Goal: Transaction & Acquisition: Purchase product/service

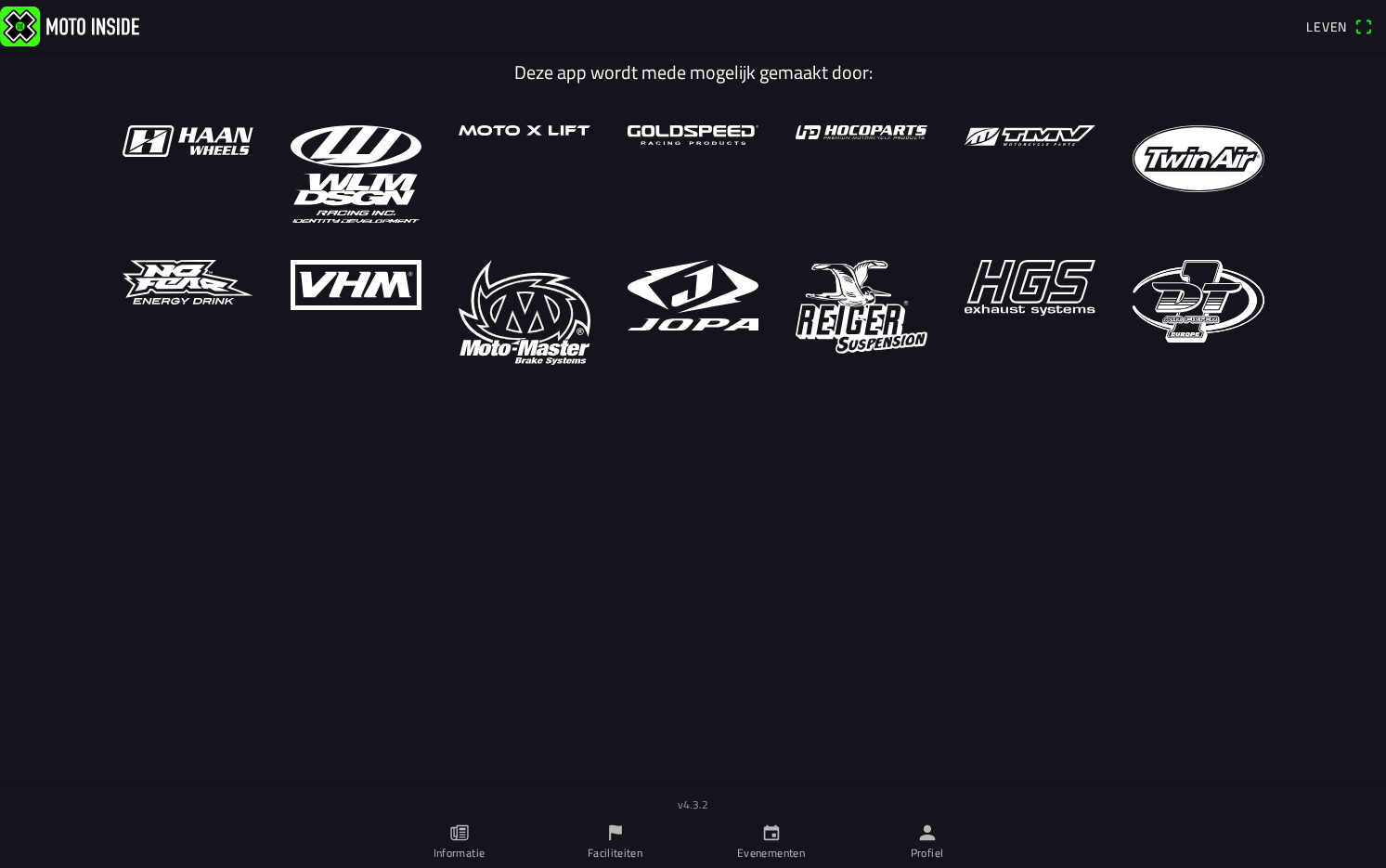
click at [778, 847] on font "Evenementen" at bounding box center [771, 852] width 68 height 18
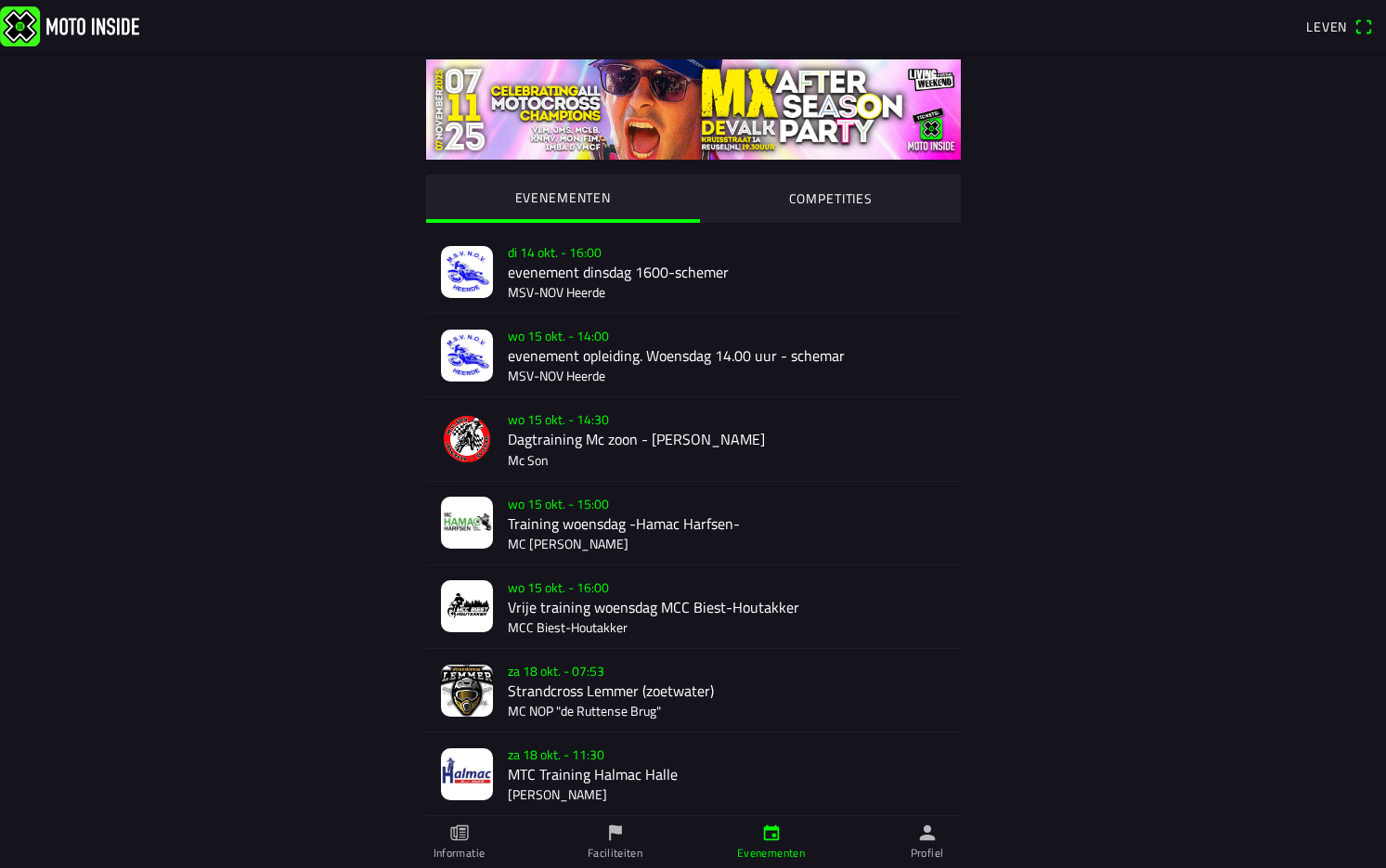
click at [808, 197] on font "COMPETITIES" at bounding box center [829, 197] width 84 height 20
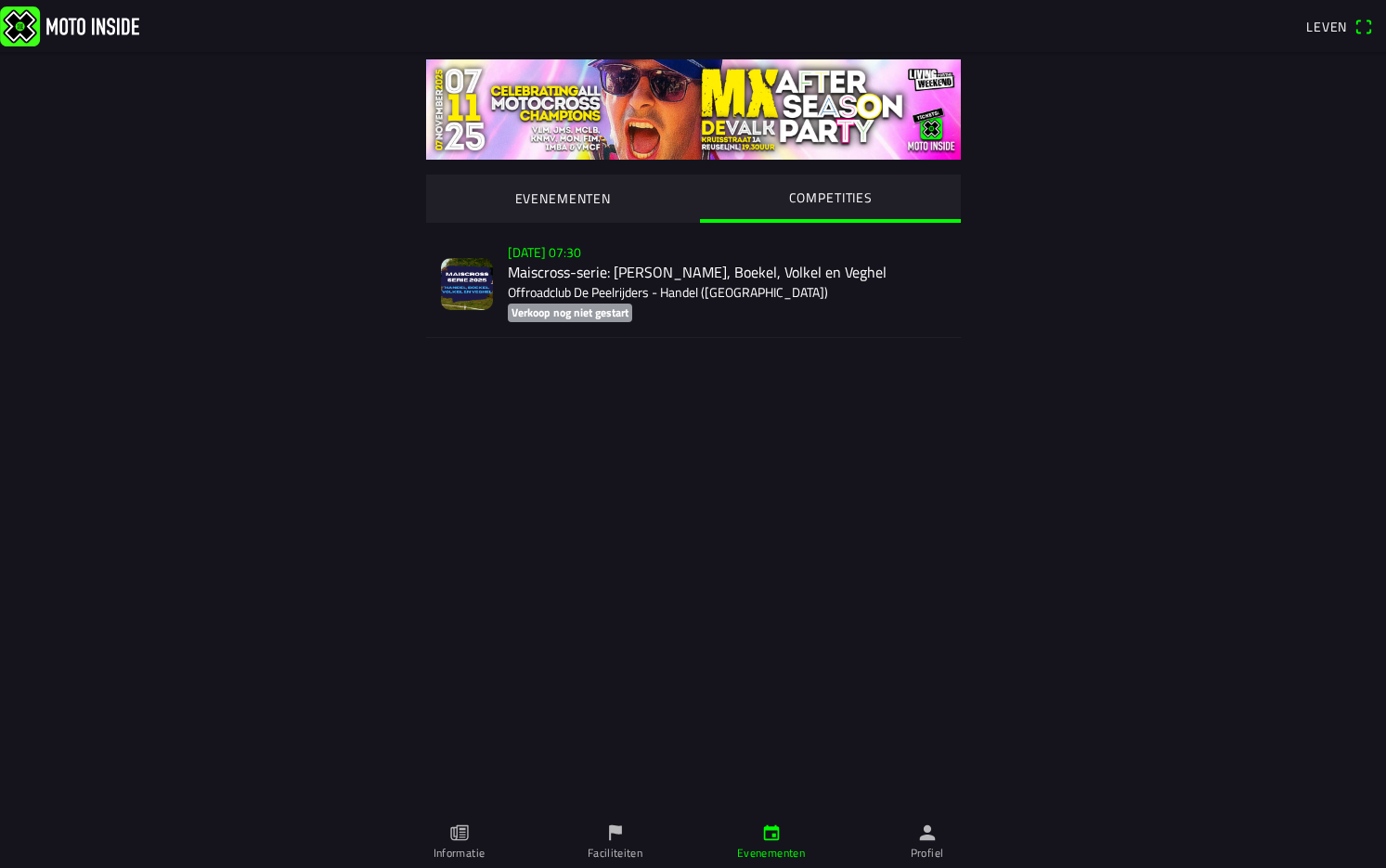
click at [559, 278] on div "zo 2 nov. - 07:30 Maiscross-serie: Händel, Boekel, Volkel en Veghel Offroadclub…" at bounding box center [727, 284] width 438 height 107
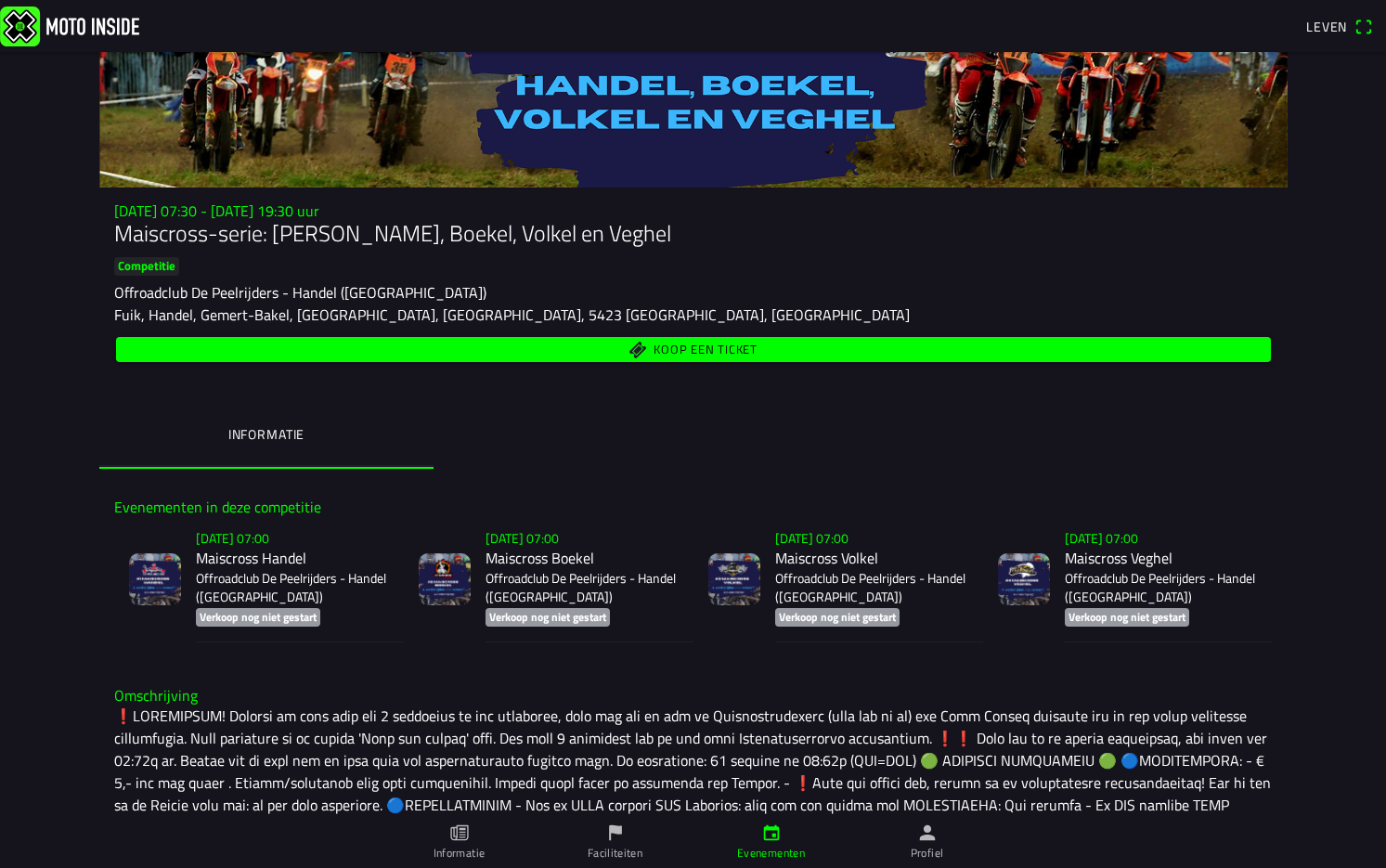
scroll to position [93, 0]
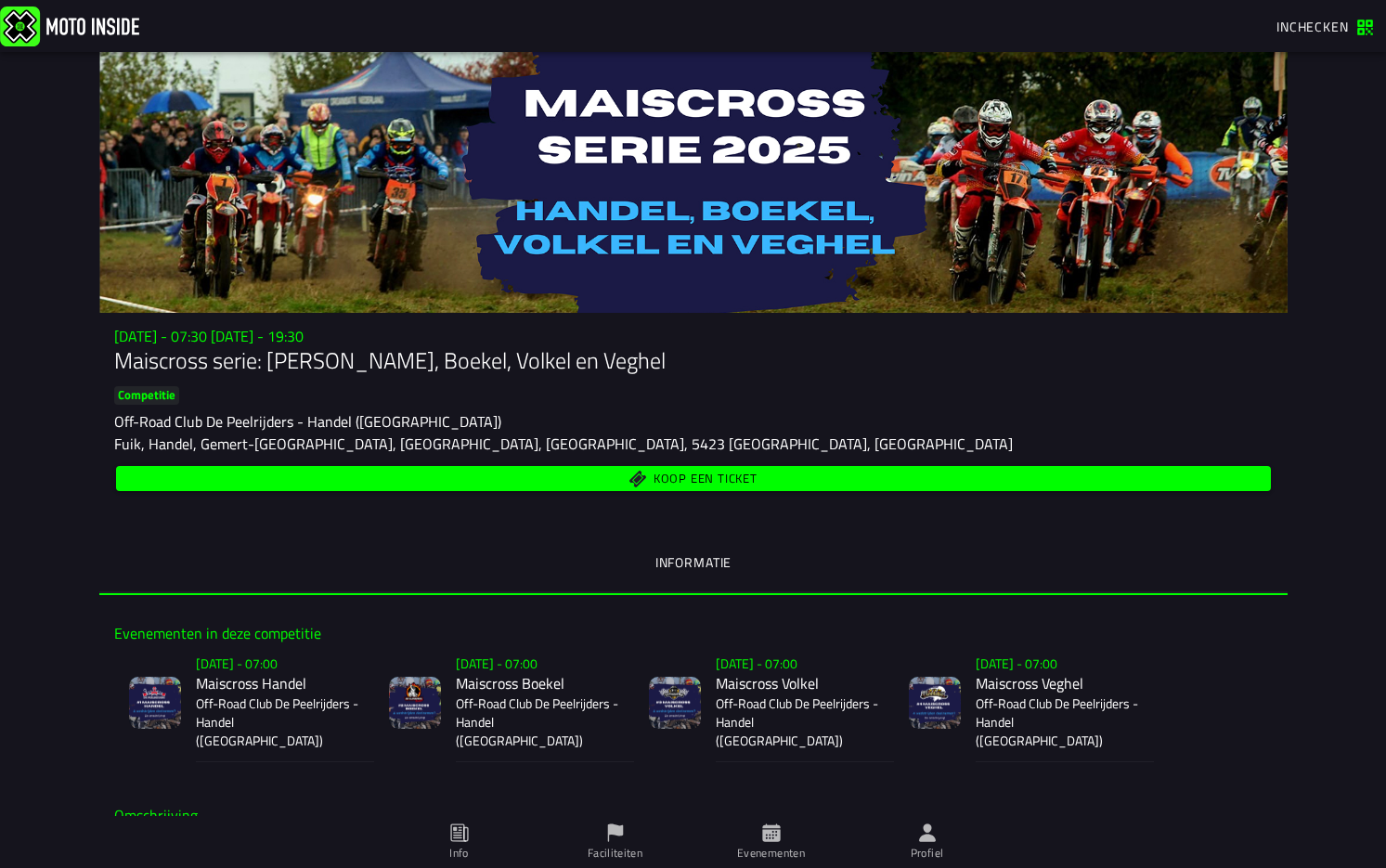
click at [674, 480] on span "Koop een ticket" at bounding box center [704, 478] width 104 height 12
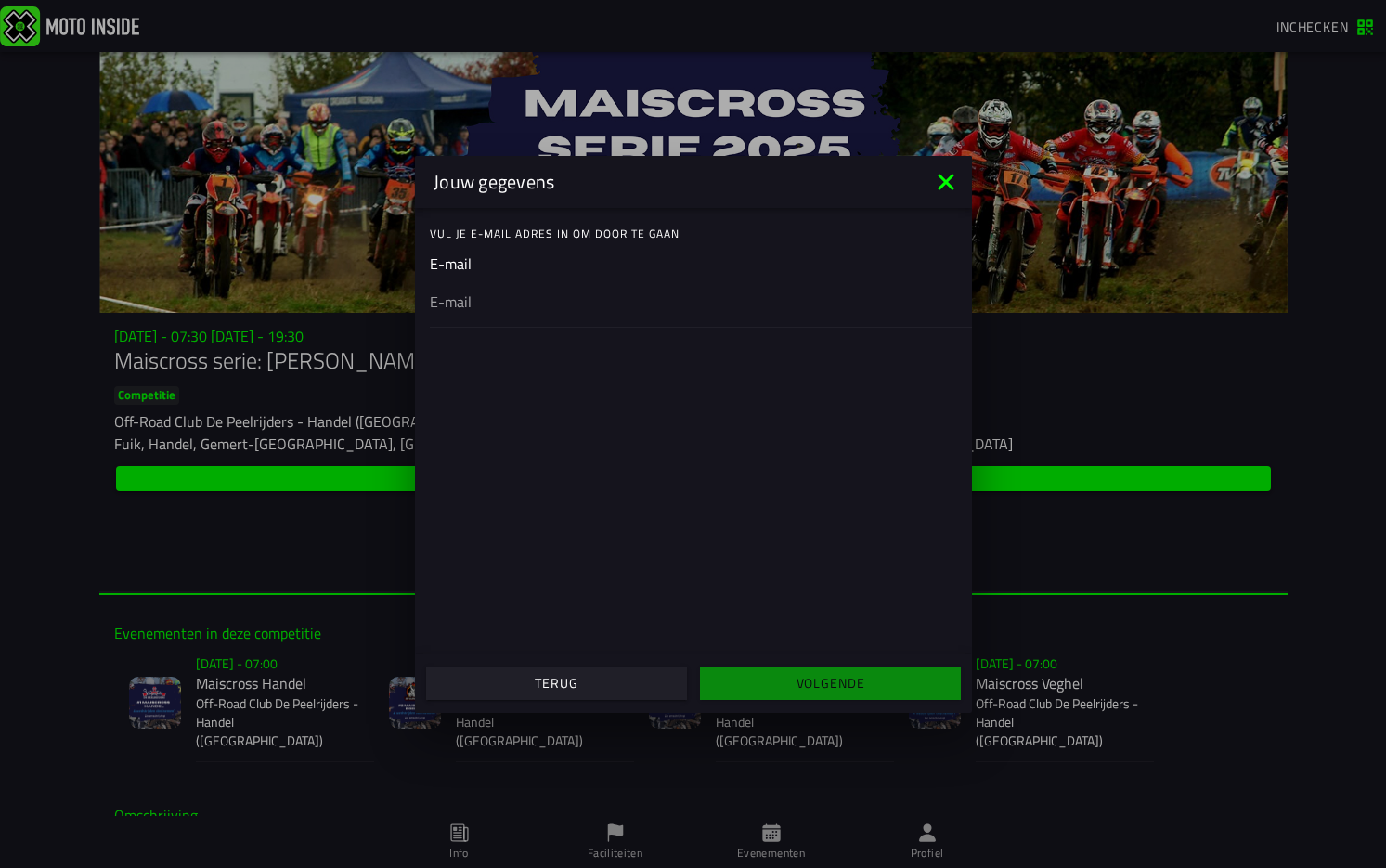
click at [568, 236] on ion-label "Vul je E-mail adres in om door te gaan" at bounding box center [701, 234] width 542 height 17
click at [456, 268] on ion-input "E-mail" at bounding box center [693, 289] width 528 height 74
click at [505, 259] on ion-input "E-mail" at bounding box center [693, 289] width 528 height 74
click at [536, 234] on ion-label "Vul je E-mail adres in om door te gaan" at bounding box center [701, 234] width 542 height 17
click at [850, 685] on ion-col "Volgende" at bounding box center [829, 683] width 274 height 50
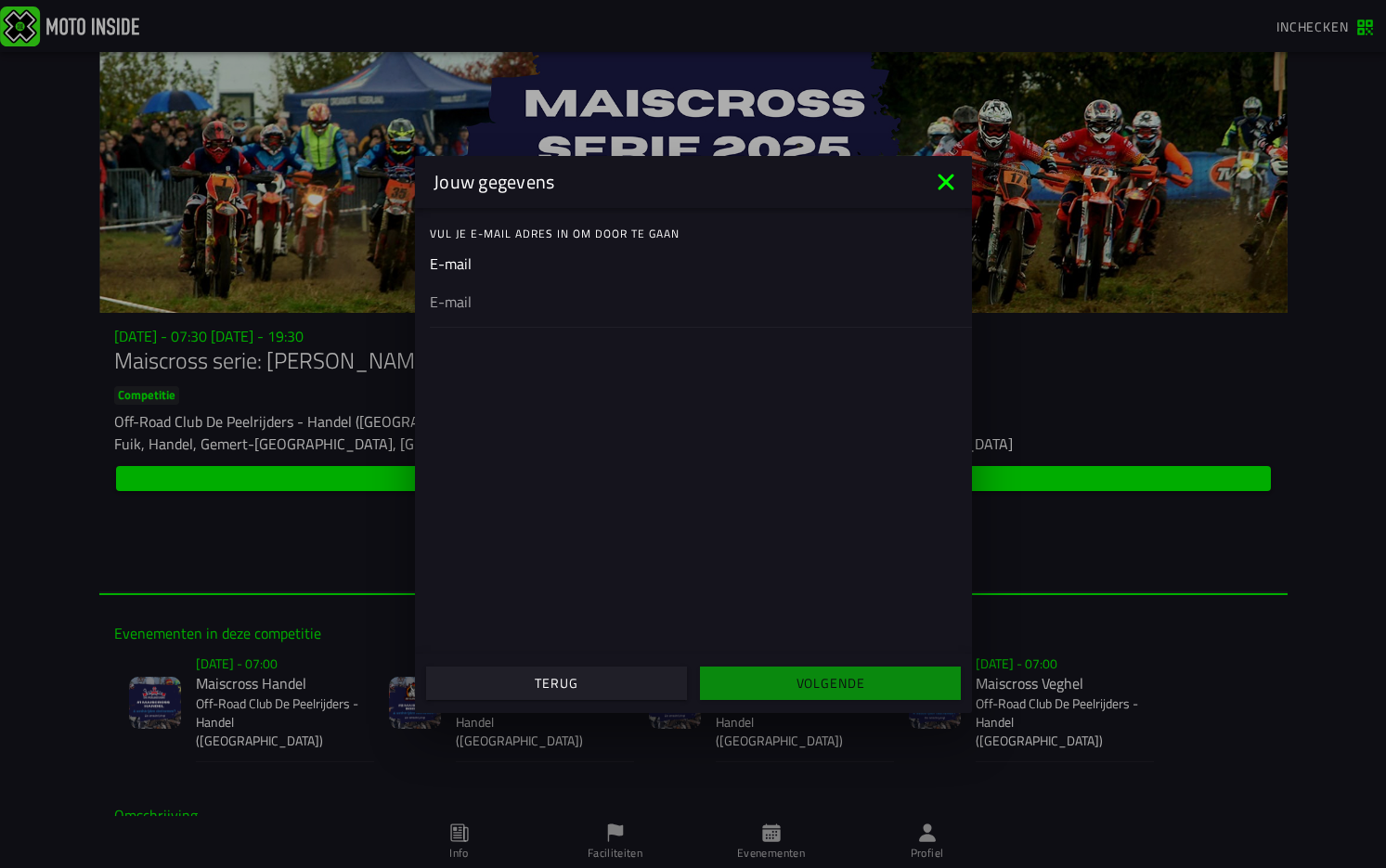
click at [468, 276] on ion-input "E-mail" at bounding box center [693, 289] width 528 height 74
click at [467, 276] on div at bounding box center [693, 300] width 528 height 52
click at [467, 290] on input "email" at bounding box center [693, 301] width 528 height 23
click at [481, 303] on input "email" at bounding box center [693, 301] width 528 height 23
type input "info@aannemersbedrijfwijnen.nl"
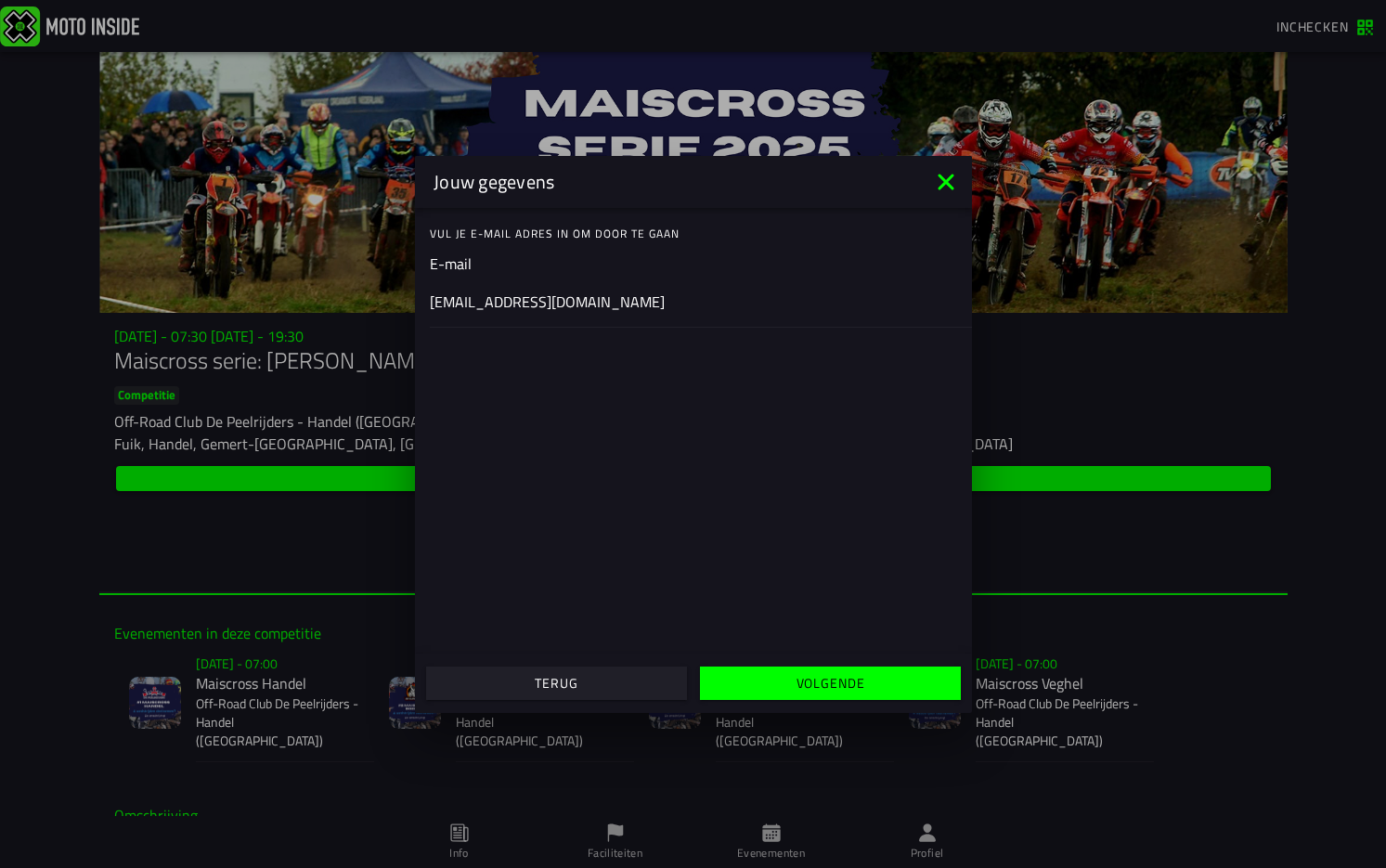
click at [0, 0] on slot "Volgende" at bounding box center [0, 0] width 0 height 0
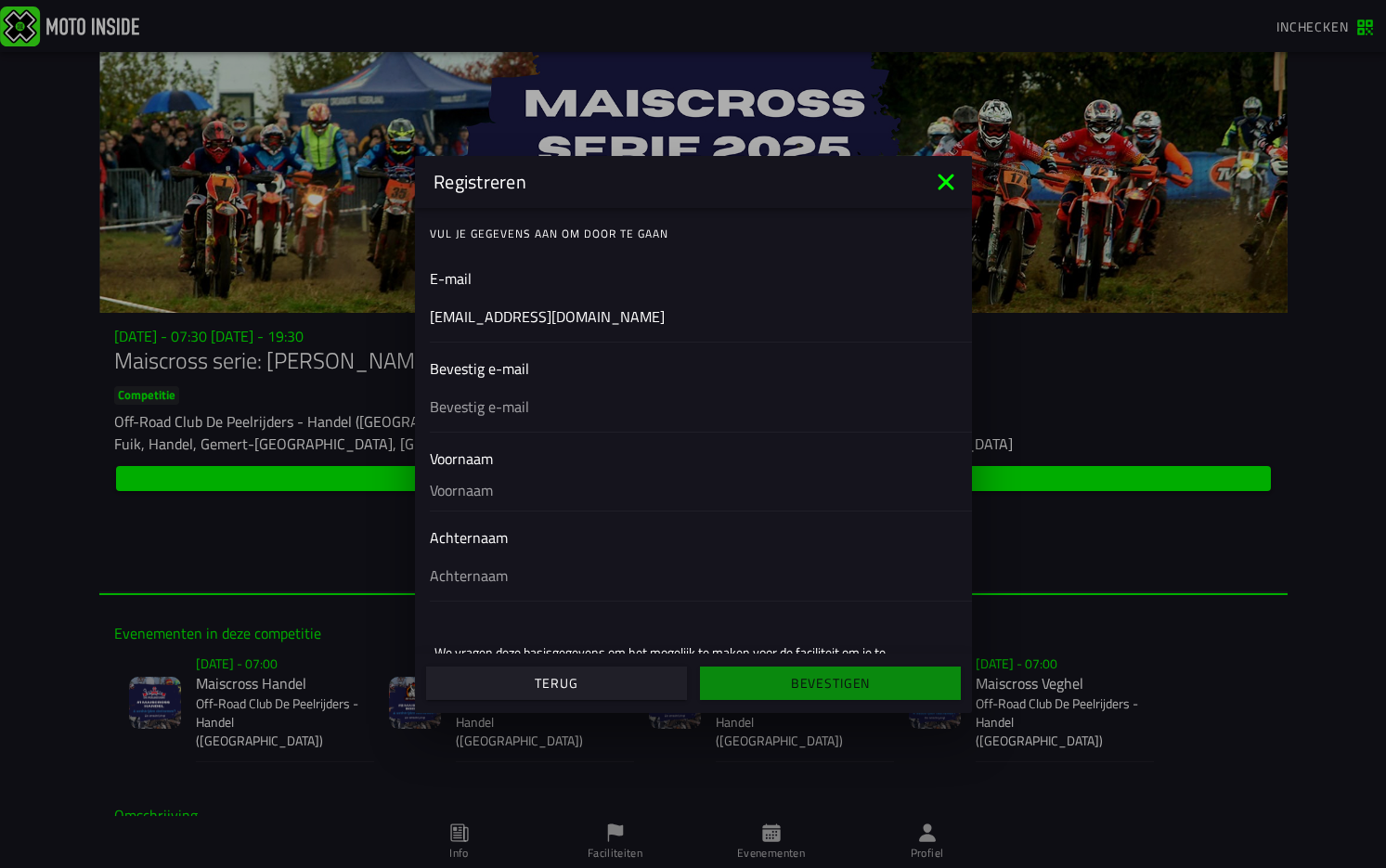
click at [495, 374] on ion-input "Bevestig e-mail" at bounding box center [693, 394] width 528 height 74
drag, startPoint x: 515, startPoint y: 400, endPoint x: 542, endPoint y: 406, distance: 27.7
click at [515, 400] on input "text" at bounding box center [693, 405] width 528 height 23
type input "info@aannemersbedrijfwijnen.nl"
type input "Aannemersbedrijf Wijnen BV"
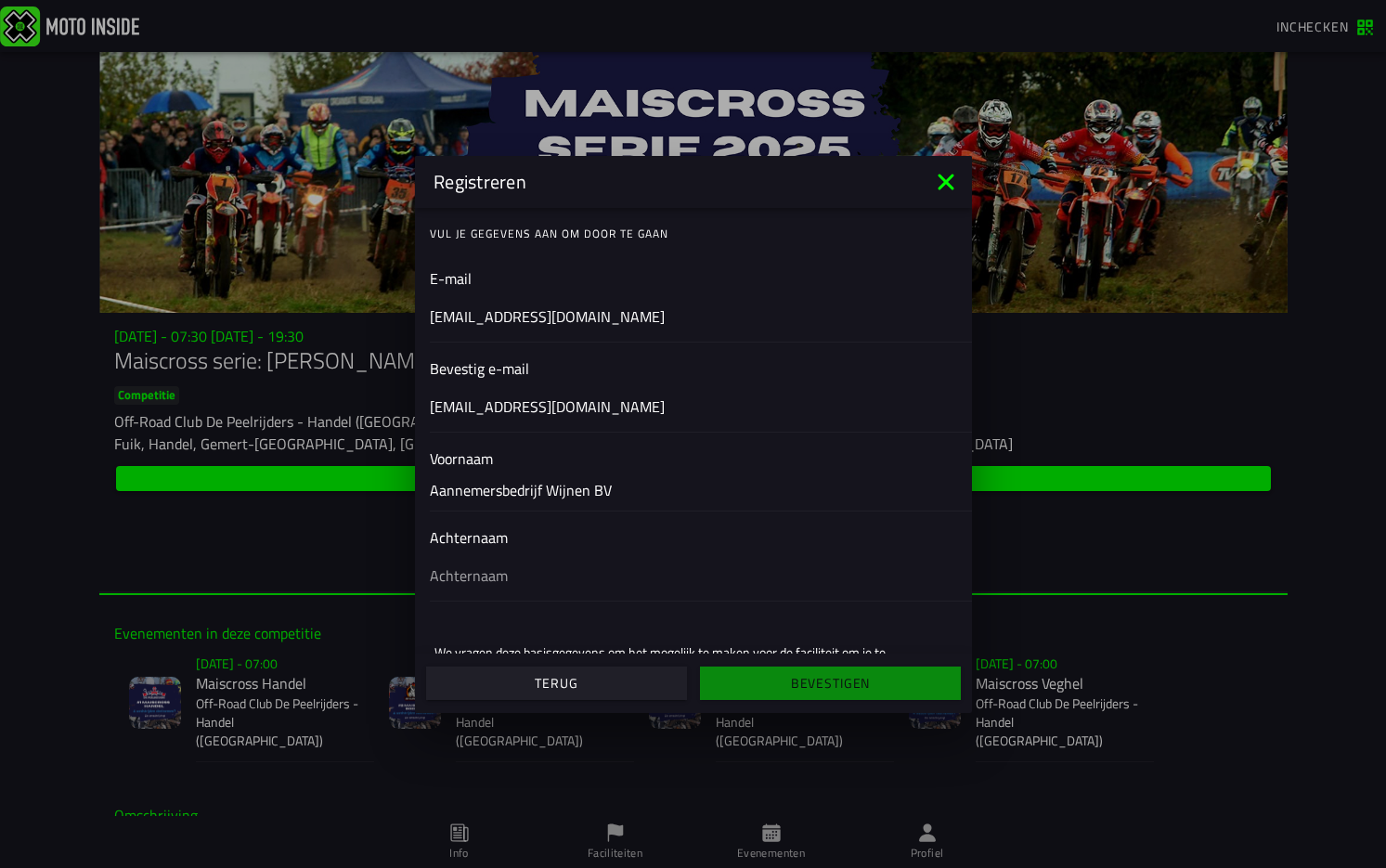
type input "Wijnen"
drag, startPoint x: 595, startPoint y: 489, endPoint x: 367, endPoint y: 495, distance: 228.1
click at [368, 495] on ion-modal "Registreren Vul je gegevens aan om door te gaan E-mail info@aannemersbedrijfwij…" at bounding box center [693, 434] width 1386 height 868
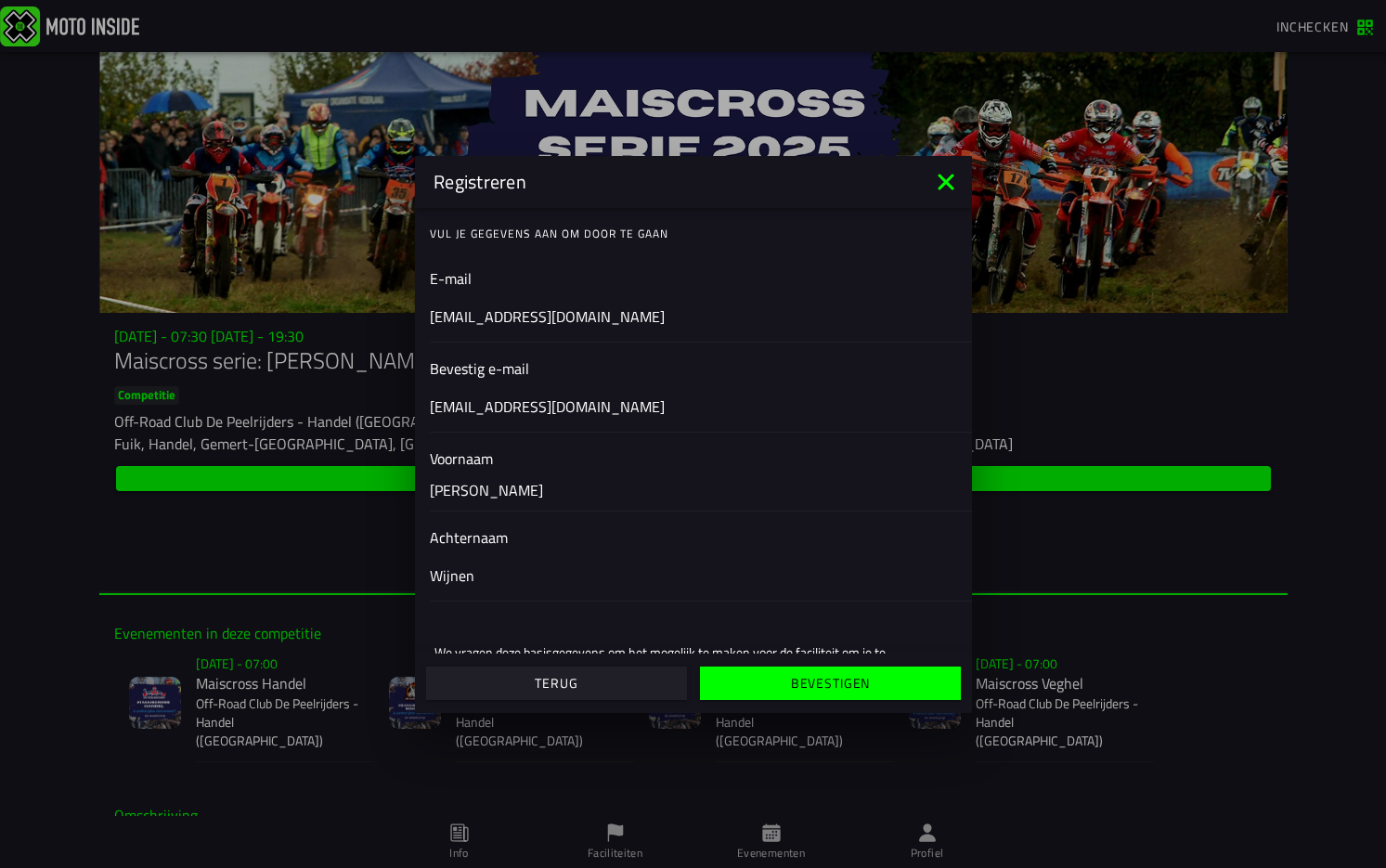
type input "Willem"
click at [0, 0] on slot "Bevestigen" at bounding box center [0, 0] width 0 height 0
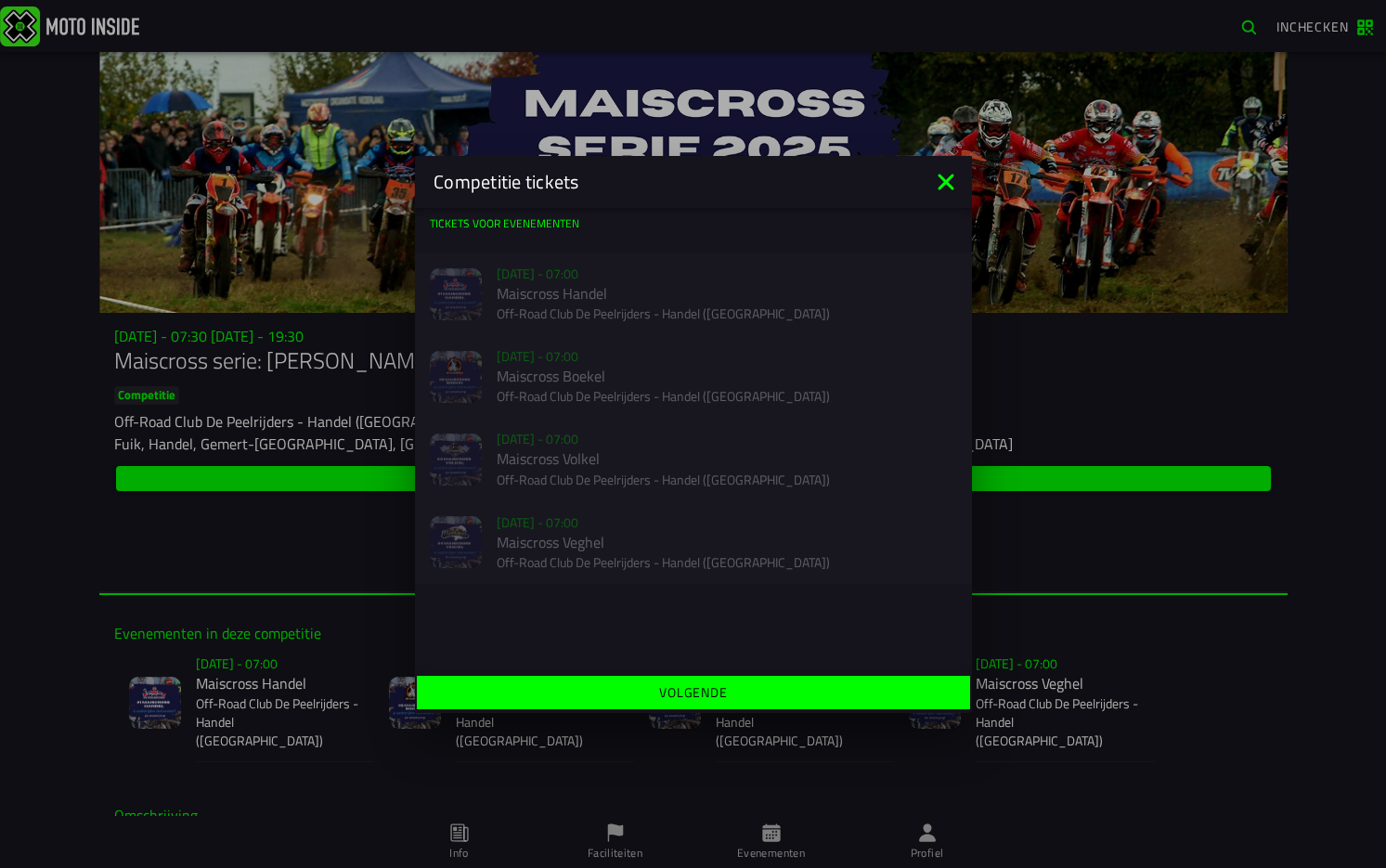
click at [0, 0] on slot "Volgende" at bounding box center [0, 0] width 0 height 0
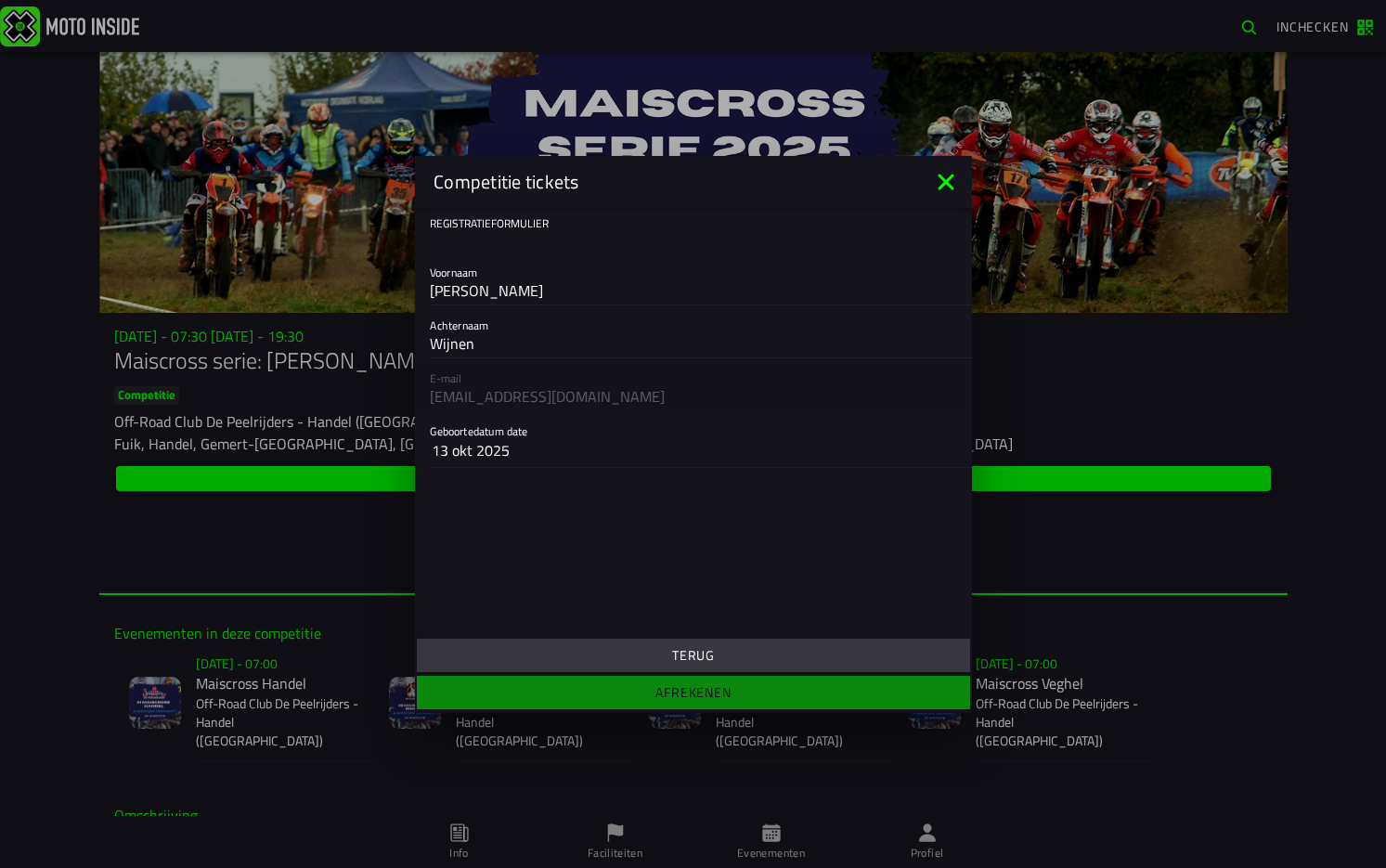
click at [700, 697] on ion-footer "Terug Afrekenen" at bounding box center [693, 673] width 557 height 78
click at [0, 0] on slot "Terug" at bounding box center [0, 0] width 0 height 0
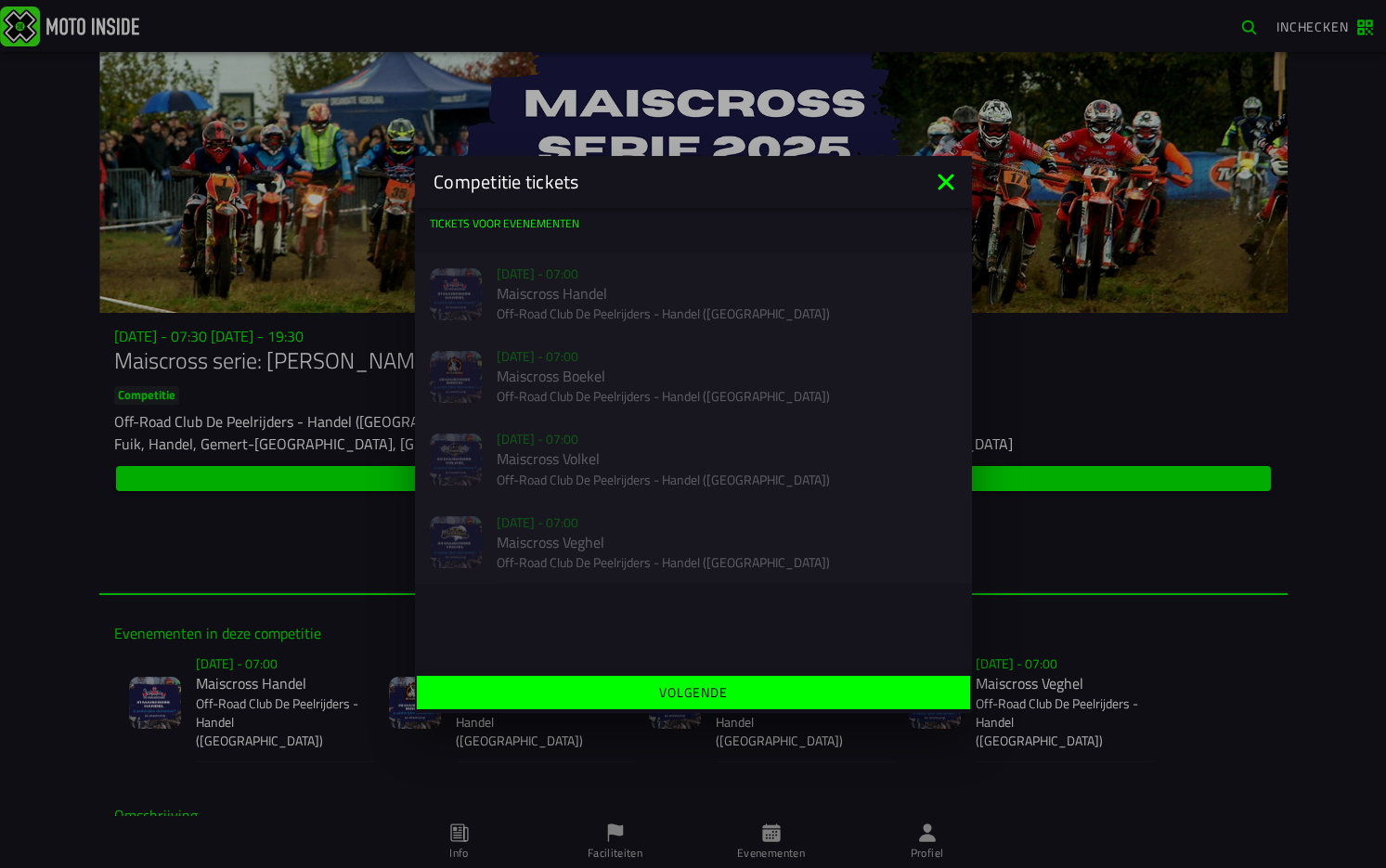
click at [954, 178] on icon at bounding box center [946, 182] width 30 height 30
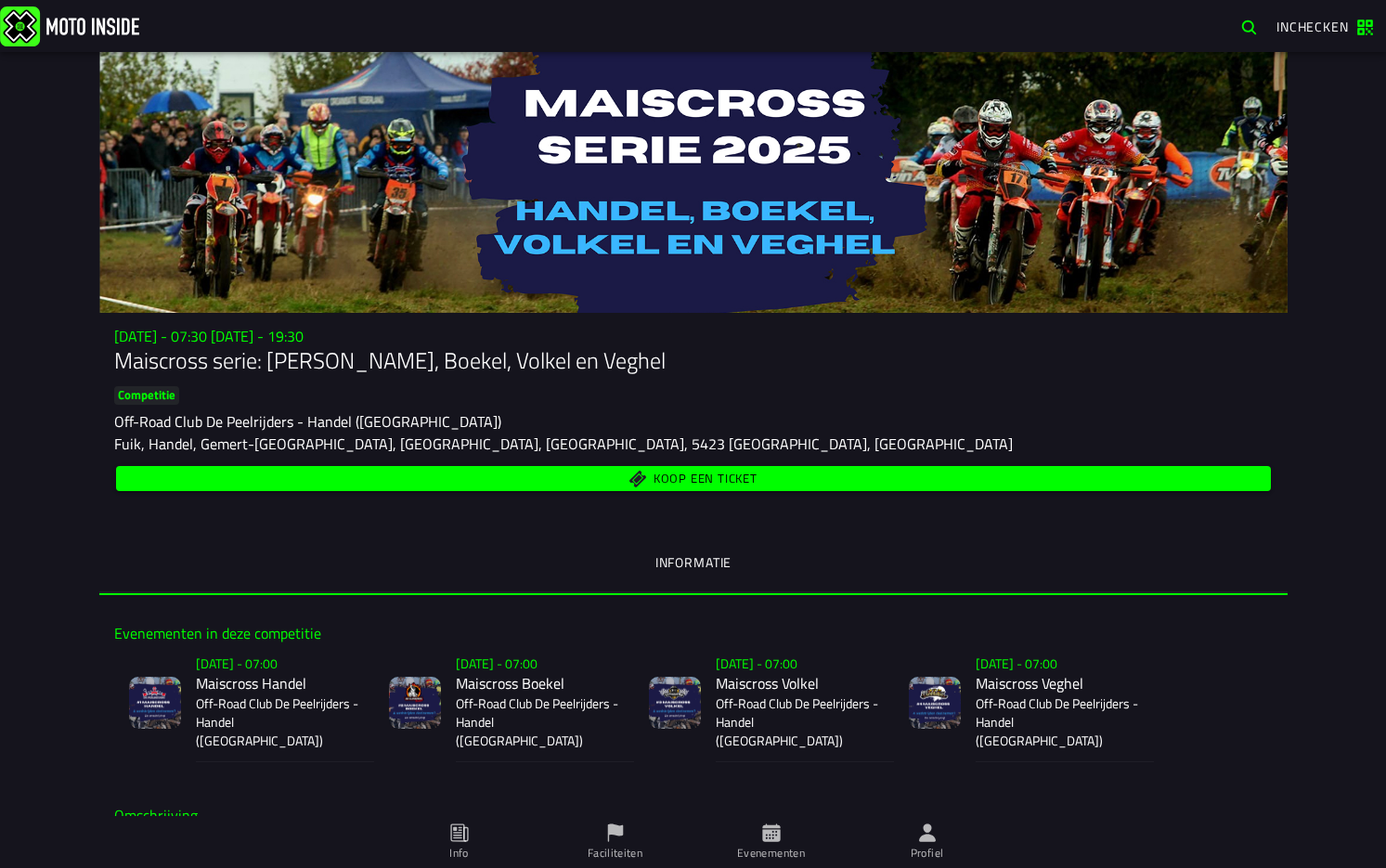
click at [740, 475] on span "Koop een ticket" at bounding box center [704, 478] width 104 height 12
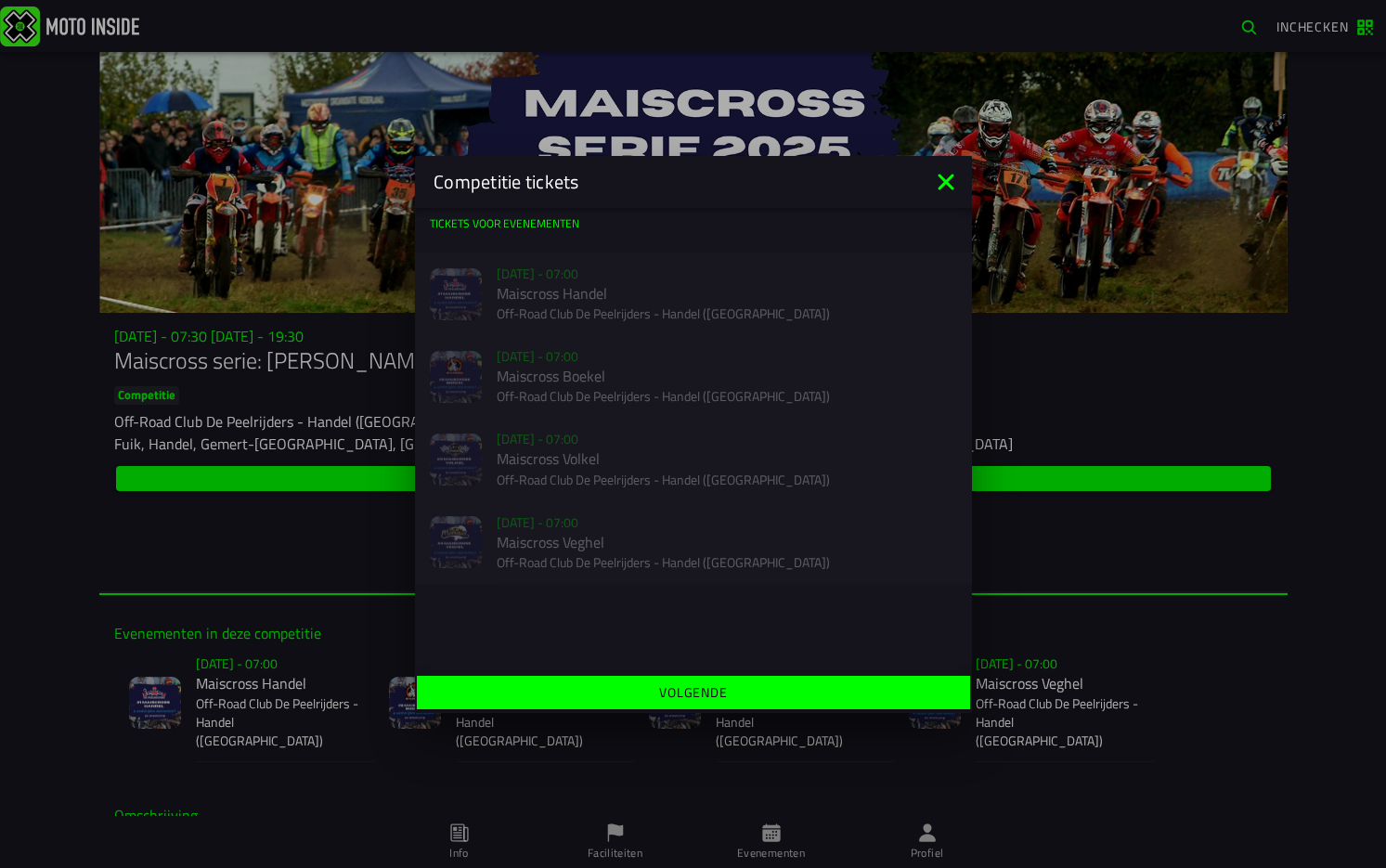
click at [0, 0] on slot "Volgende" at bounding box center [0, 0] width 0 height 0
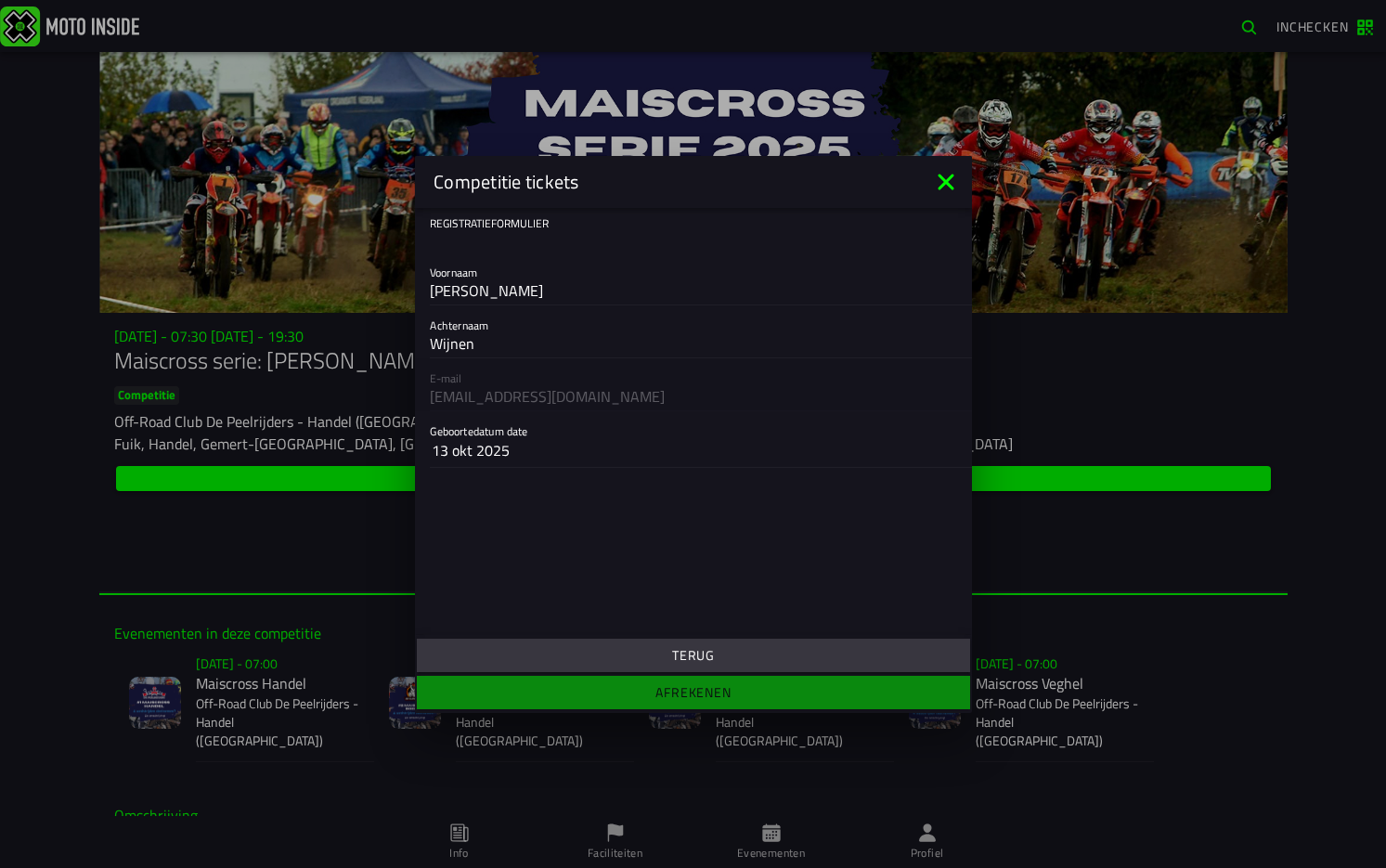
click at [0, 0] on slot "Terug" at bounding box center [0, 0] width 0 height 0
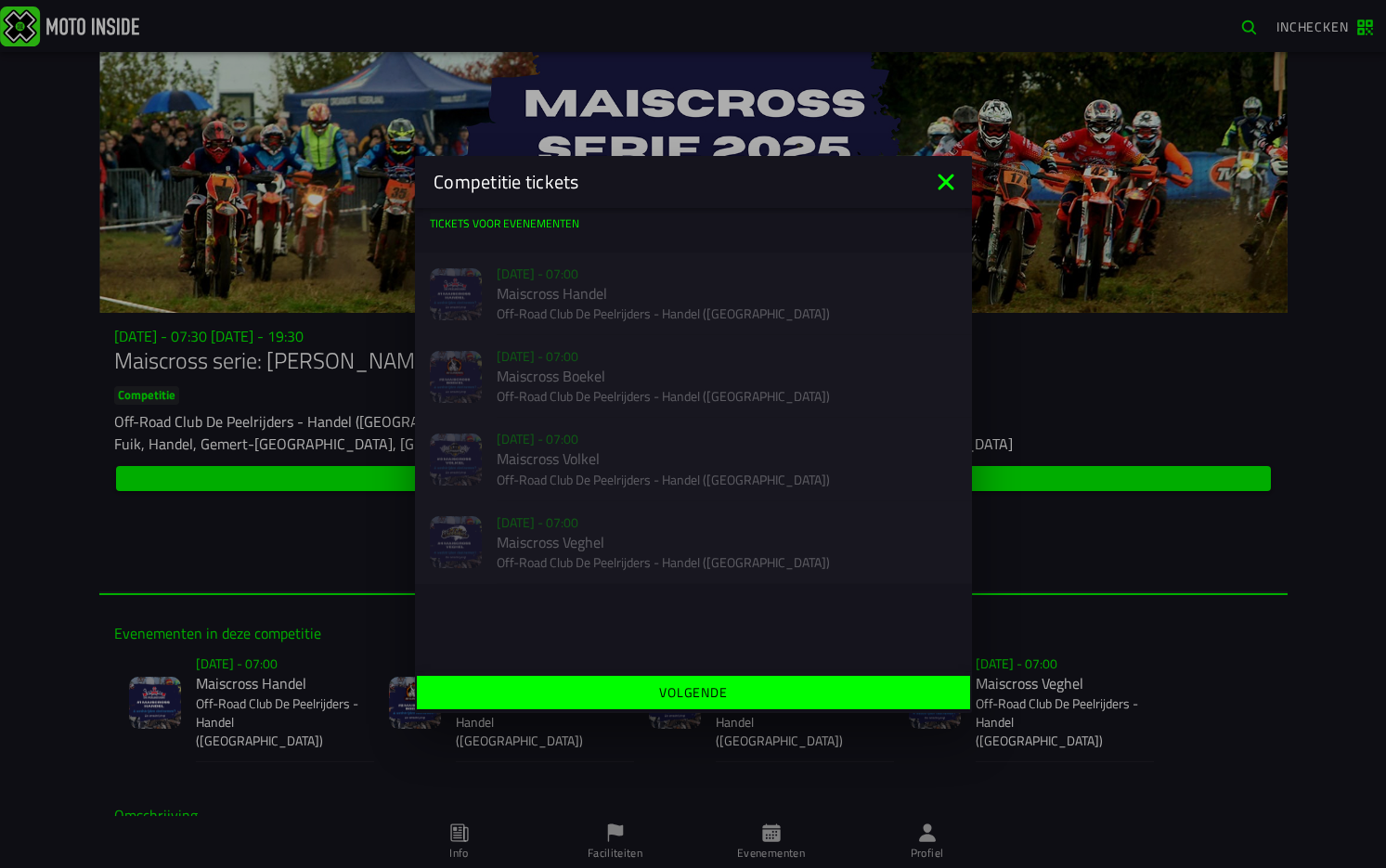
click at [945, 178] on icon at bounding box center [946, 182] width 30 height 30
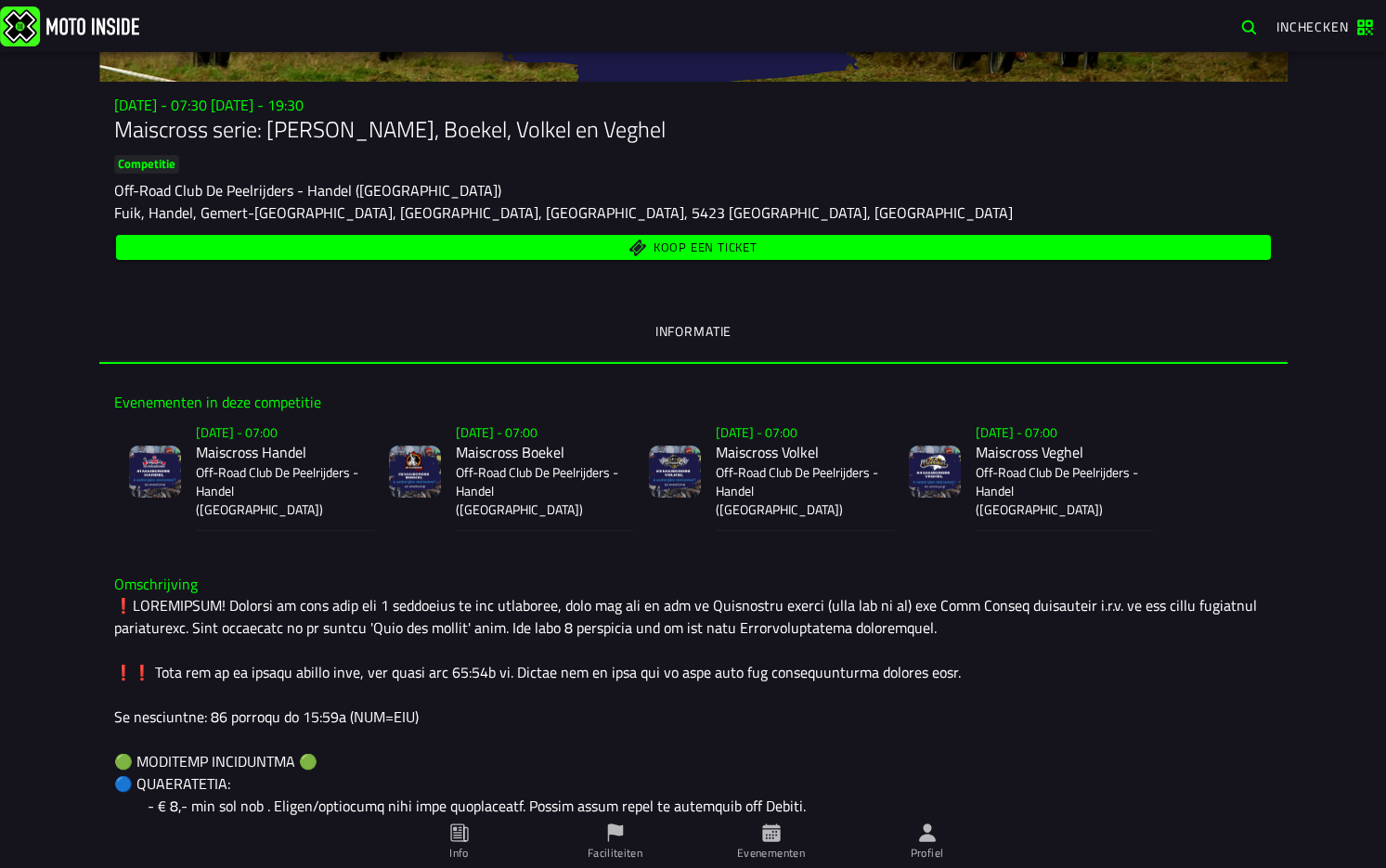
scroll to position [185, 0]
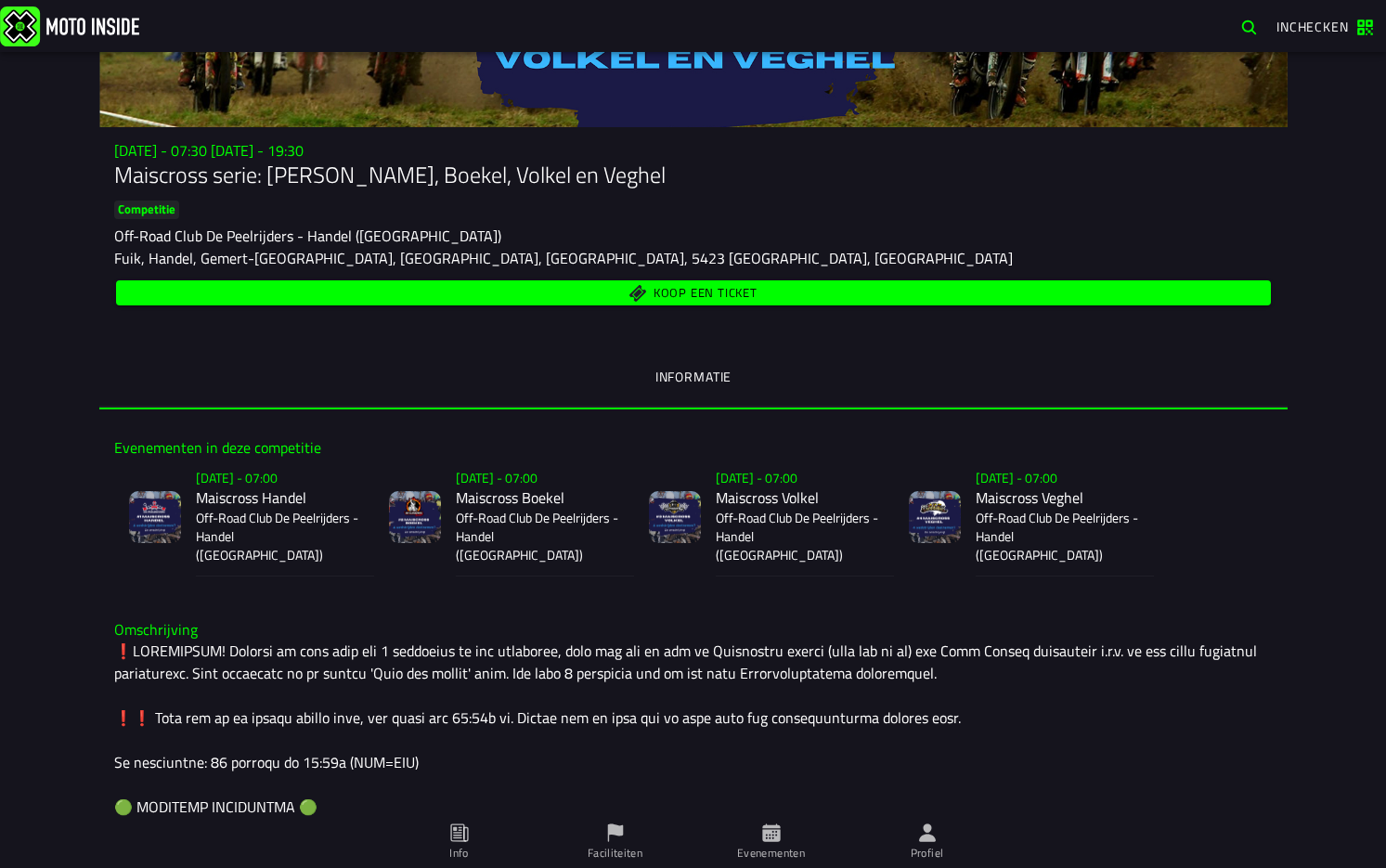
click at [755, 289] on span "Koop een ticket" at bounding box center [692, 292] width 1133 height 18
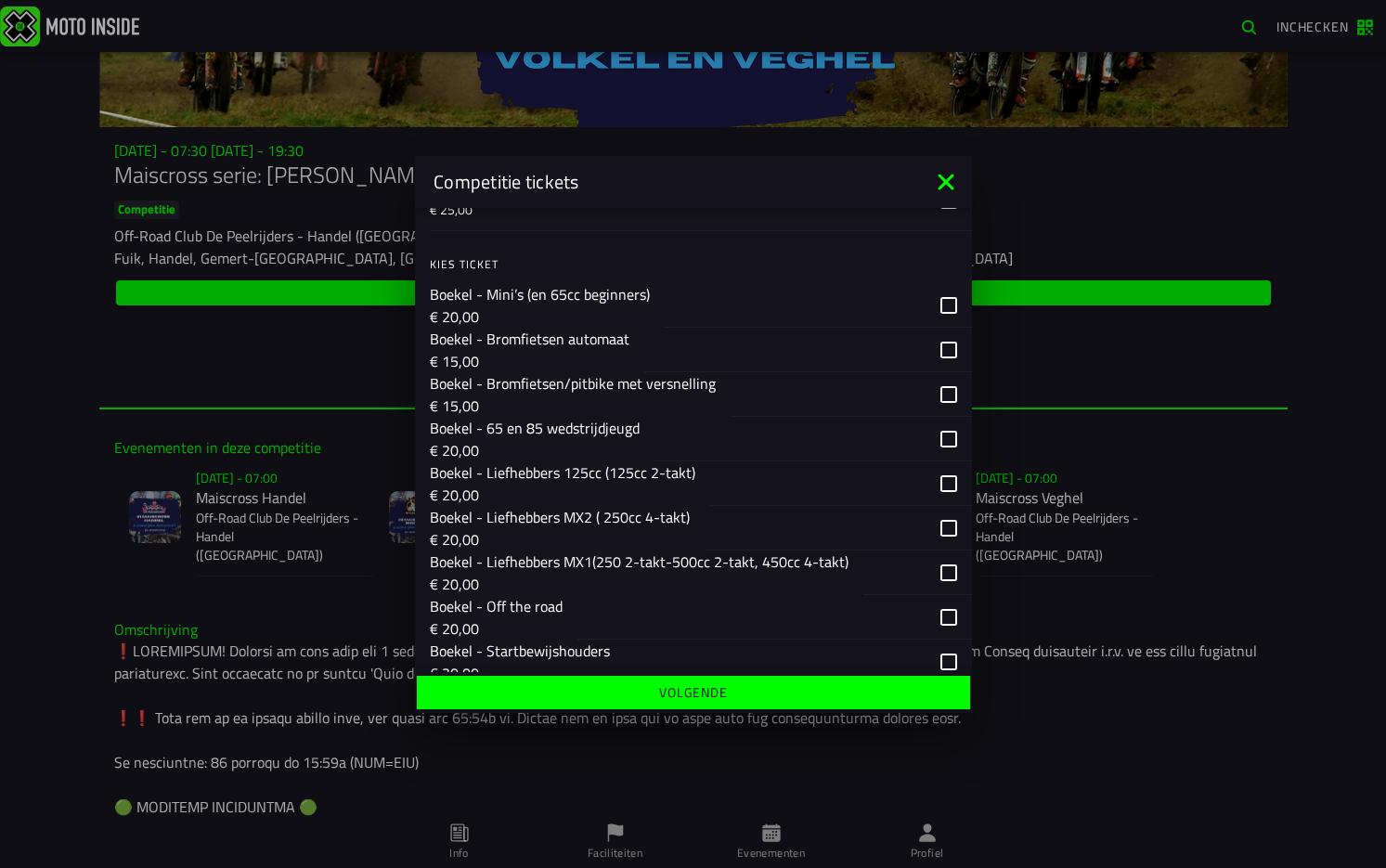
scroll to position [1113, 0]
click at [552, 430] on p "Boekel - 65 en 85 wedstrijdjeugd" at bounding box center [534, 427] width 210 height 23
click at [0, 0] on slot "Volgende" at bounding box center [0, 0] width 0 height 0
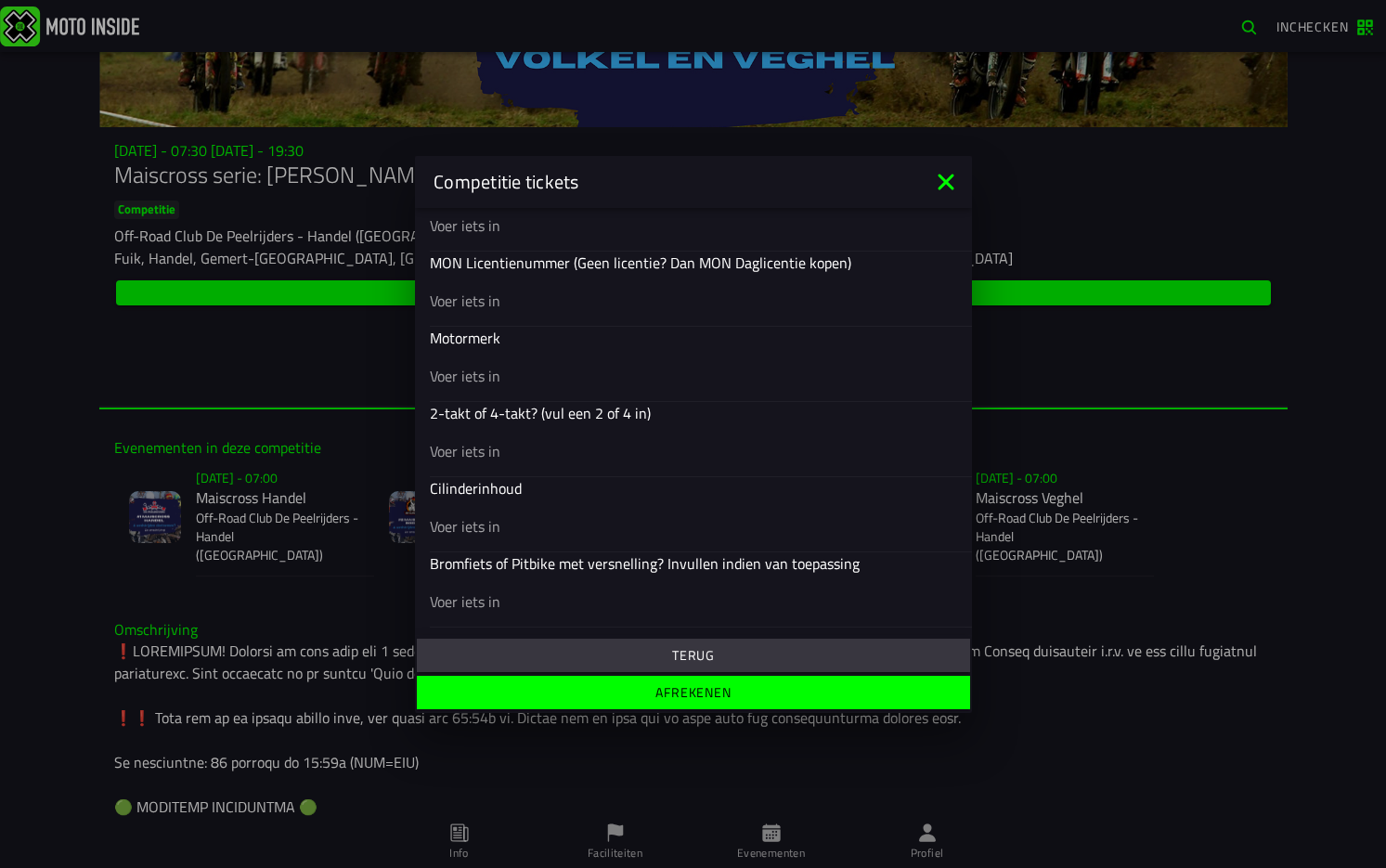
scroll to position [734, 0]
click at [464, 301] on input "text" at bounding box center [693, 300] width 528 height 23
type input "33970"
click at [478, 376] on input "text" at bounding box center [693, 375] width 528 height 23
type input "KTM"
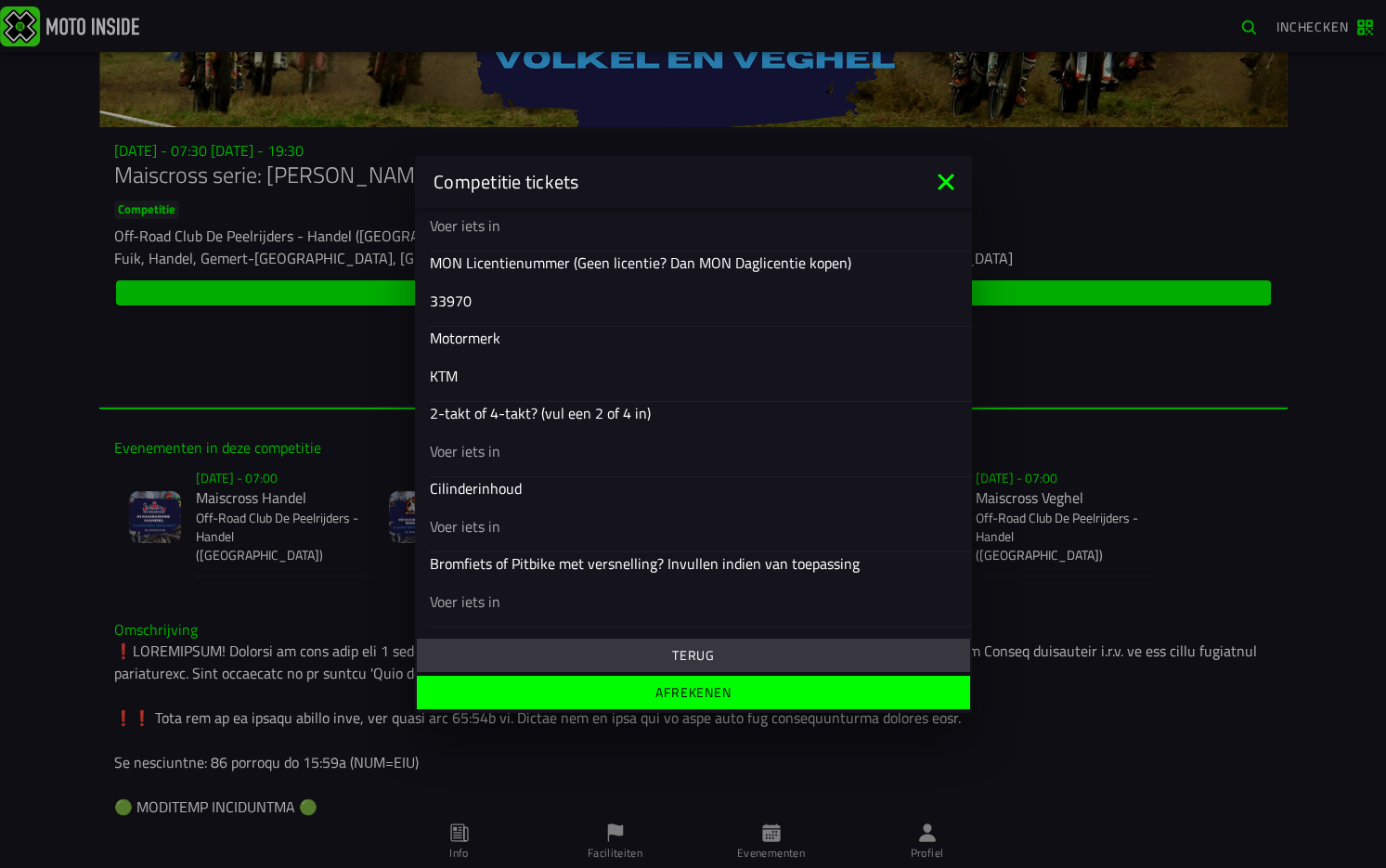
click at [498, 461] on input "text" at bounding box center [693, 450] width 528 height 23
type input "2-Takt"
click at [467, 525] on input "text" at bounding box center [693, 526] width 528 height 23
type input "85 cc"
click at [482, 603] on input "text" at bounding box center [693, 601] width 528 height 23
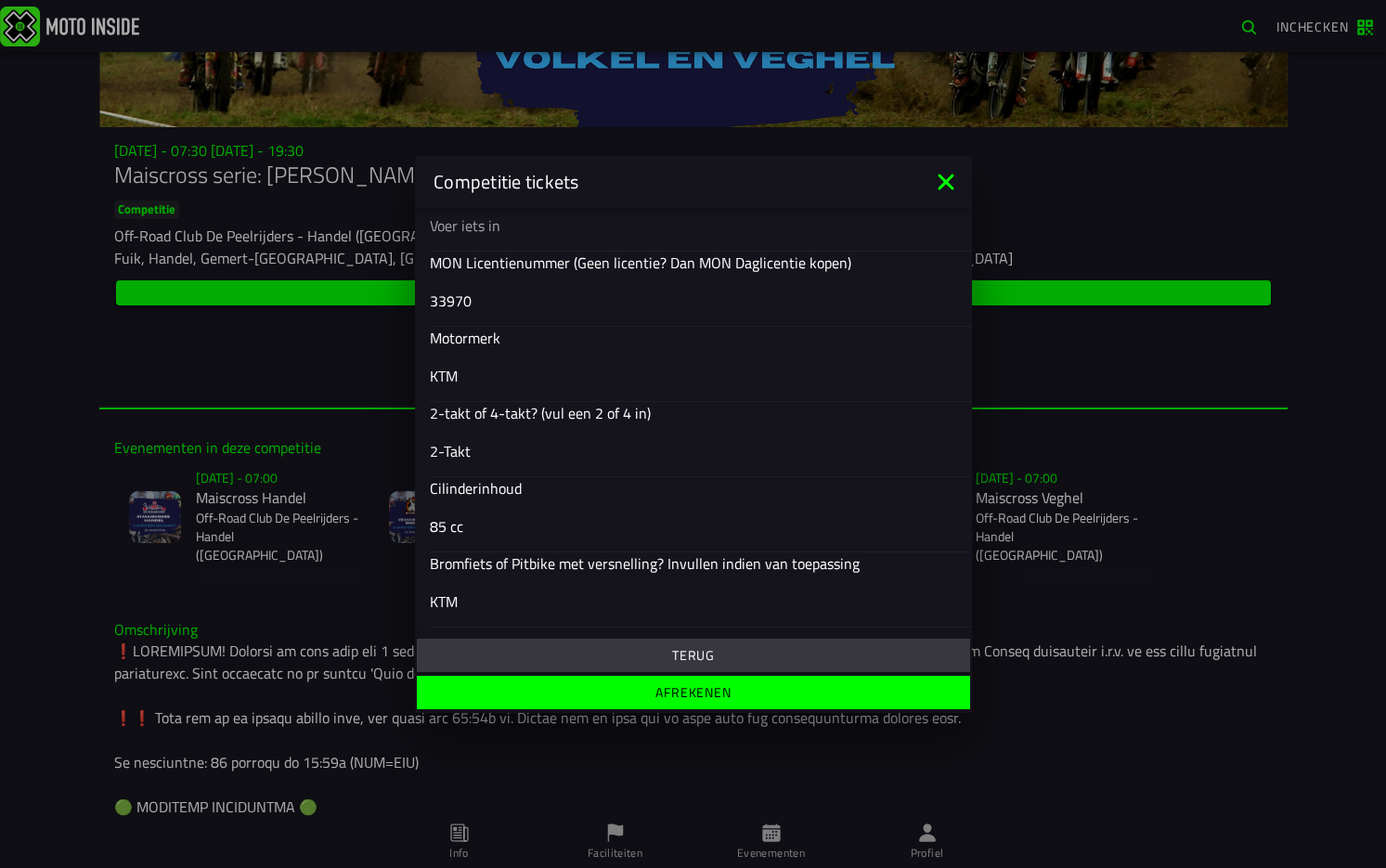
type input "KTM"
click at [0, 0] on slot "Afrekenen" at bounding box center [0, 0] width 0 height 0
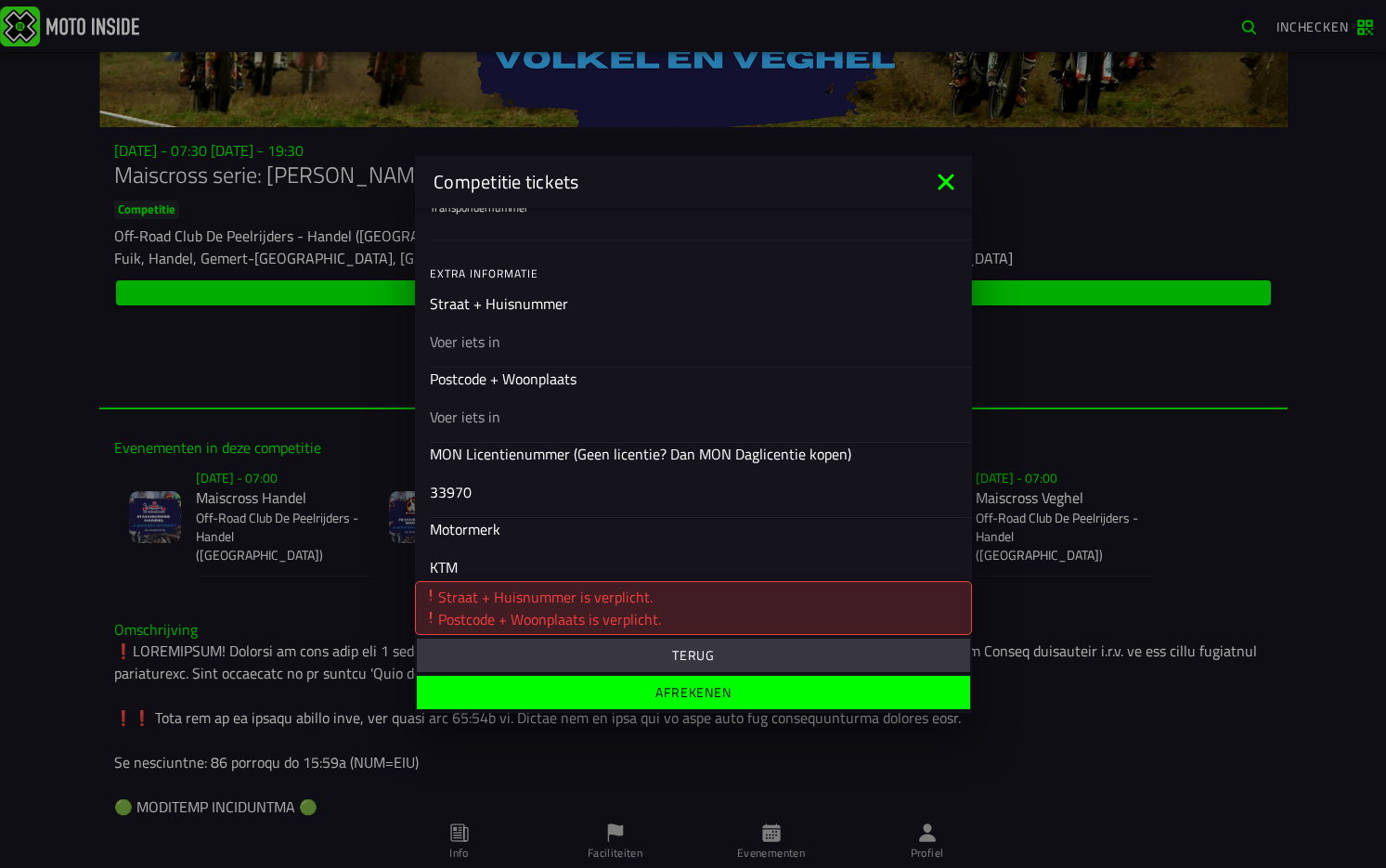
scroll to position [547, 0]
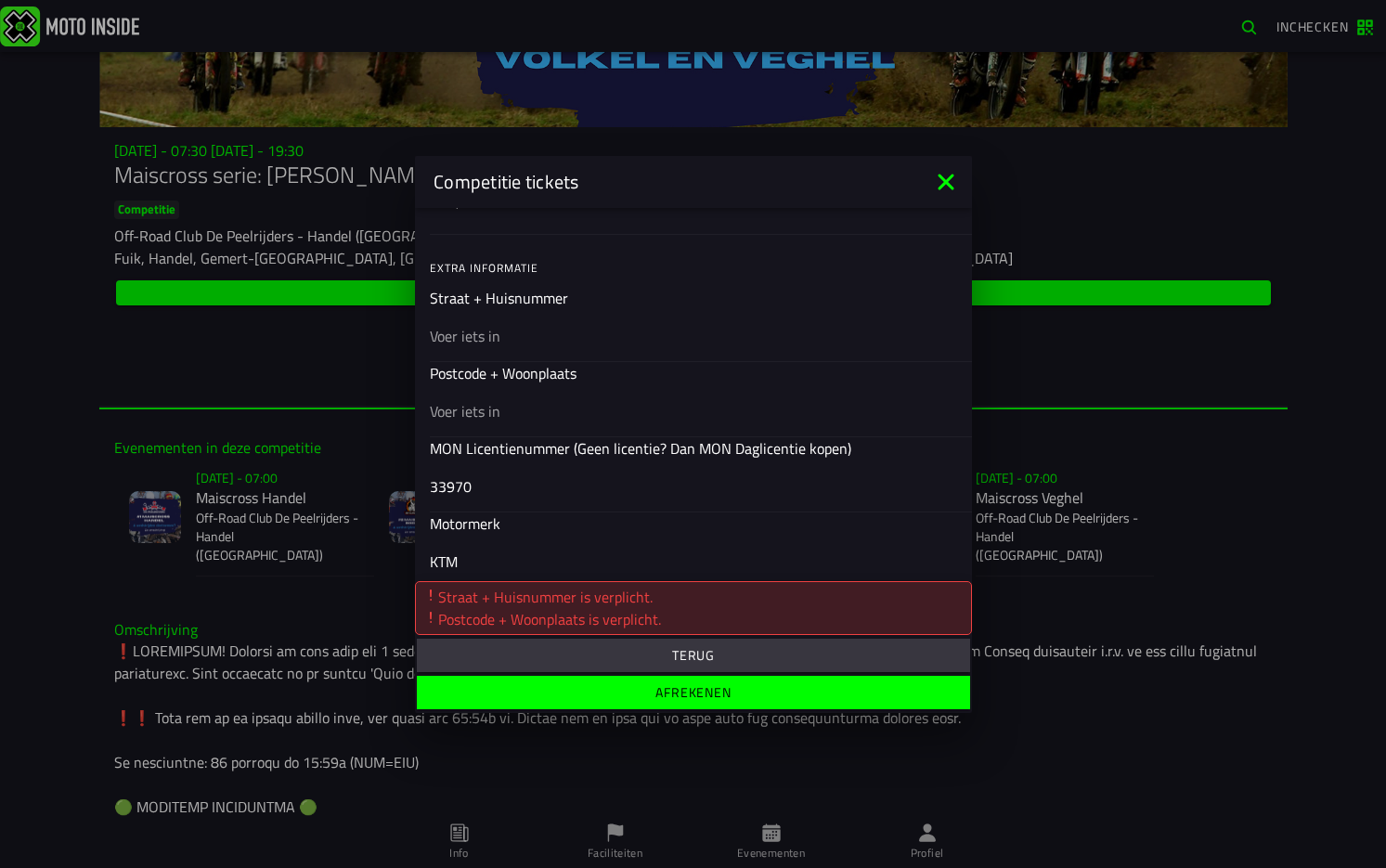
click at [475, 415] on input "text" at bounding box center [693, 410] width 528 height 23
type input "5258TD"
click at [464, 331] on input "text" at bounding box center [693, 335] width 528 height 23
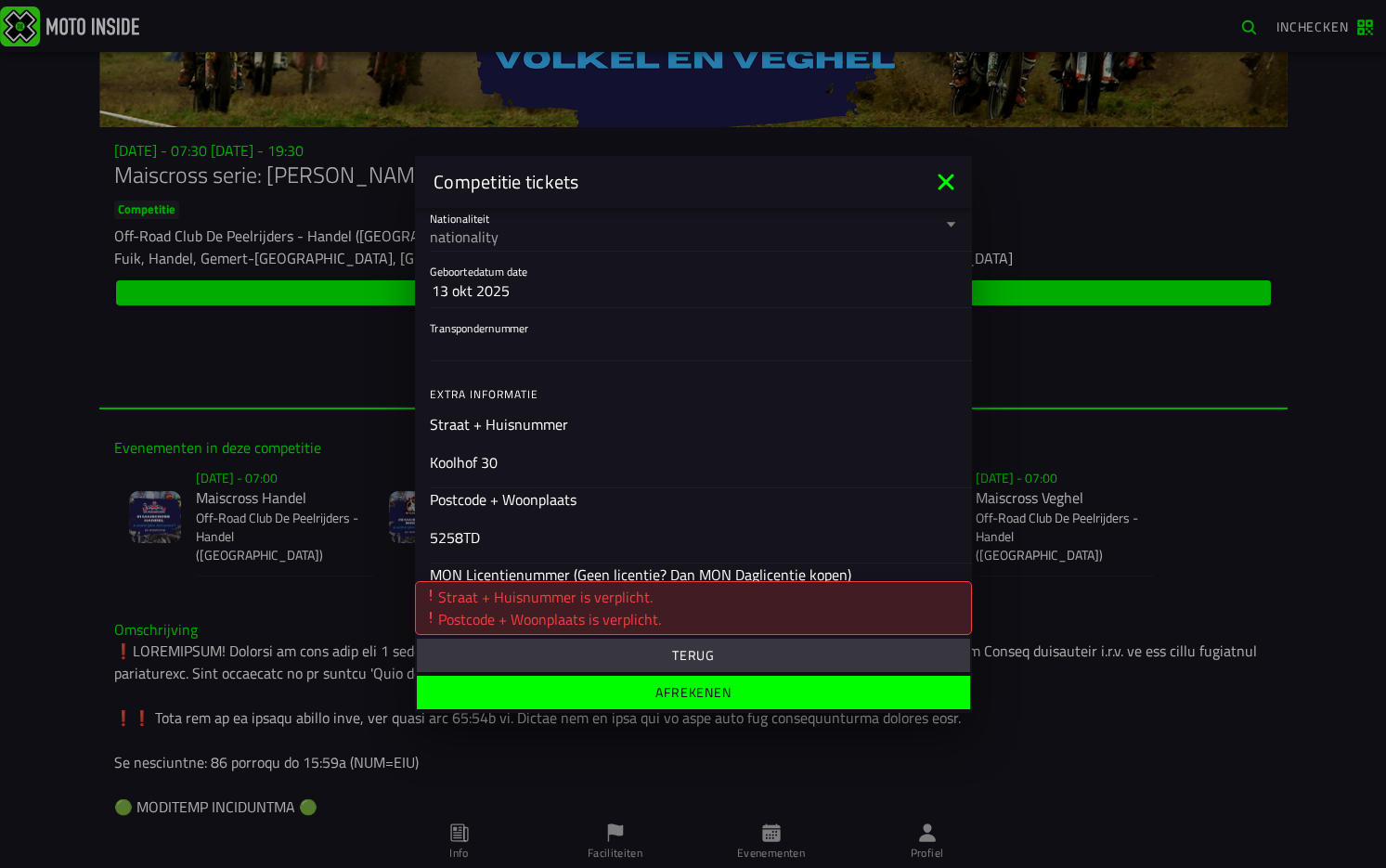
scroll to position [455, 0]
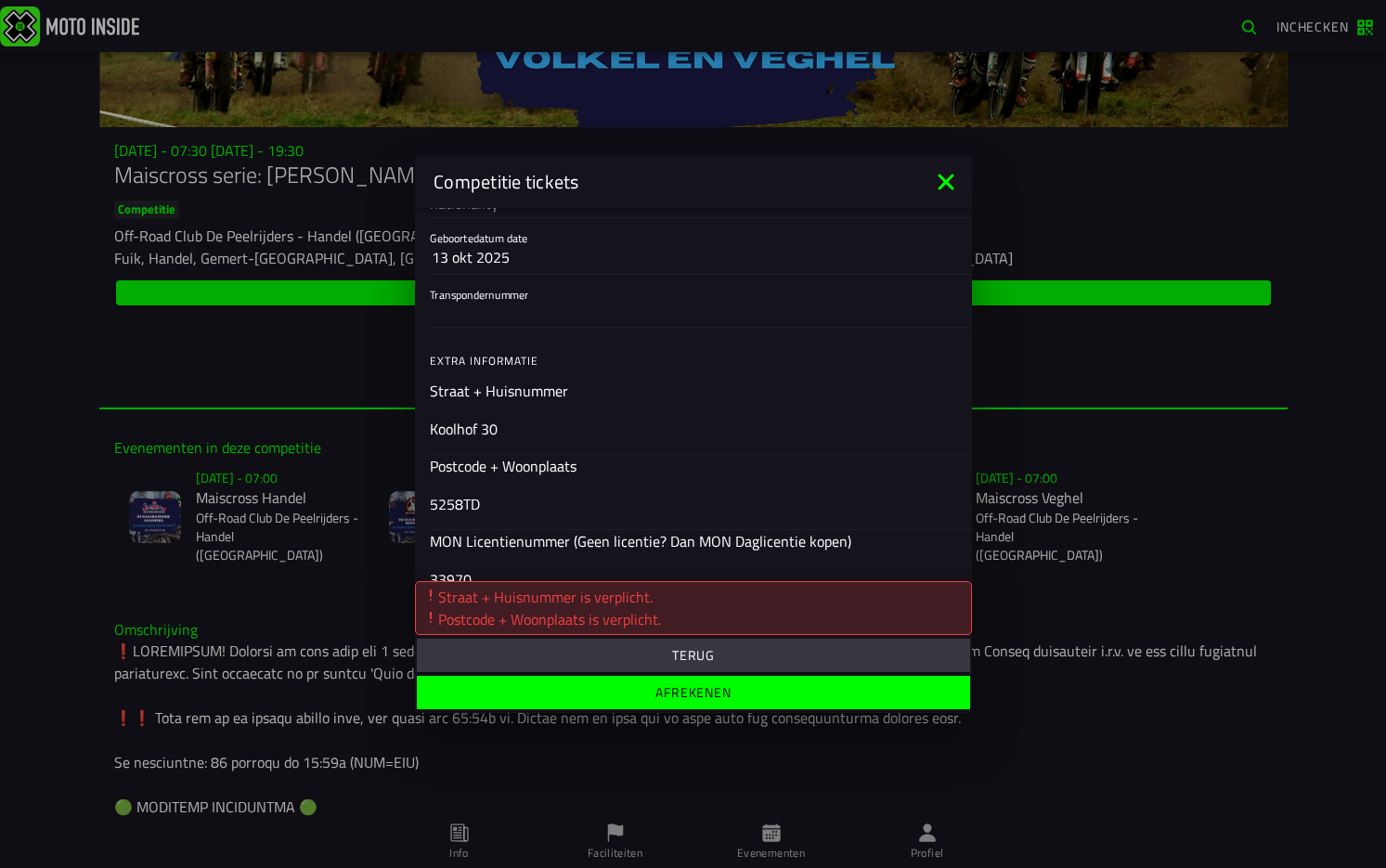
type input "Koolhof 30"
click at [488, 310] on input "Transpondernummer" at bounding box center [693, 312] width 528 height 23
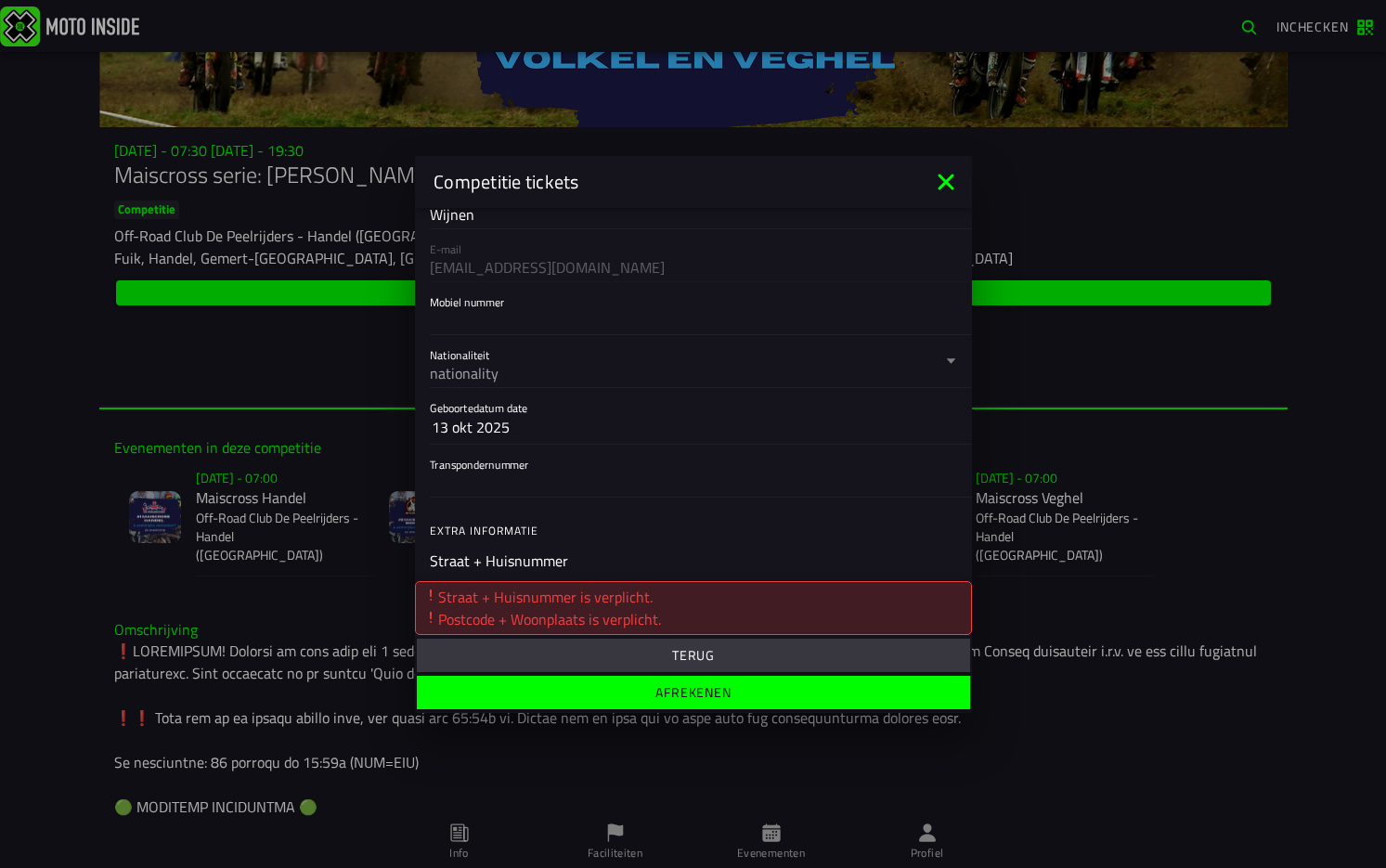
scroll to position [269, 0]
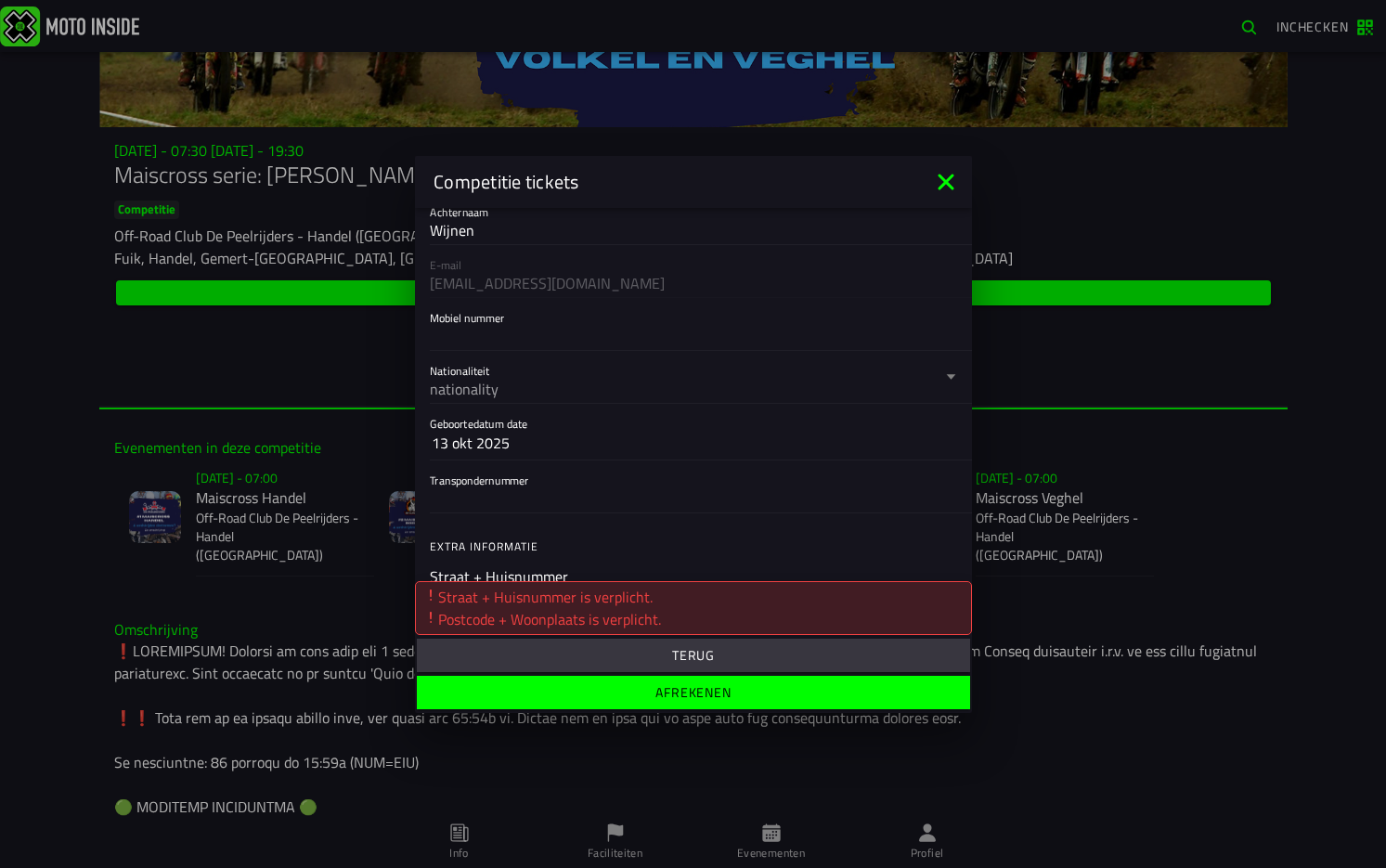
click at [477, 332] on input "Mobiel nummer" at bounding box center [693, 335] width 528 height 23
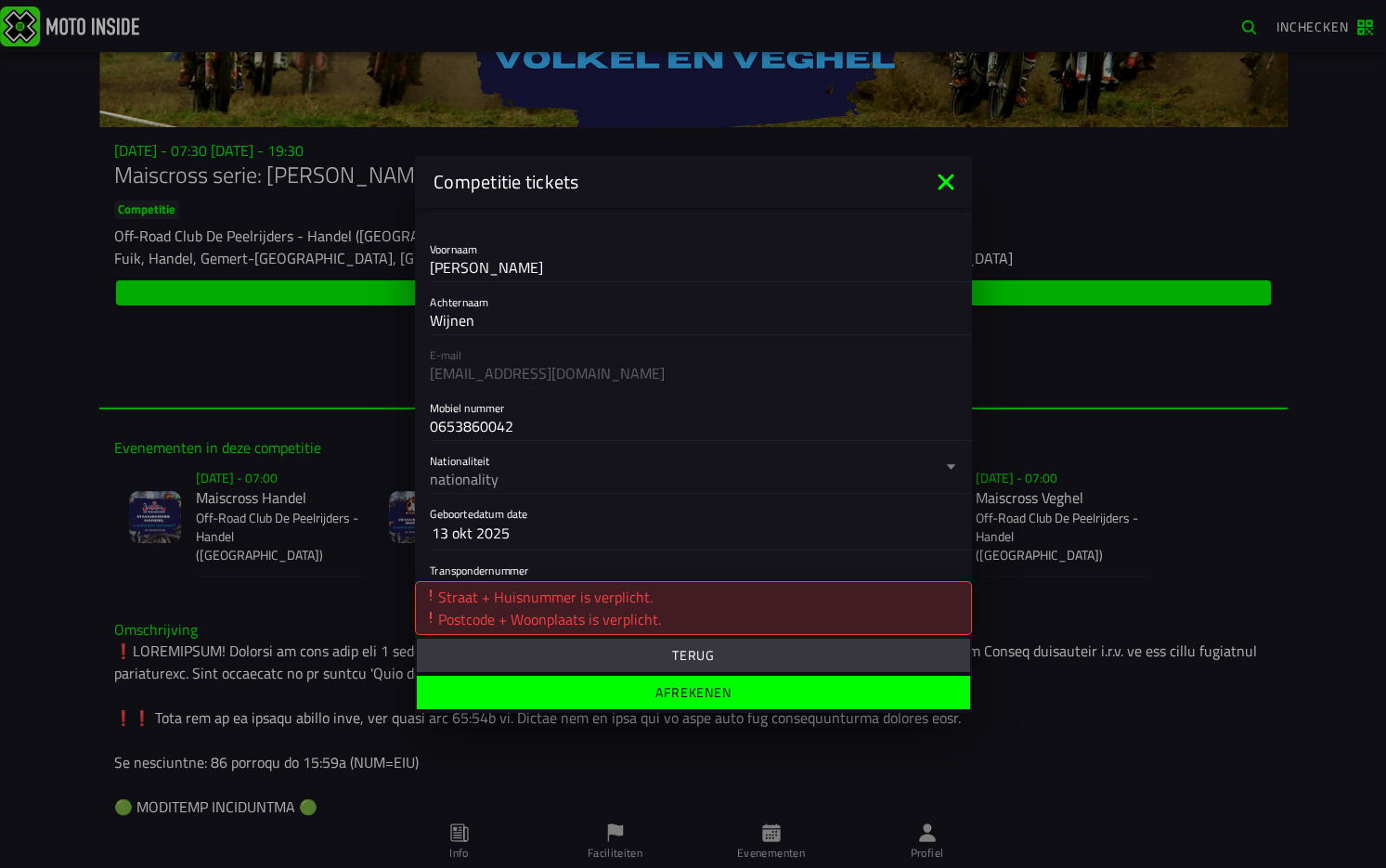
scroll to position [84, 0]
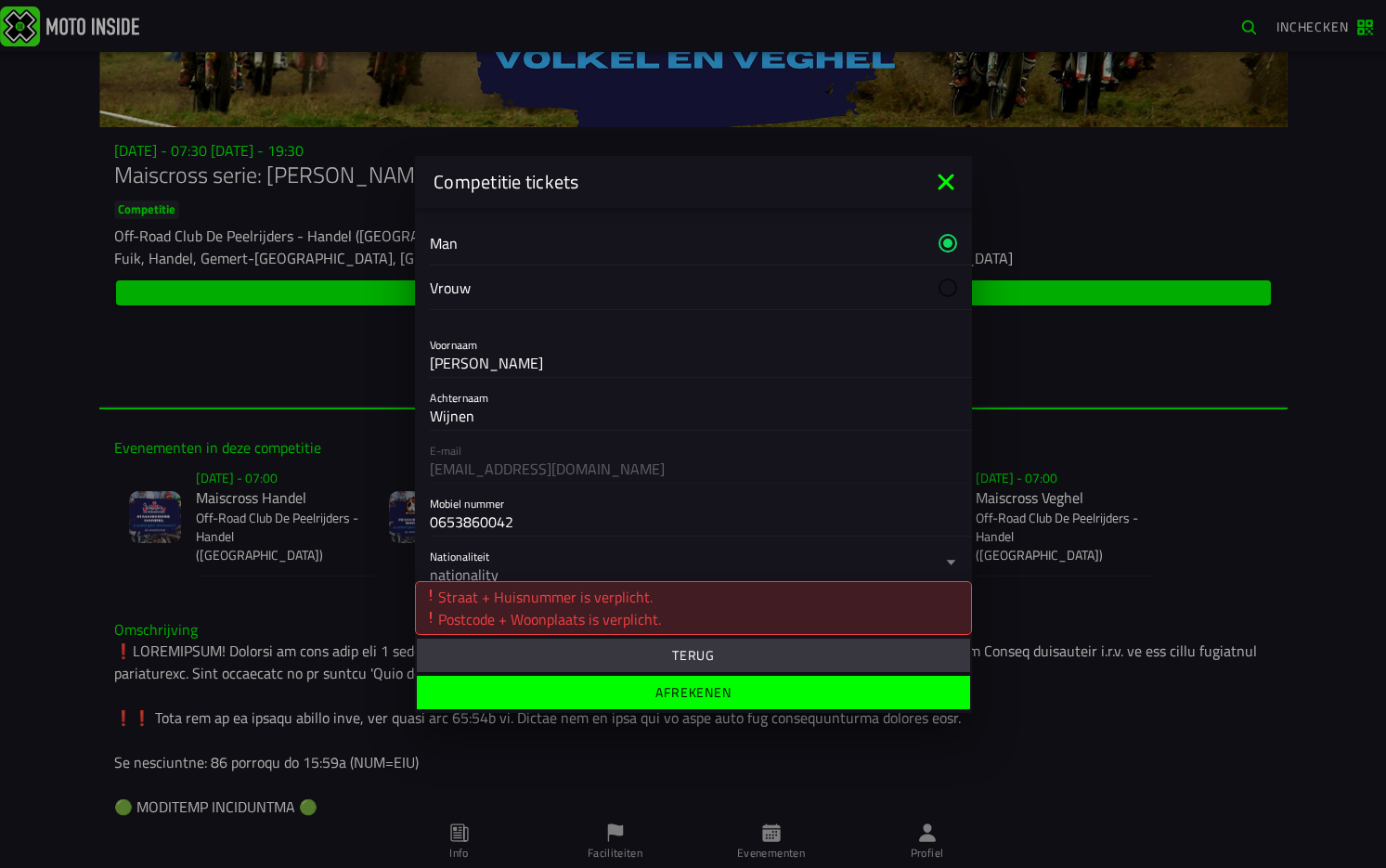
type input "0653860042"
click at [467, 363] on input "Willem" at bounding box center [693, 362] width 528 height 23
drag, startPoint x: 449, startPoint y: 365, endPoint x: 422, endPoint y: 365, distance: 27.0
click at [422, 365] on div "Voornaam Willem" at bounding box center [693, 351] width 557 height 53
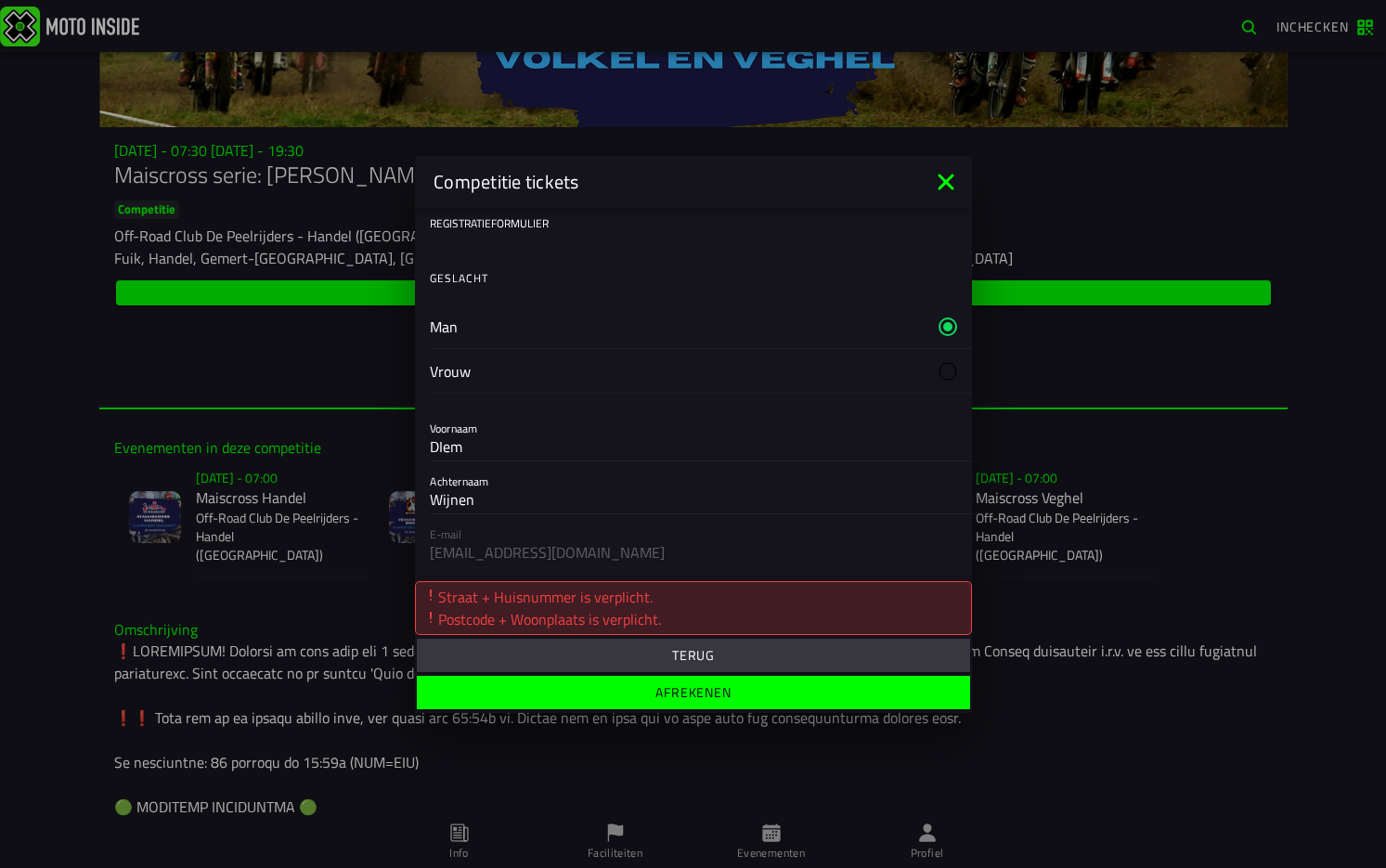
type input "DIem"
click at [0, 0] on slot "Man" at bounding box center [0, 0] width 0 height 0
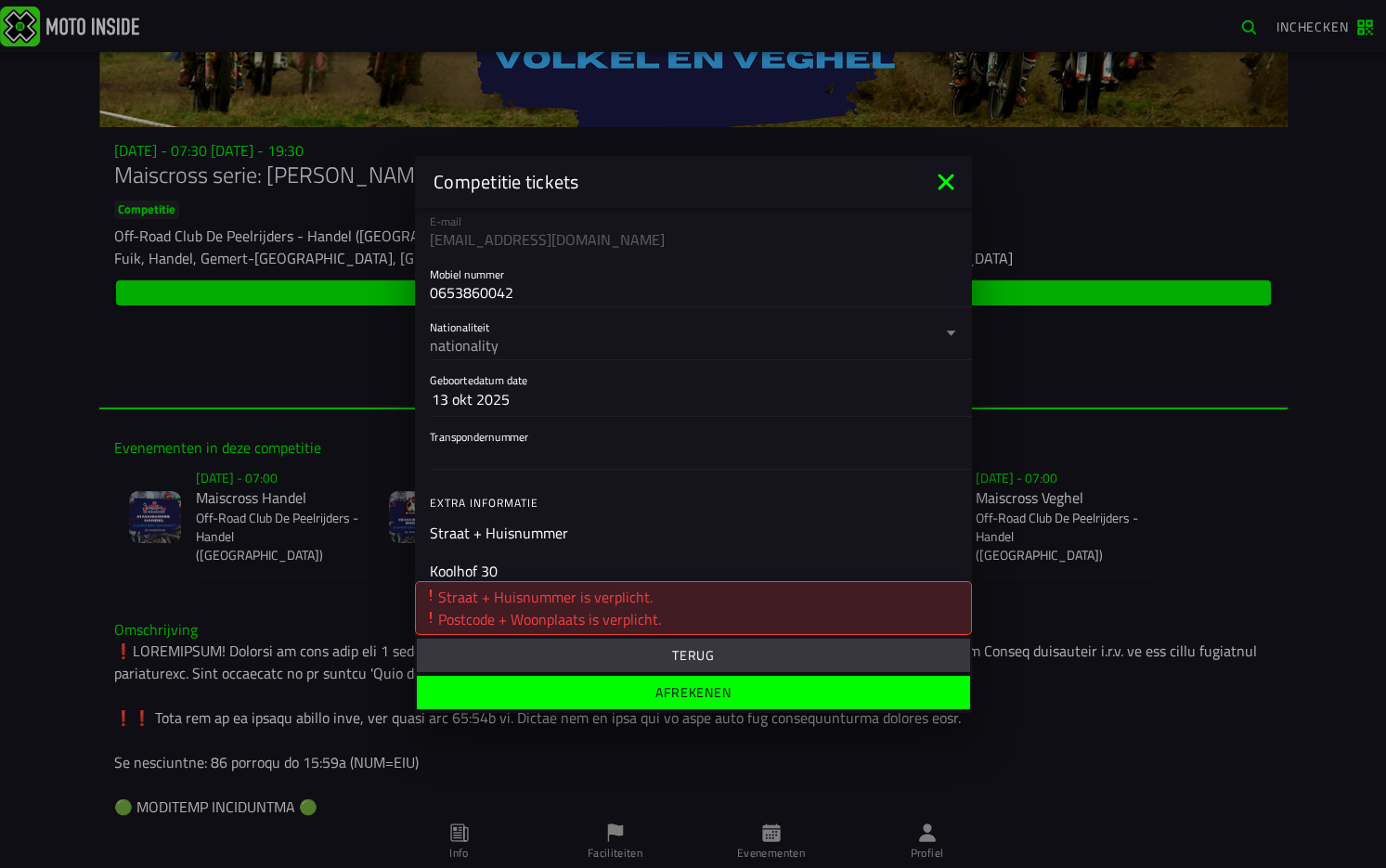
scroll to position [371, 0]
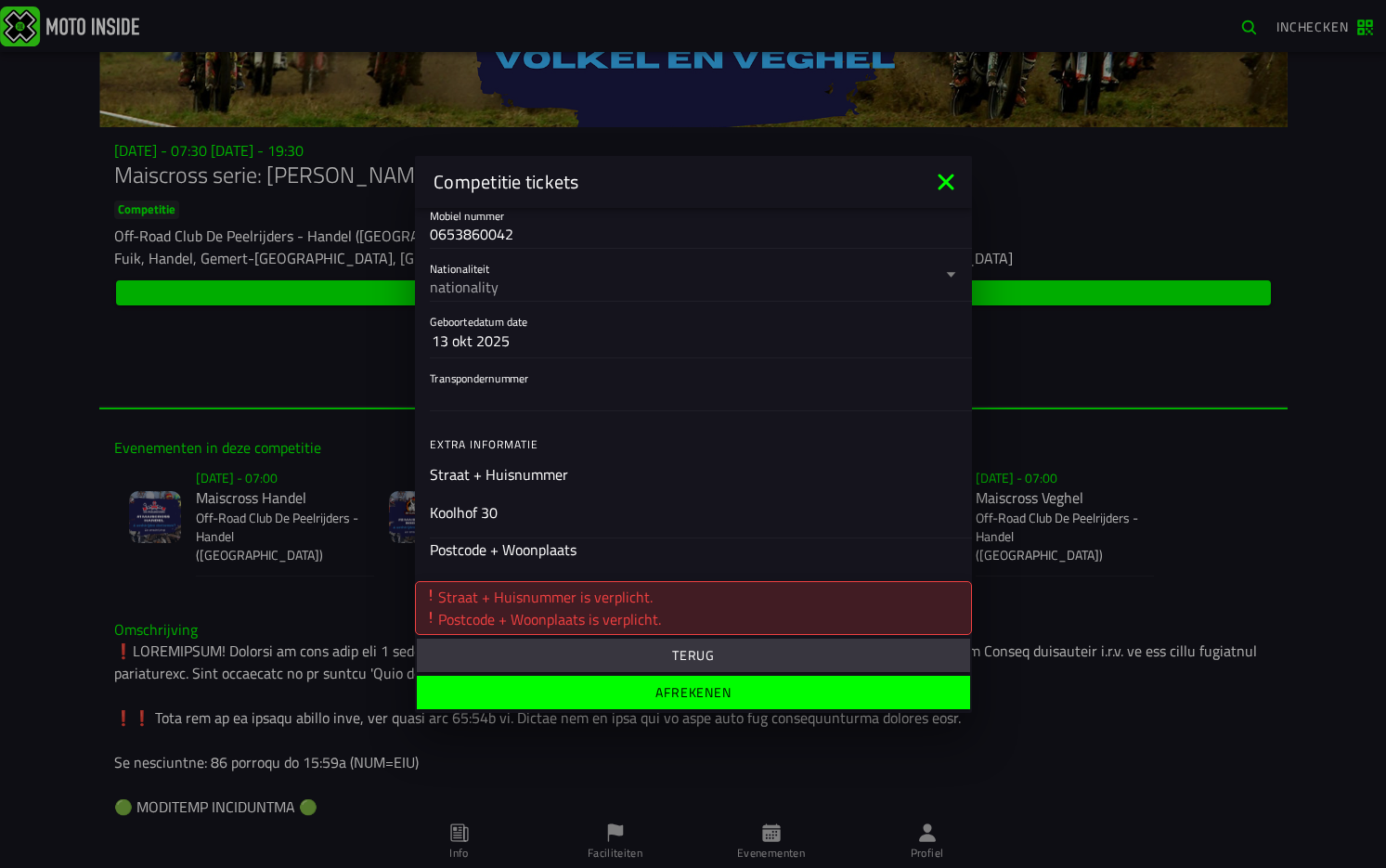
click at [0, 0] on slot "13 okt 2025" at bounding box center [0, 0] width 0 height 0
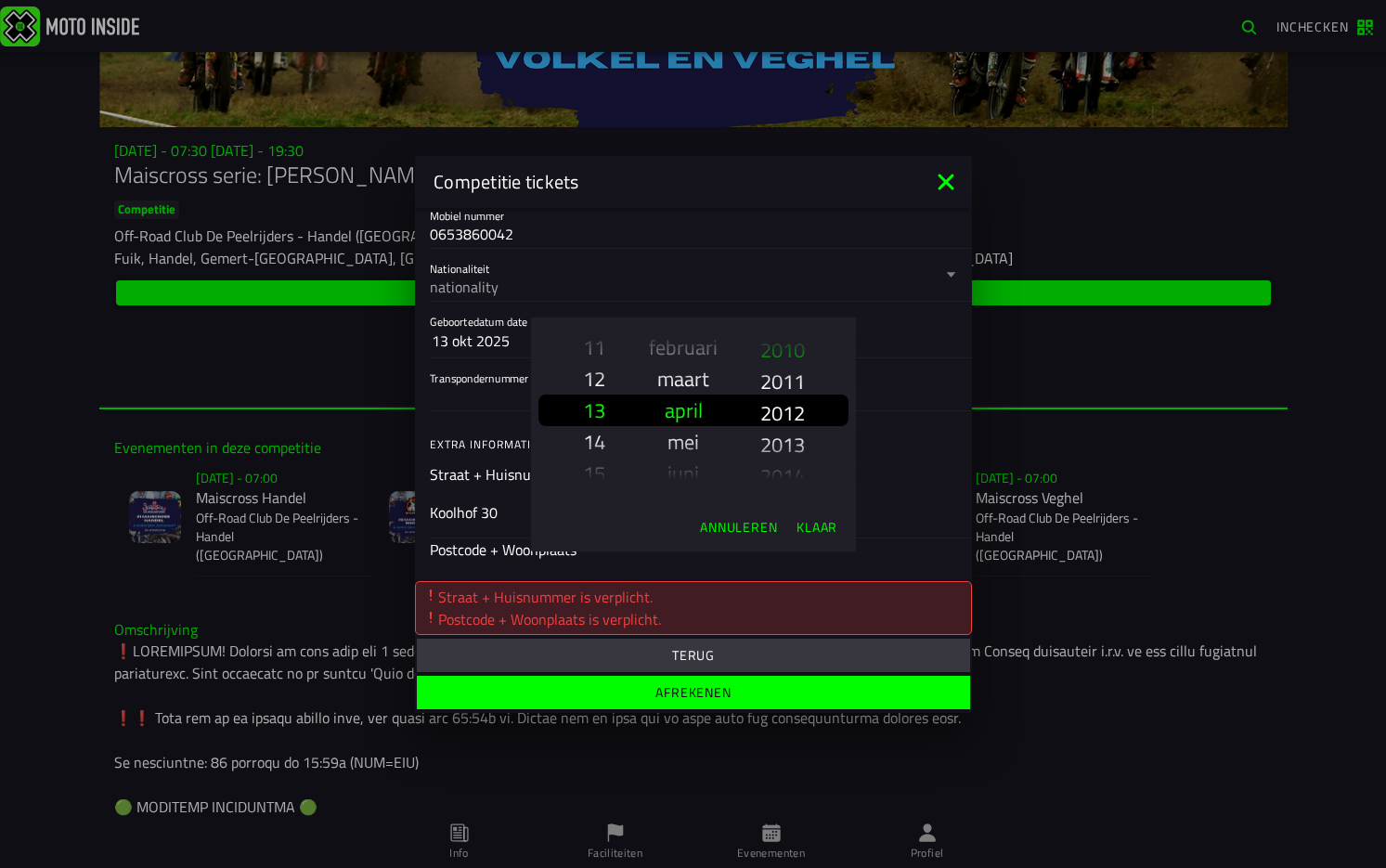
scroll to position [2795, 0]
click at [0, 0] on slot "2013" at bounding box center [0, 0] width 0 height 0
click at [0, 0] on slot "mei" at bounding box center [0, 0] width 0 height 0
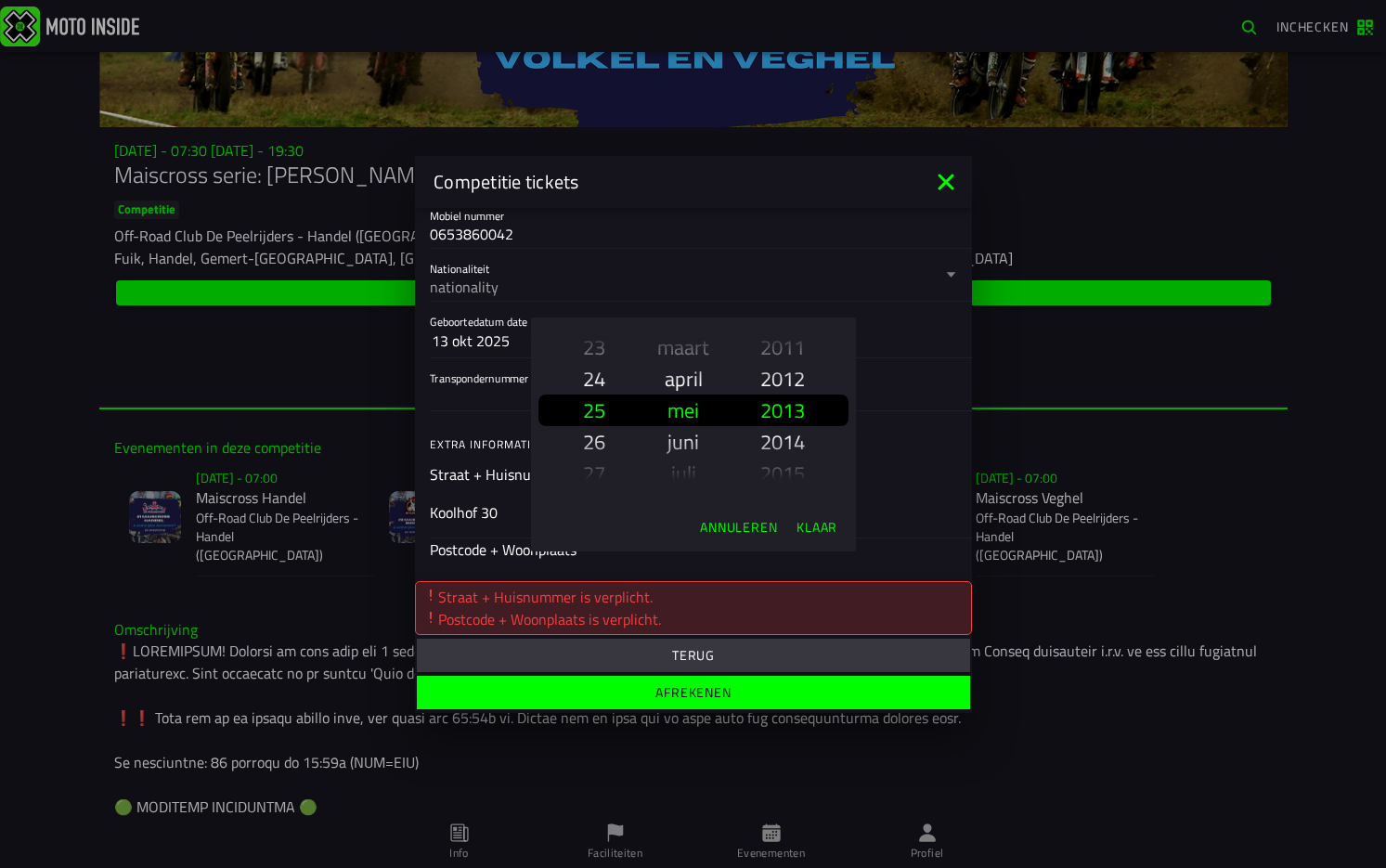
click at [0, 0] on slot "26" at bounding box center [0, 0] width 0 height 0
click at [0, 0] on slot "Klaar" at bounding box center [0, 0] width 0 height 0
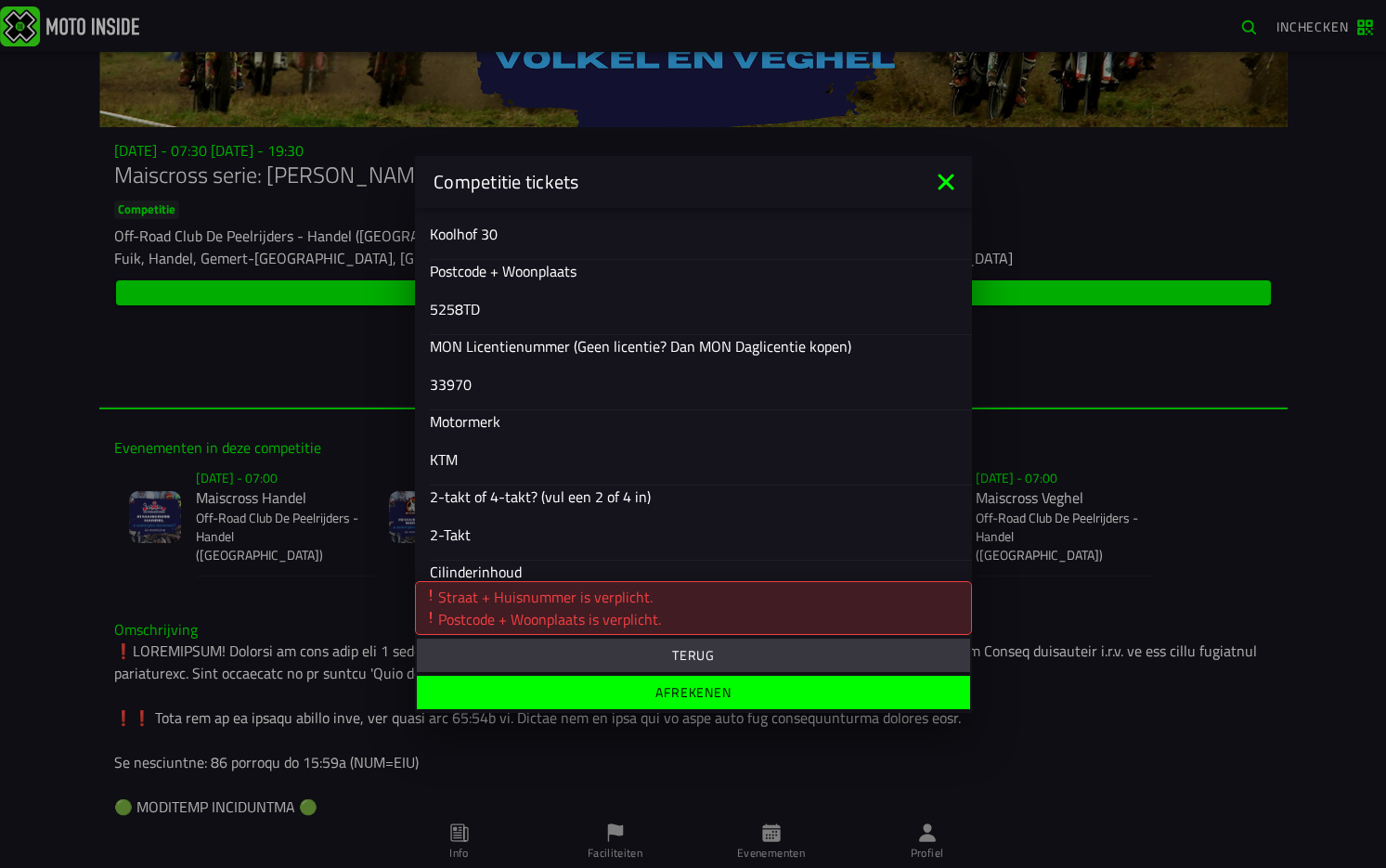
scroll to position [787, 0]
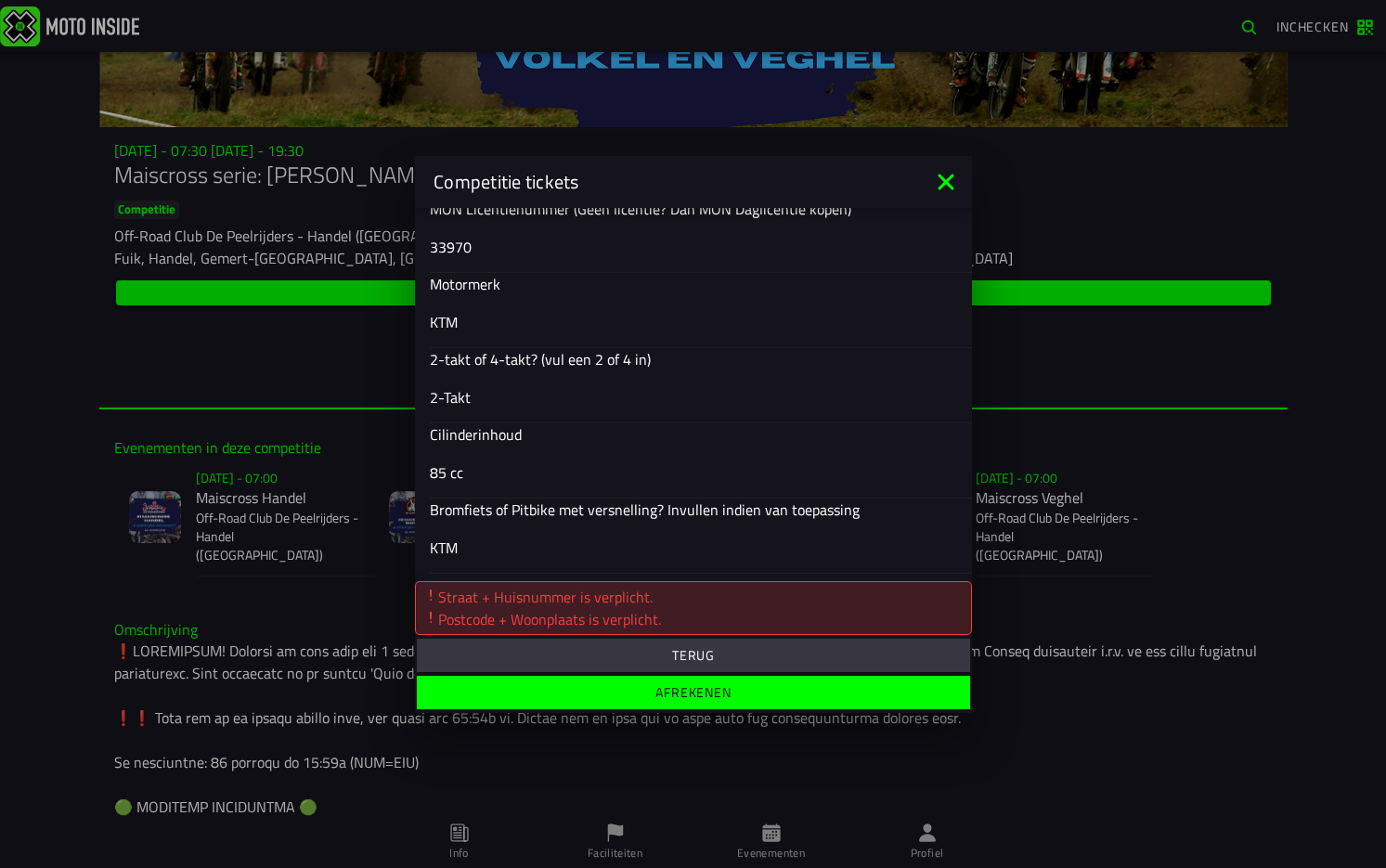
click at [0, 0] on slot "Afrekenen" at bounding box center [0, 0] width 0 height 0
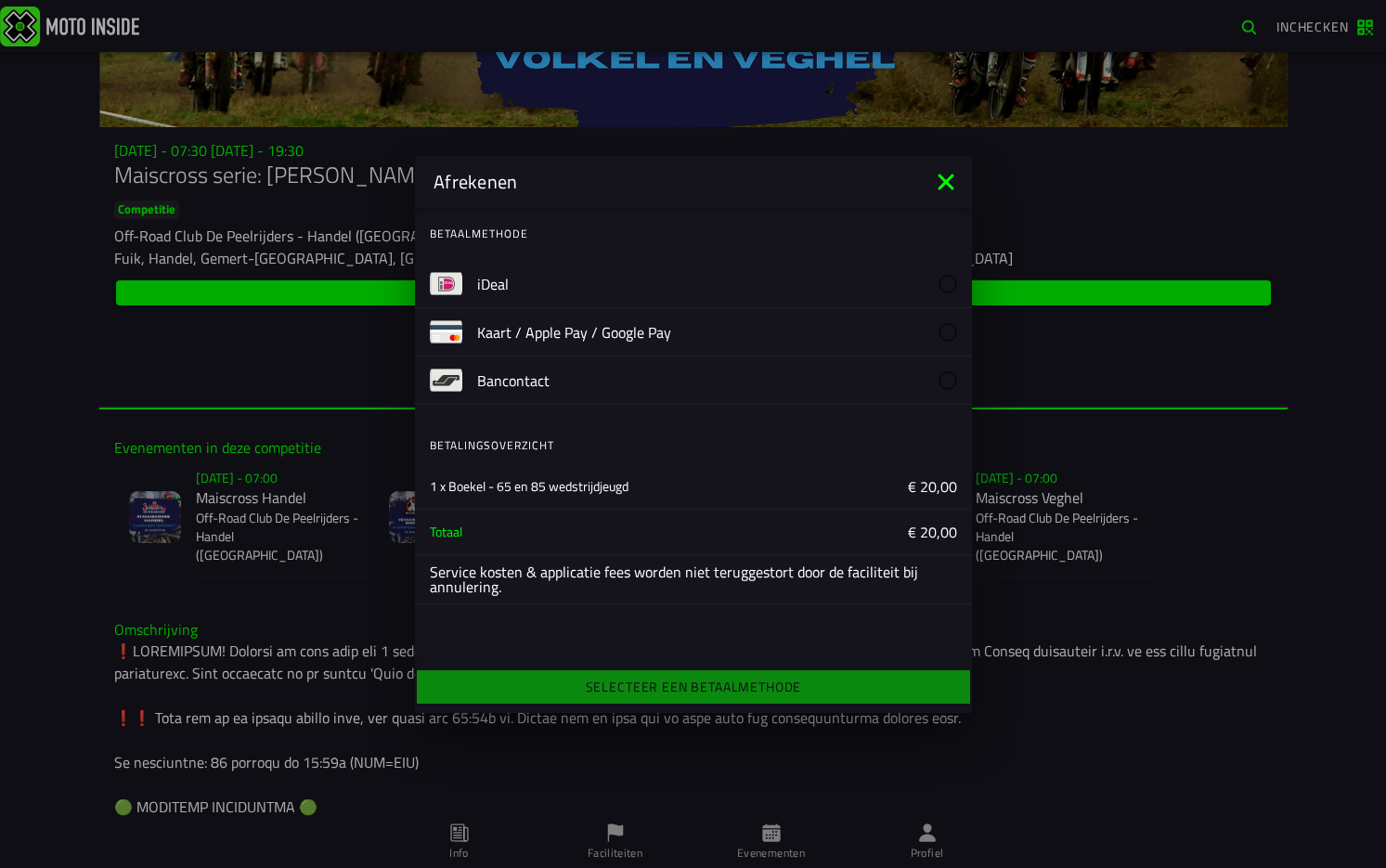
click at [0, 0] on slot "iDeal" at bounding box center [0, 0] width 0 height 0
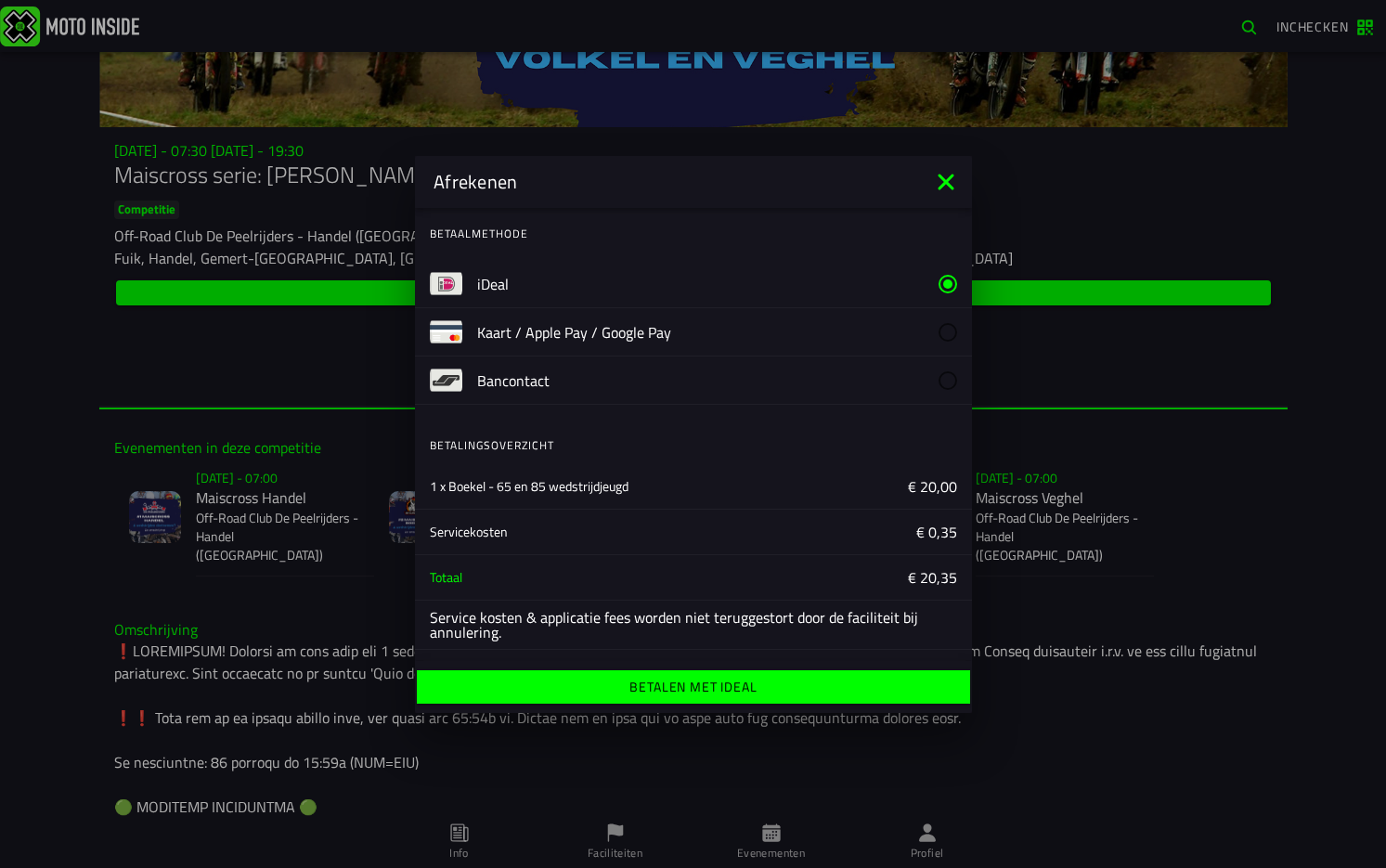
click at [674, 687] on ion-label "Betalen met iDeal" at bounding box center [692, 687] width 127 height 13
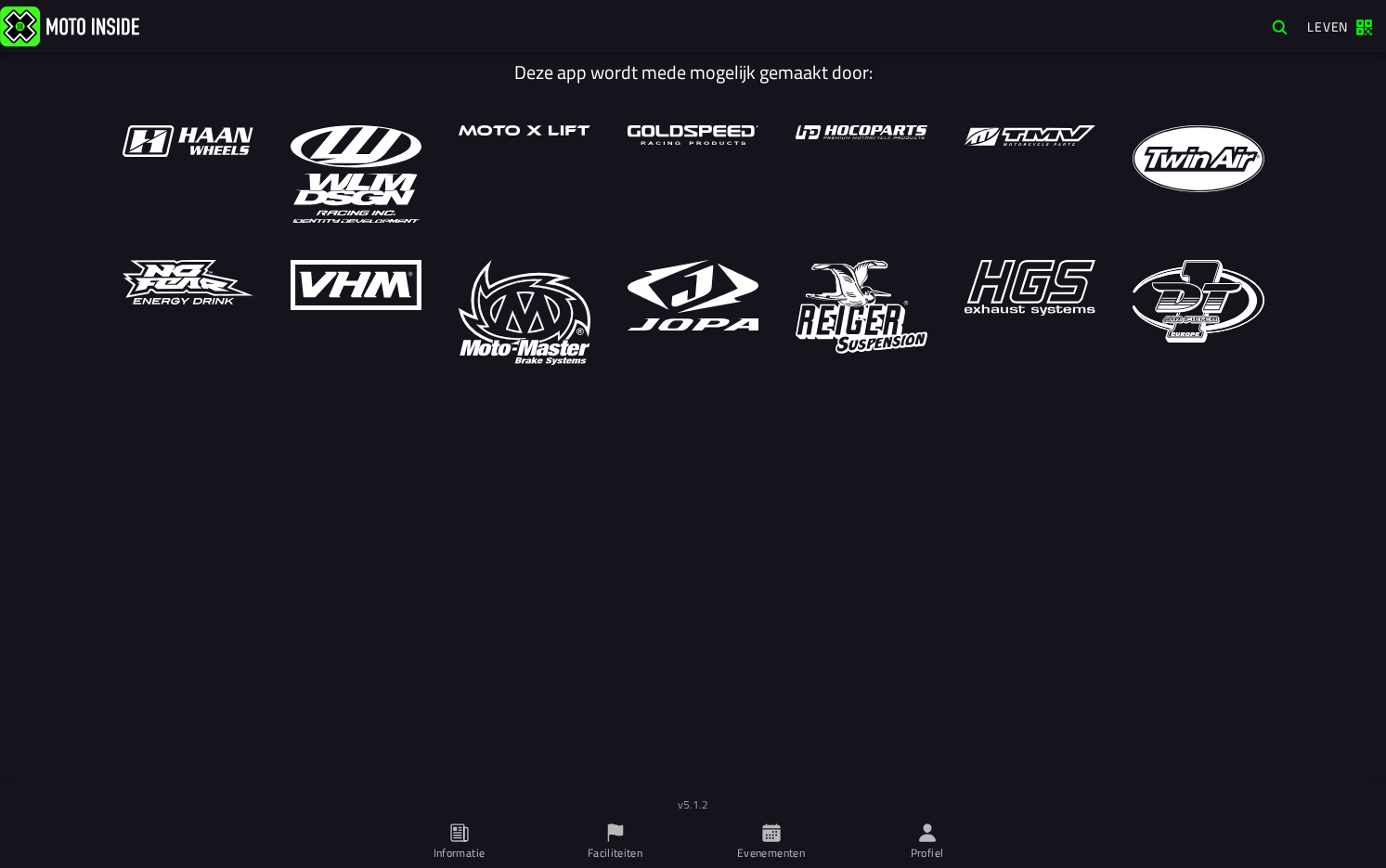
click at [768, 829] on icon at bounding box center [771, 832] width 21 height 21
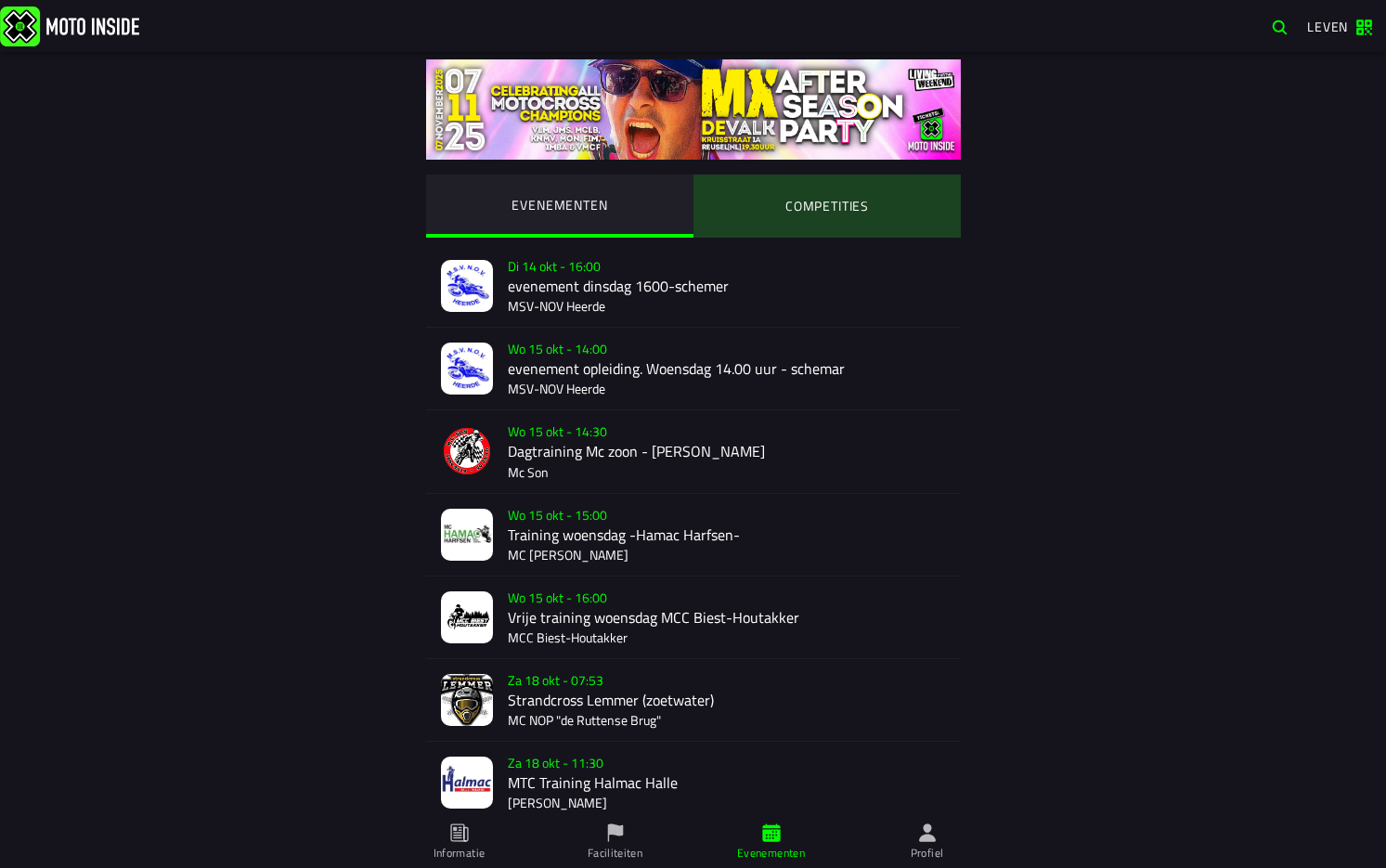
click at [832, 205] on ion-segment-button "COMPETITIES" at bounding box center [827, 206] width 267 height 63
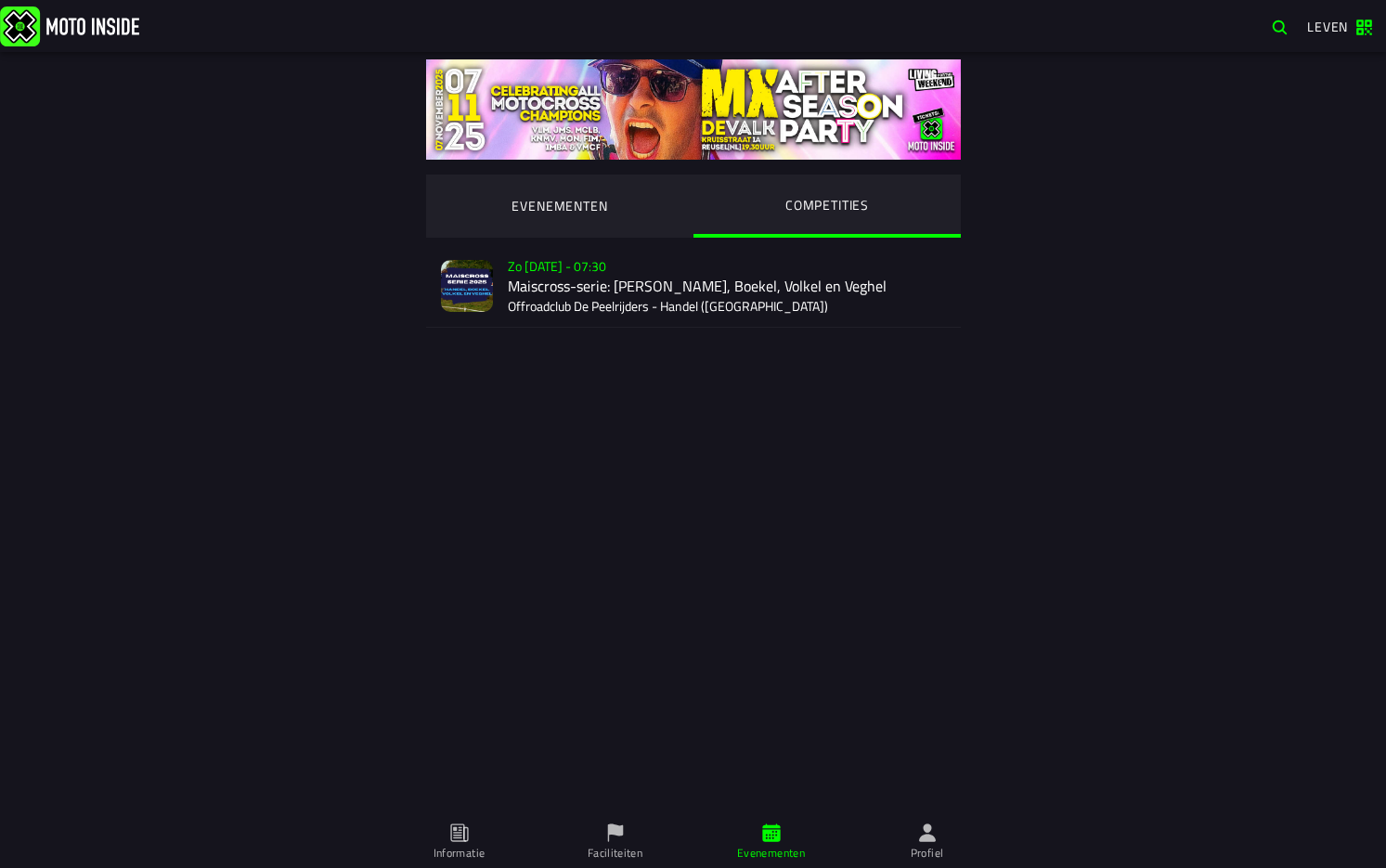
click at [685, 290] on div "Zo 2 nov - 07:30 Maiscross-serie: Händel, Boekel, Volkel en Veghel Offroadclub …" at bounding box center [727, 286] width 438 height 82
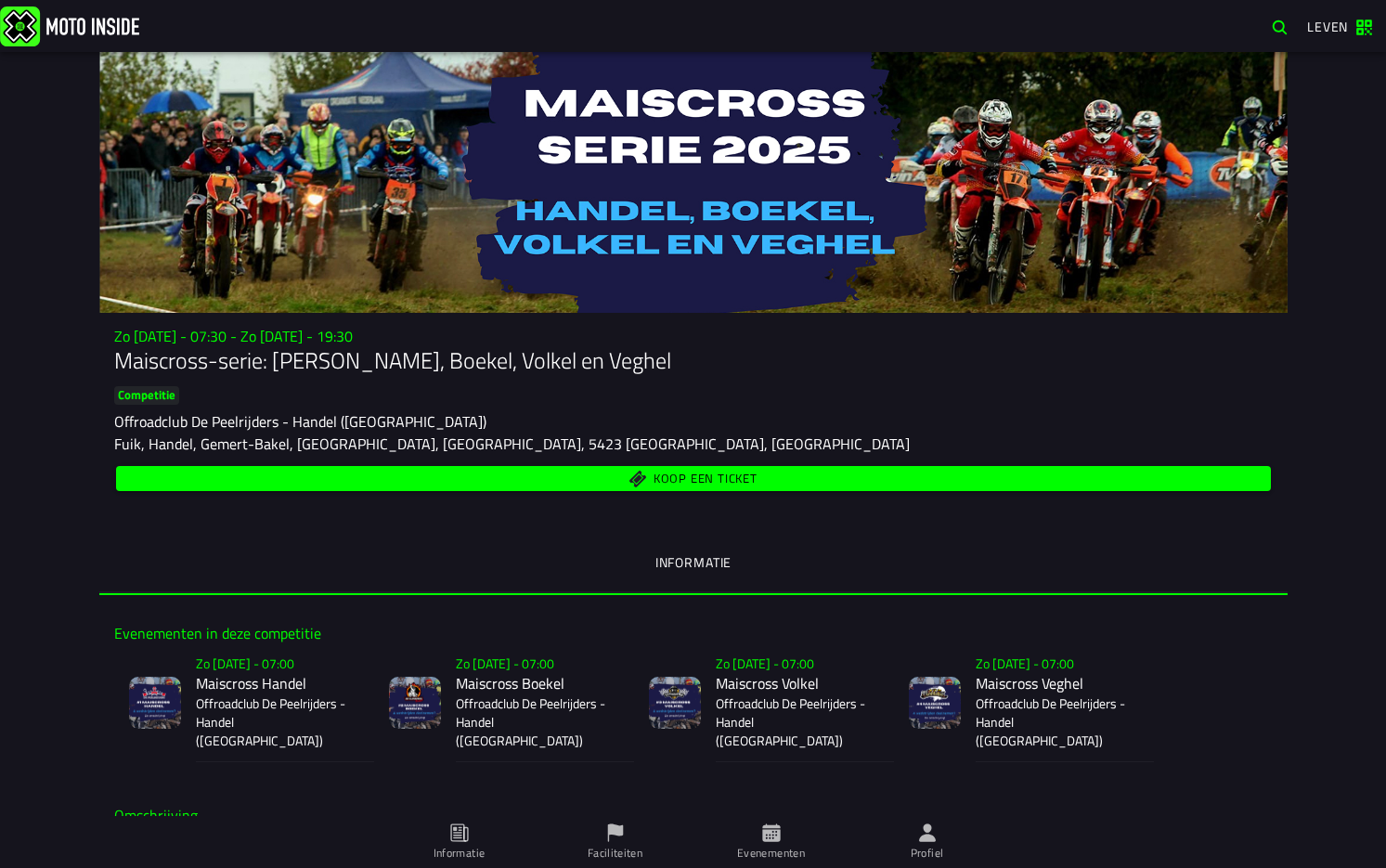
click at [682, 474] on font "Koop een ticket" at bounding box center [704, 478] width 104 height 19
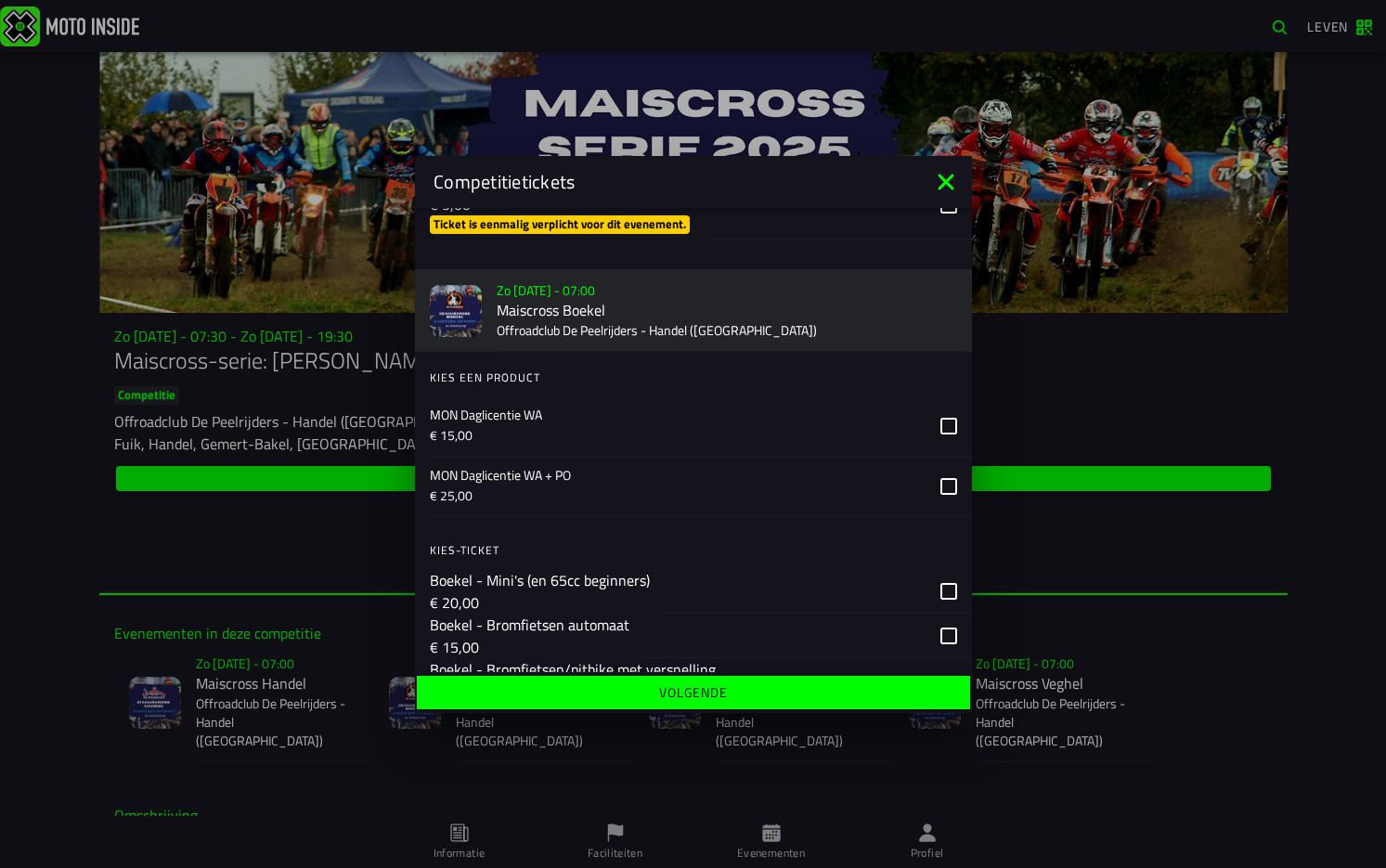
scroll to position [835, 0]
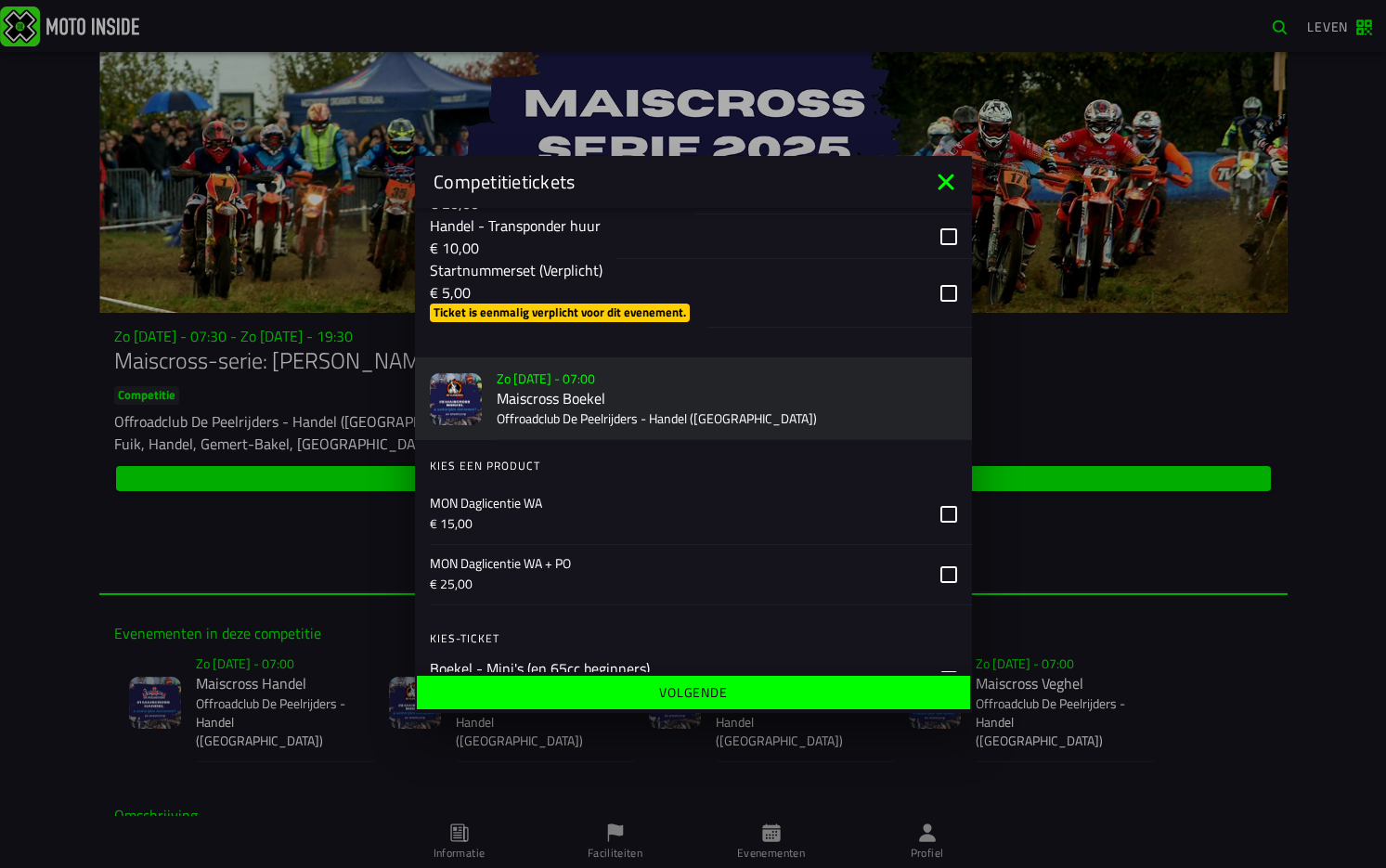
click at [928, 292] on div "button" at bounding box center [840, 292] width 263 height 69
click at [704, 687] on font "Volgende" at bounding box center [693, 691] width 69 height 20
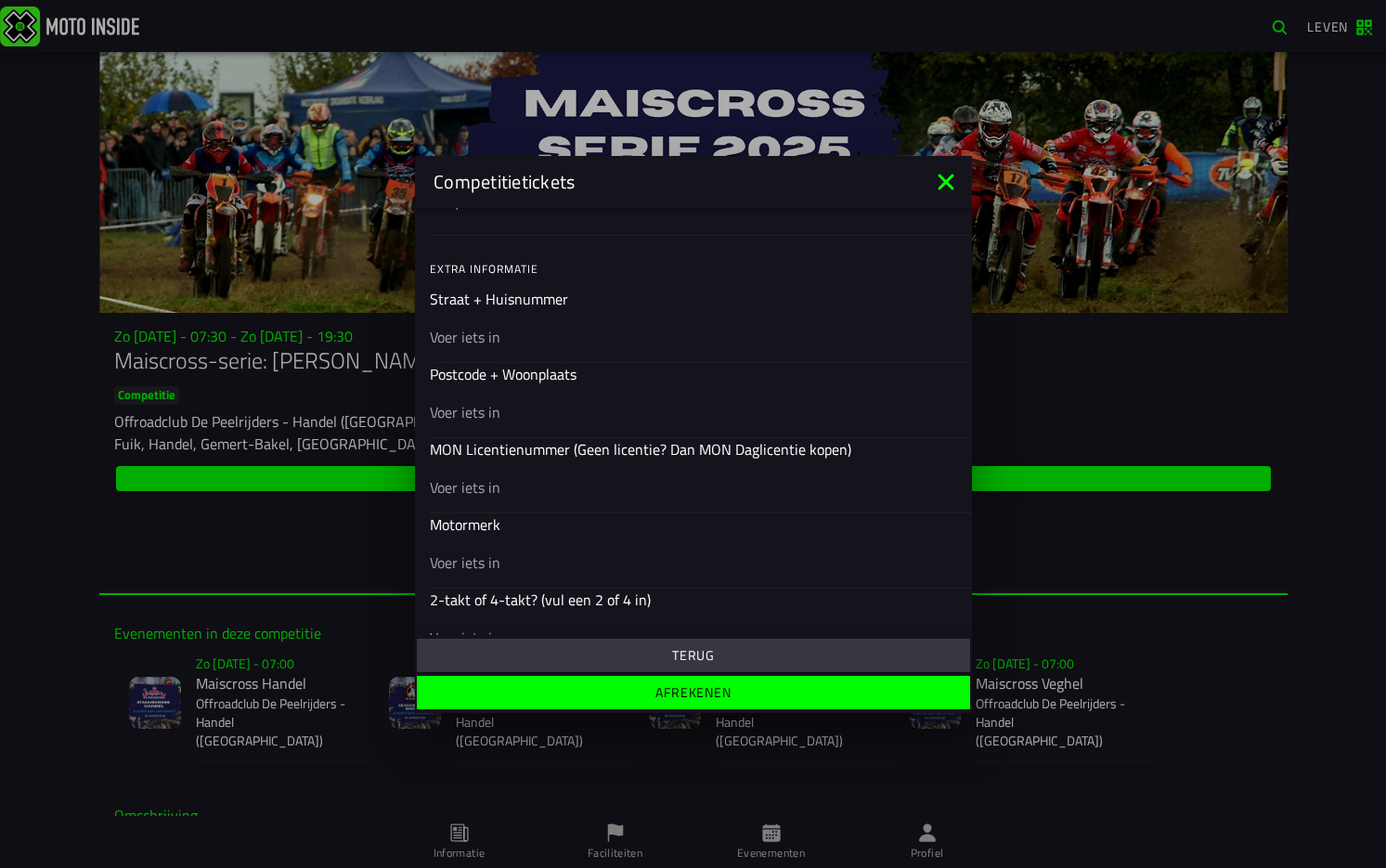
scroll to position [455, 0]
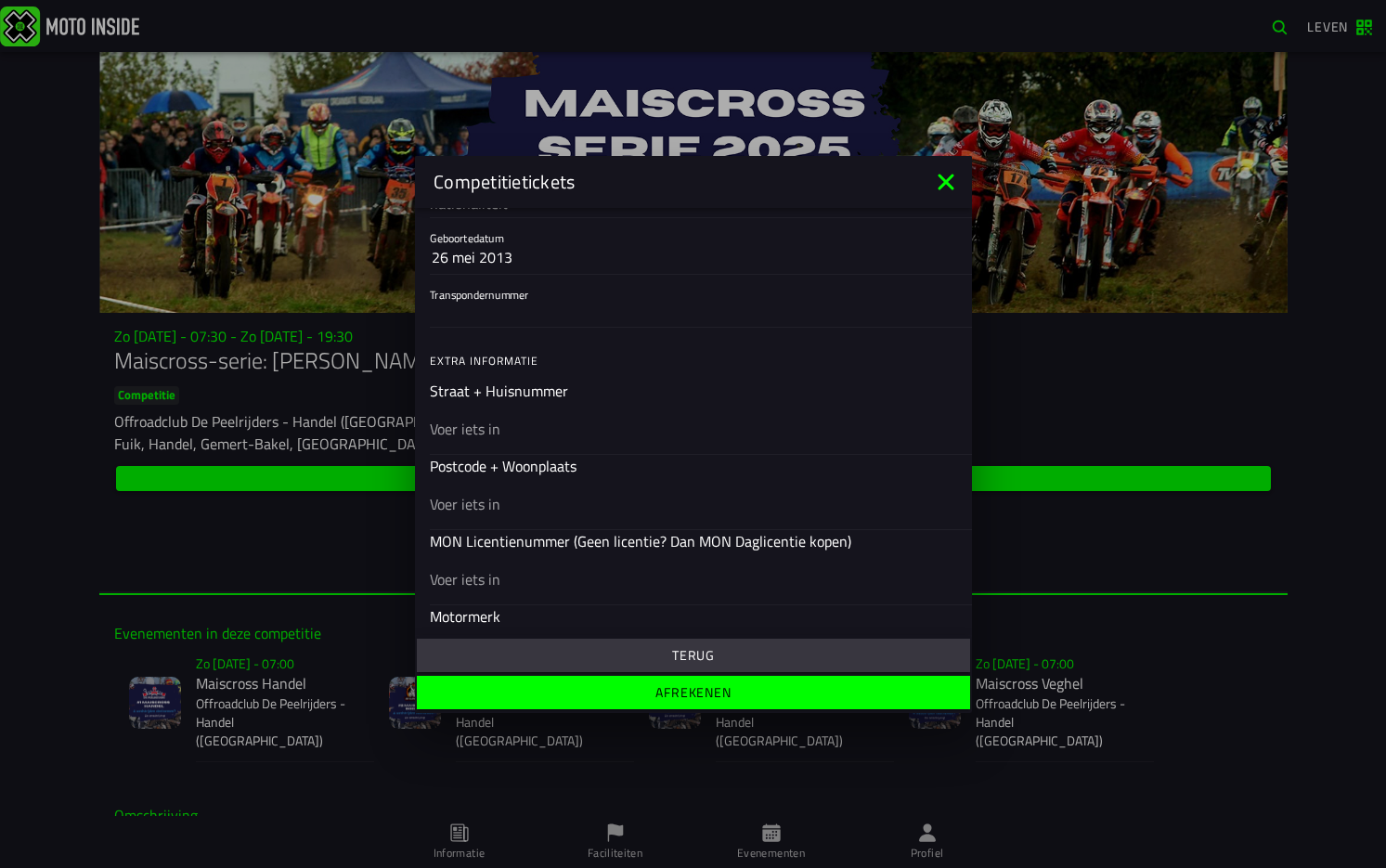
click at [942, 179] on icon at bounding box center [945, 181] width 16 height 16
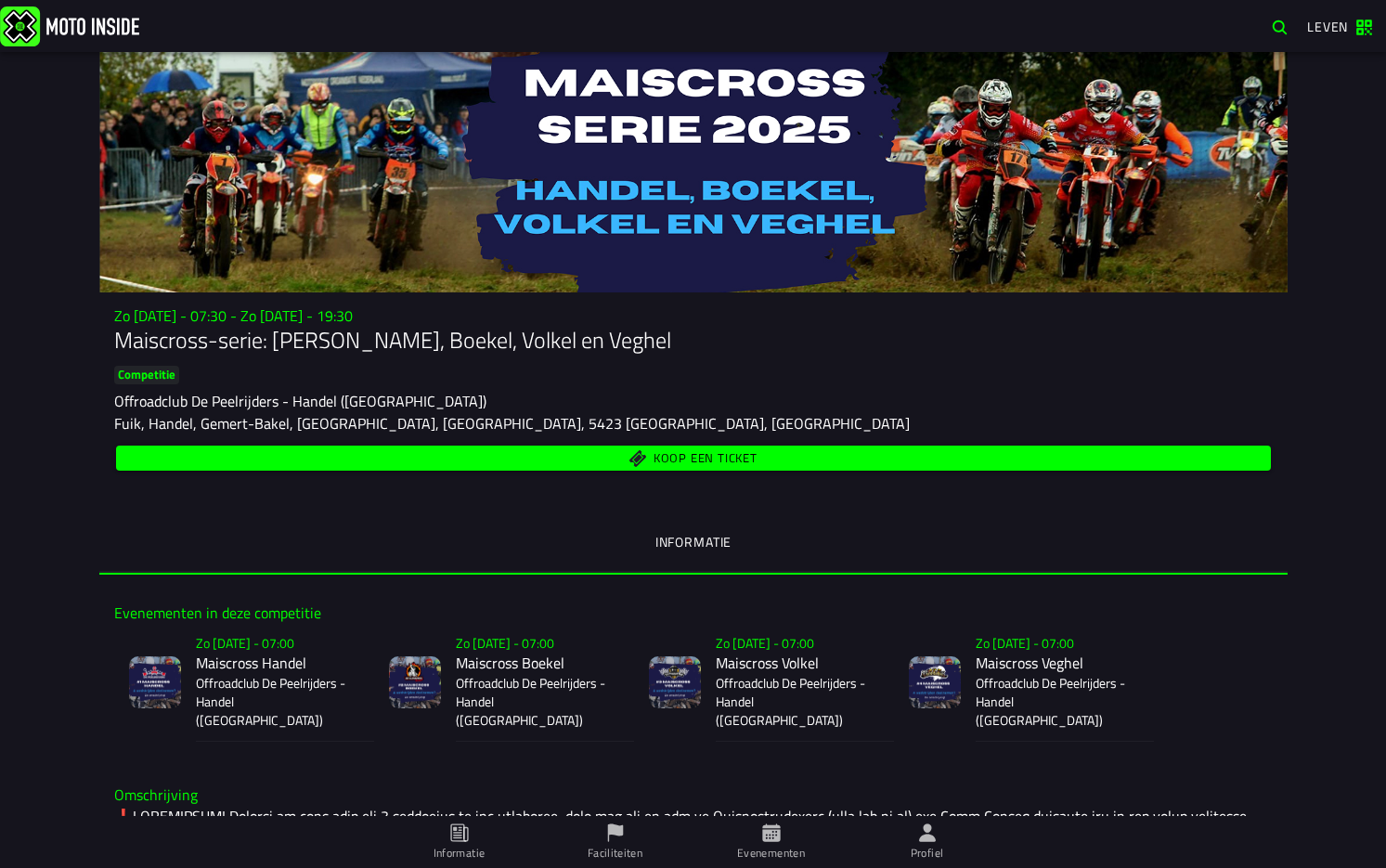
scroll to position [0, 0]
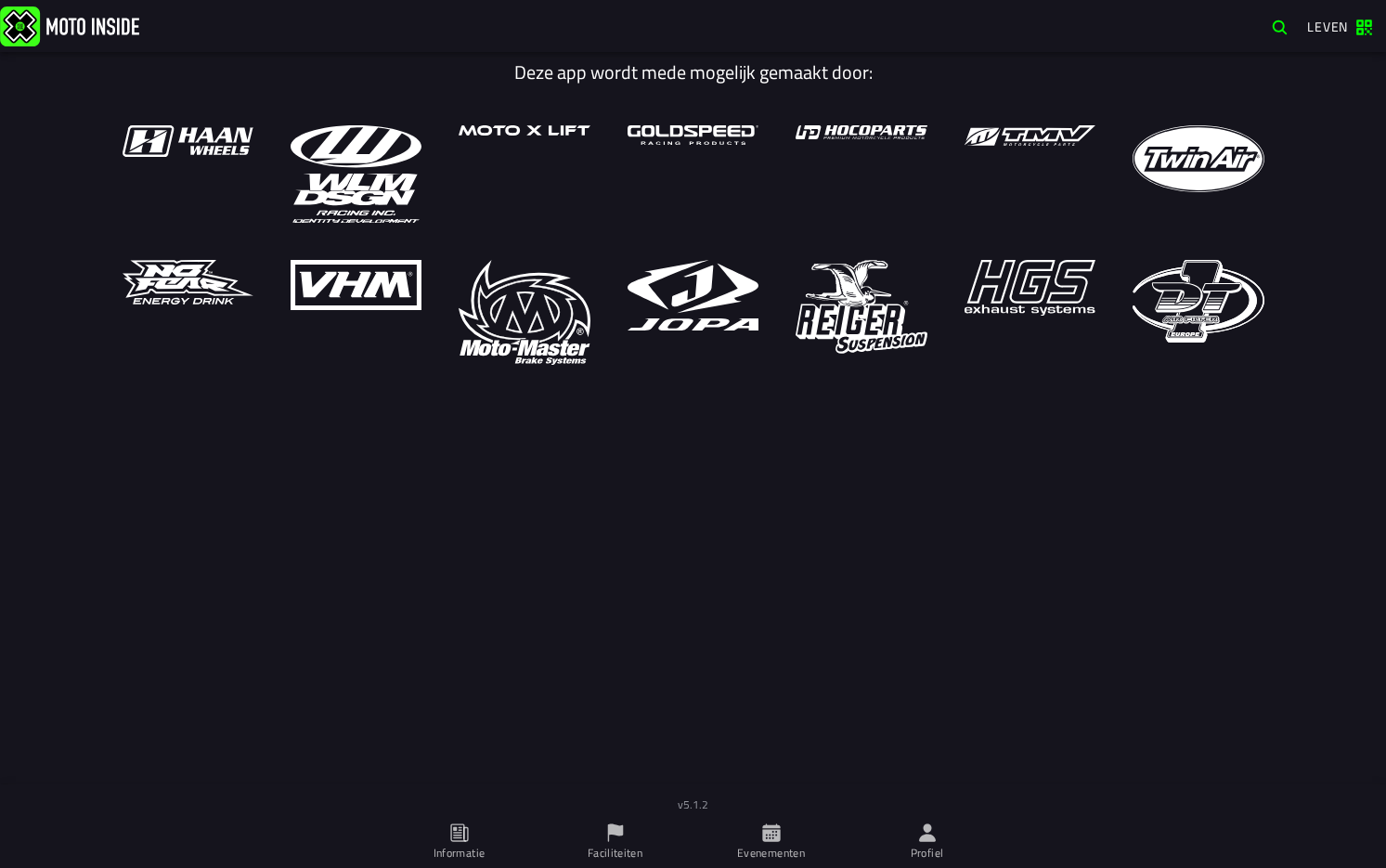
click at [923, 841] on icon at bounding box center [927, 831] width 17 height 18
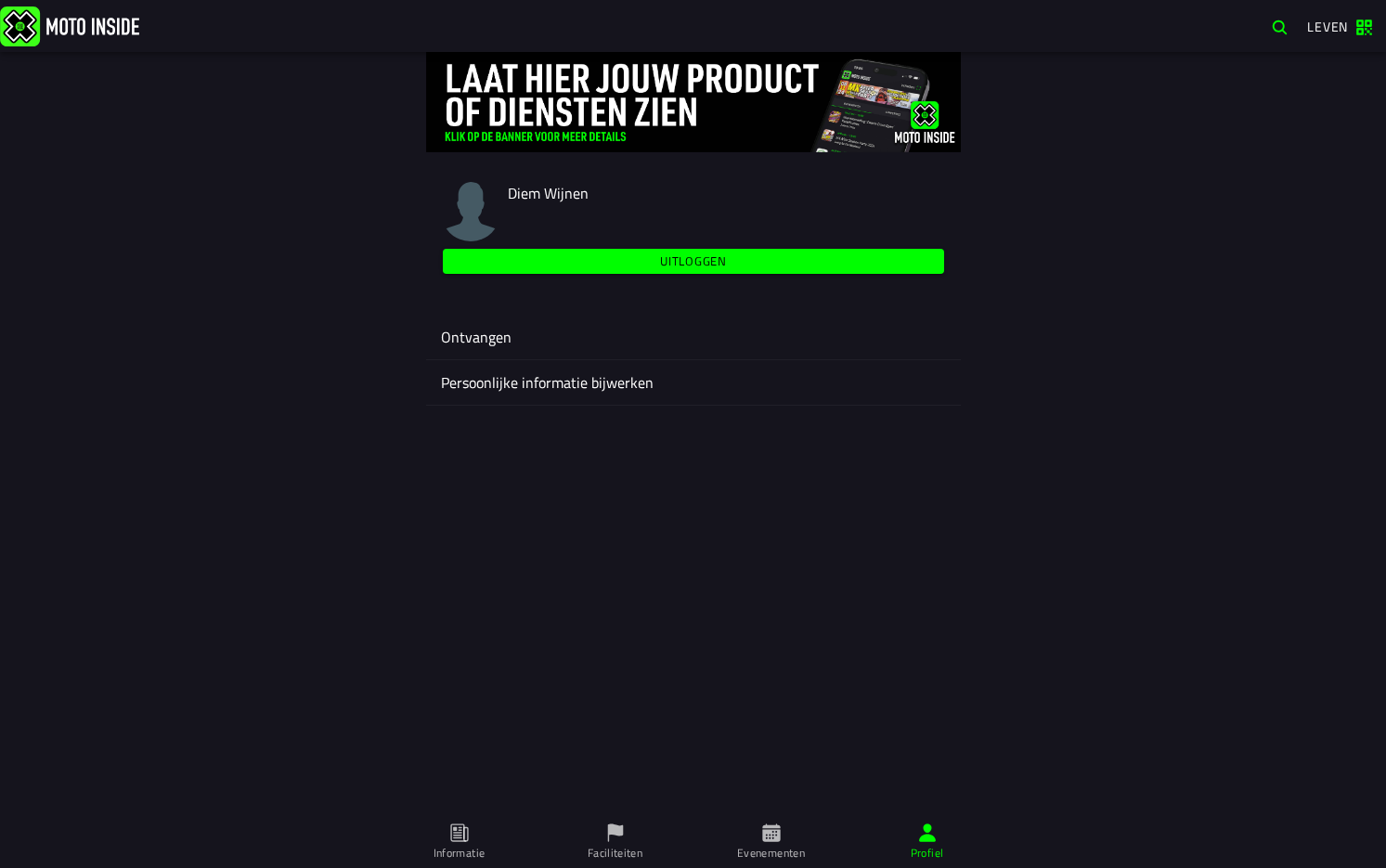
click at [615, 843] on span "Faciliteiten" at bounding box center [615, 842] width 134 height 52
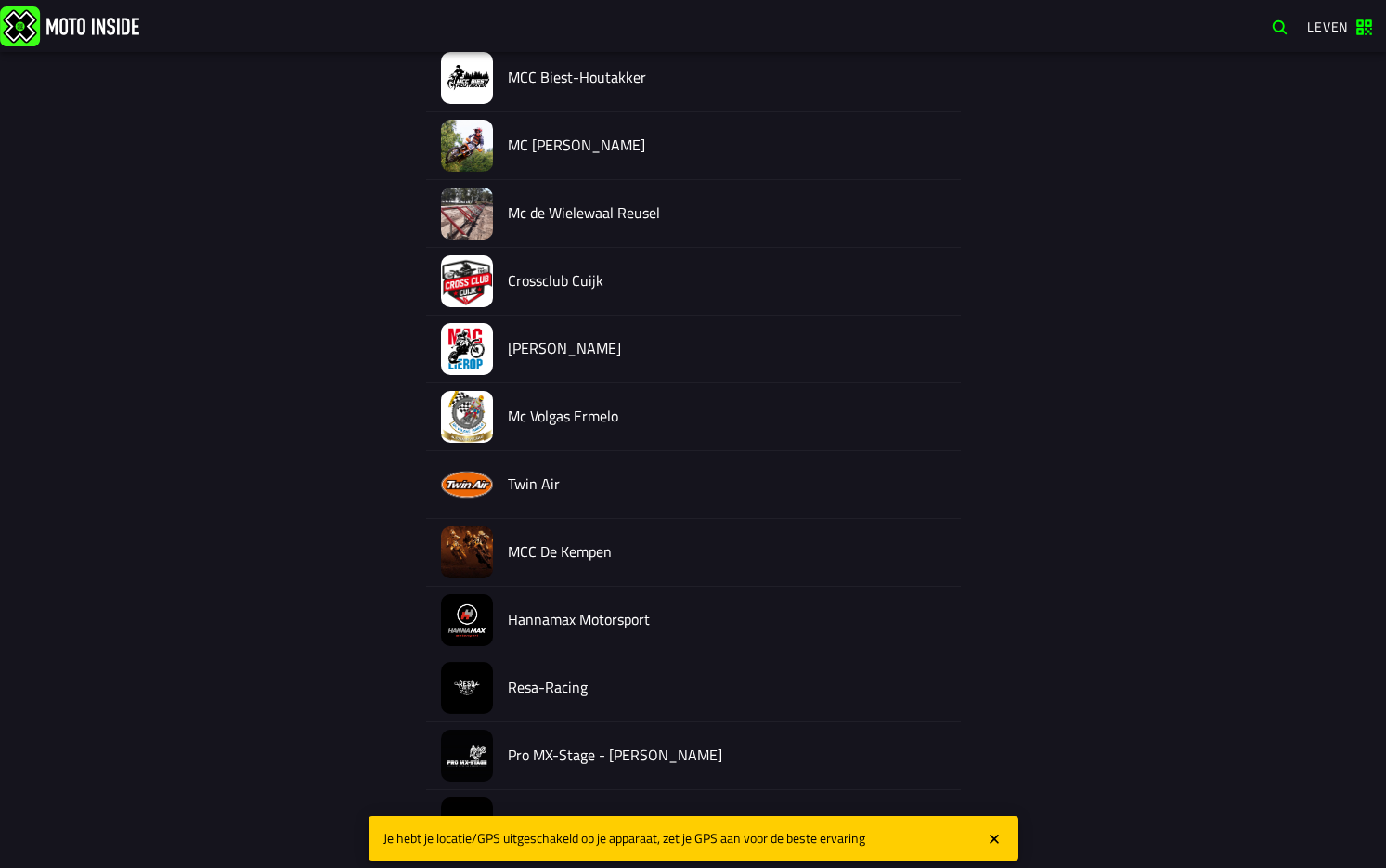
scroll to position [507, 0]
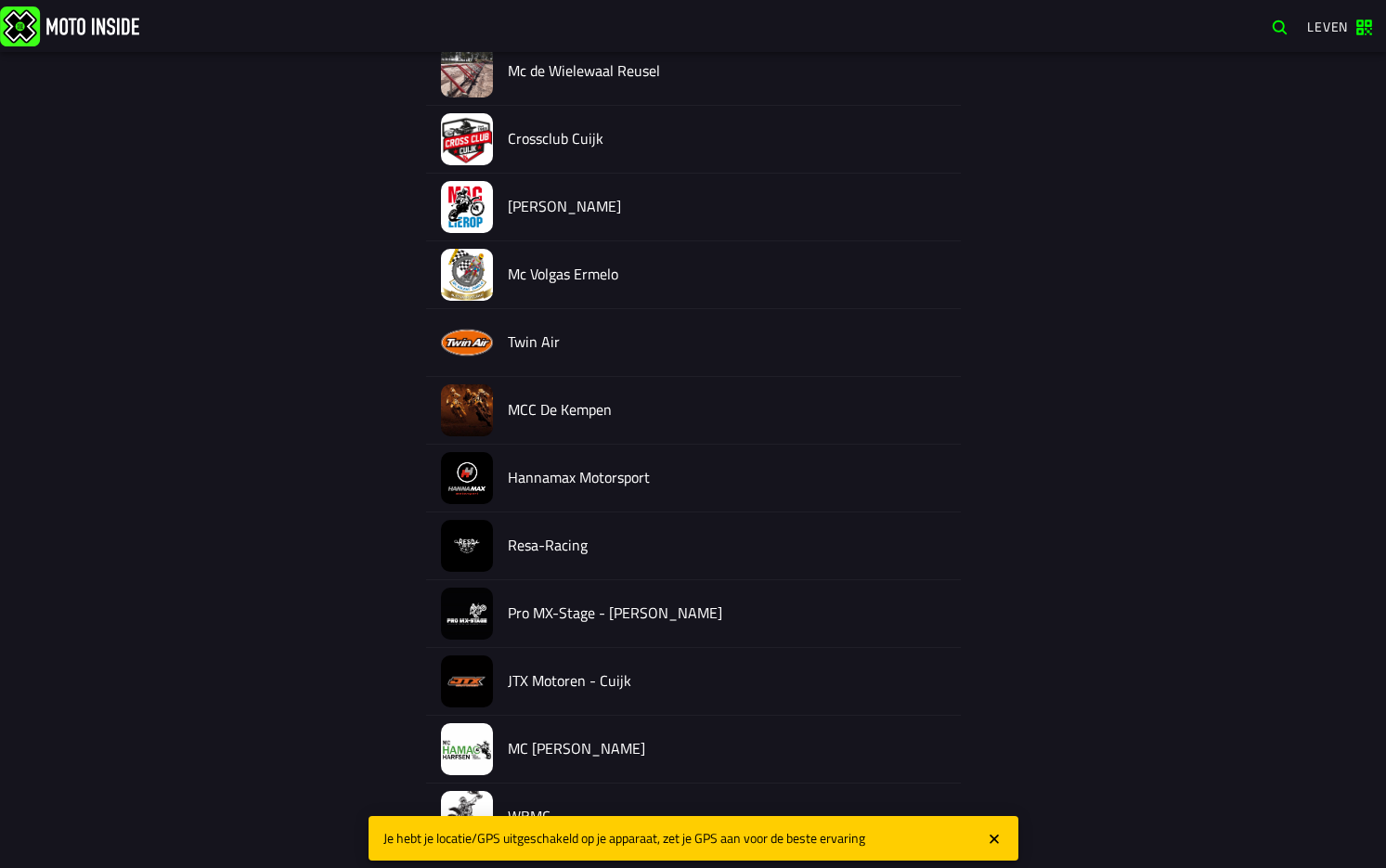
click at [994, 836] on icon "dichtbij" at bounding box center [994, 839] width 17 height 19
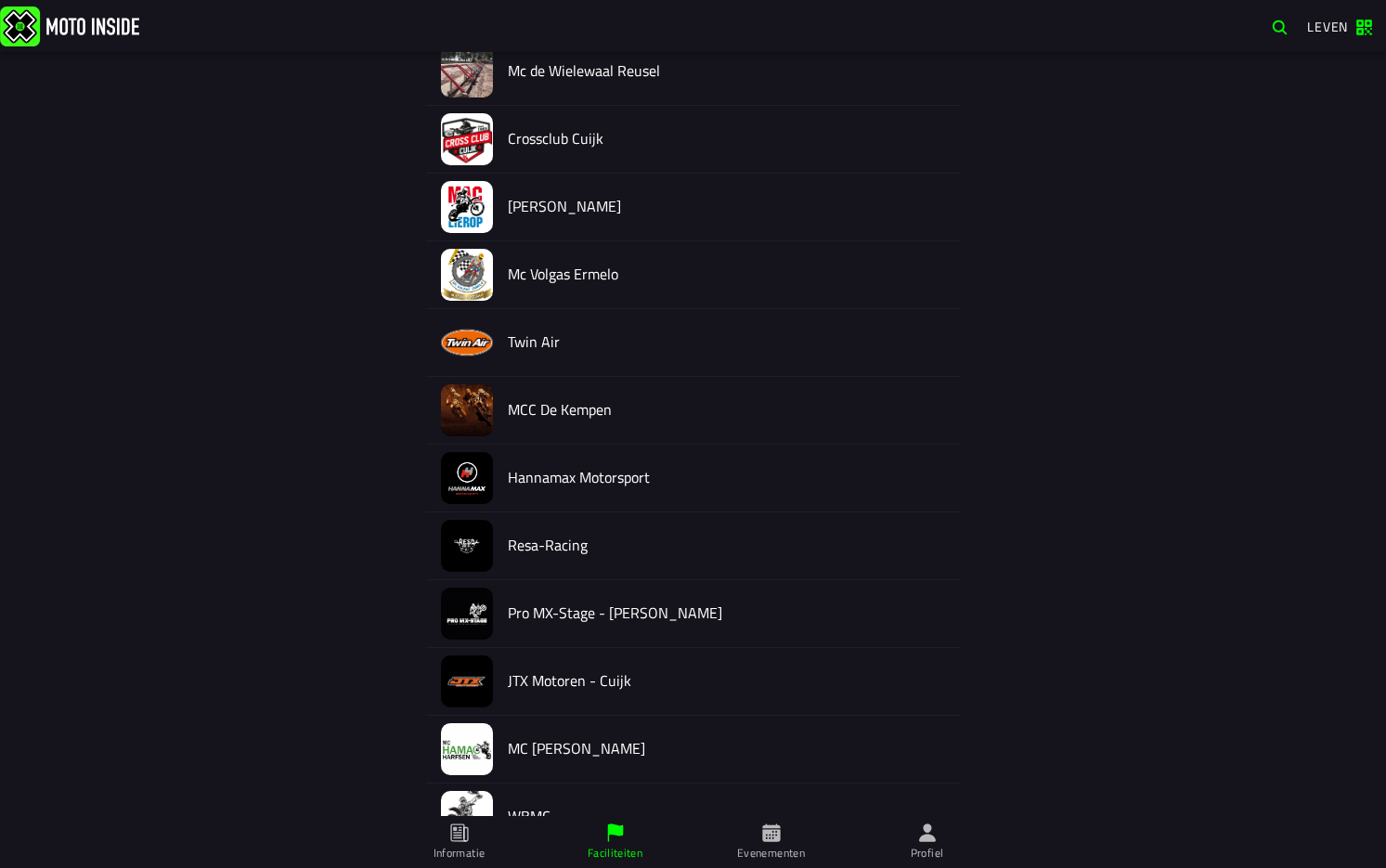
click at [465, 839] on icon at bounding box center [460, 832] width 21 height 21
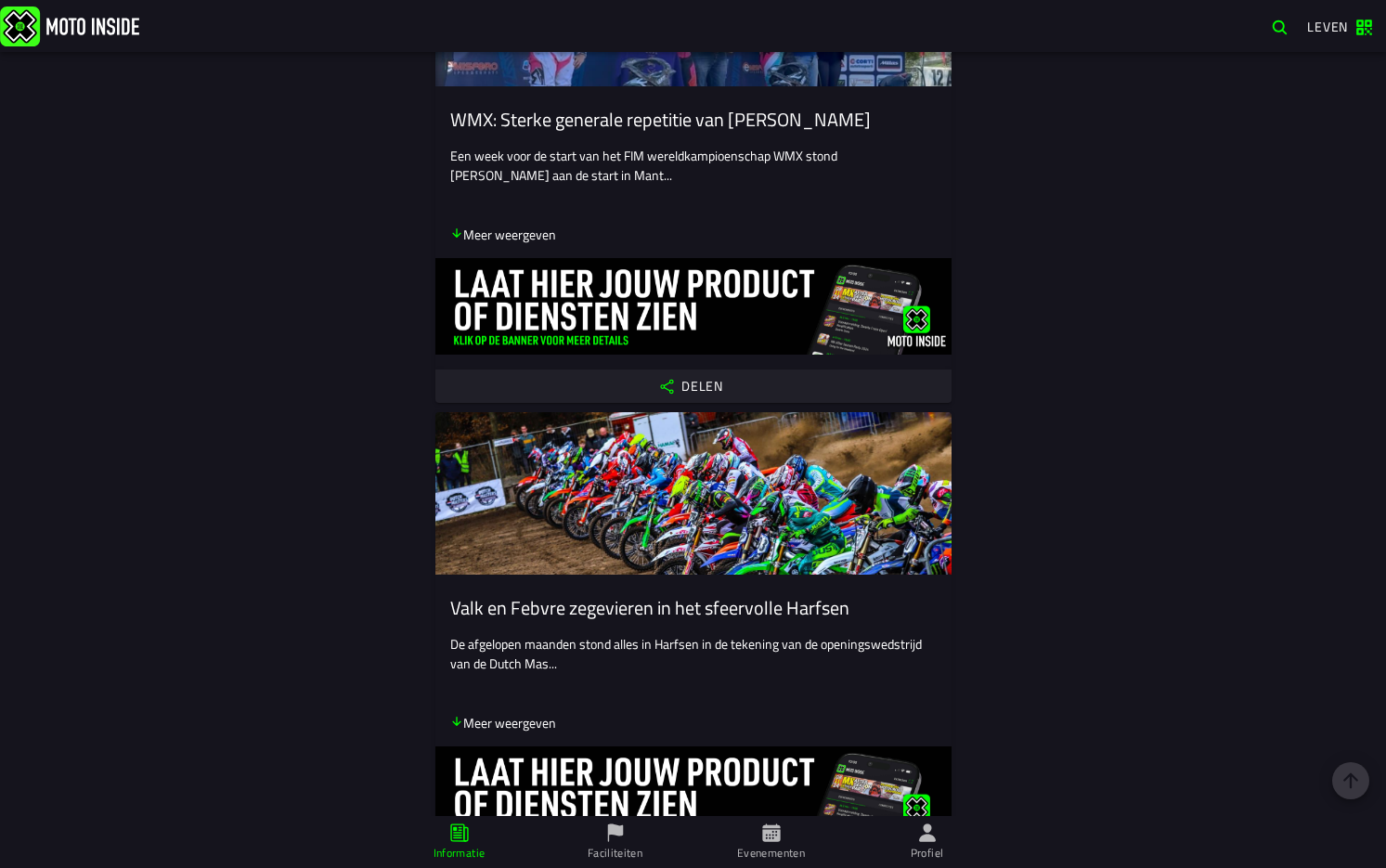
scroll to position [2135, 0]
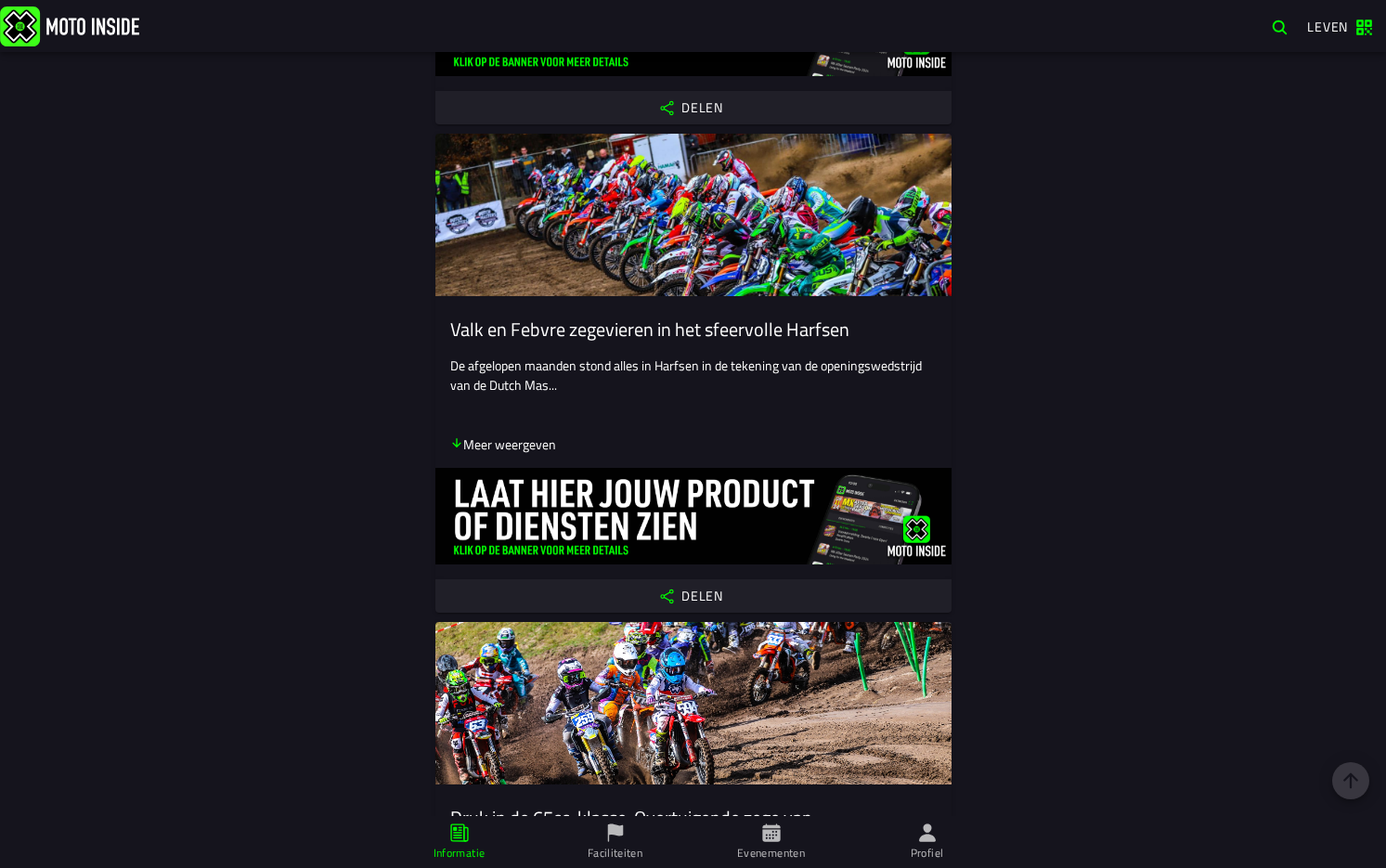
click at [766, 845] on font "Evenementen" at bounding box center [771, 852] width 68 height 18
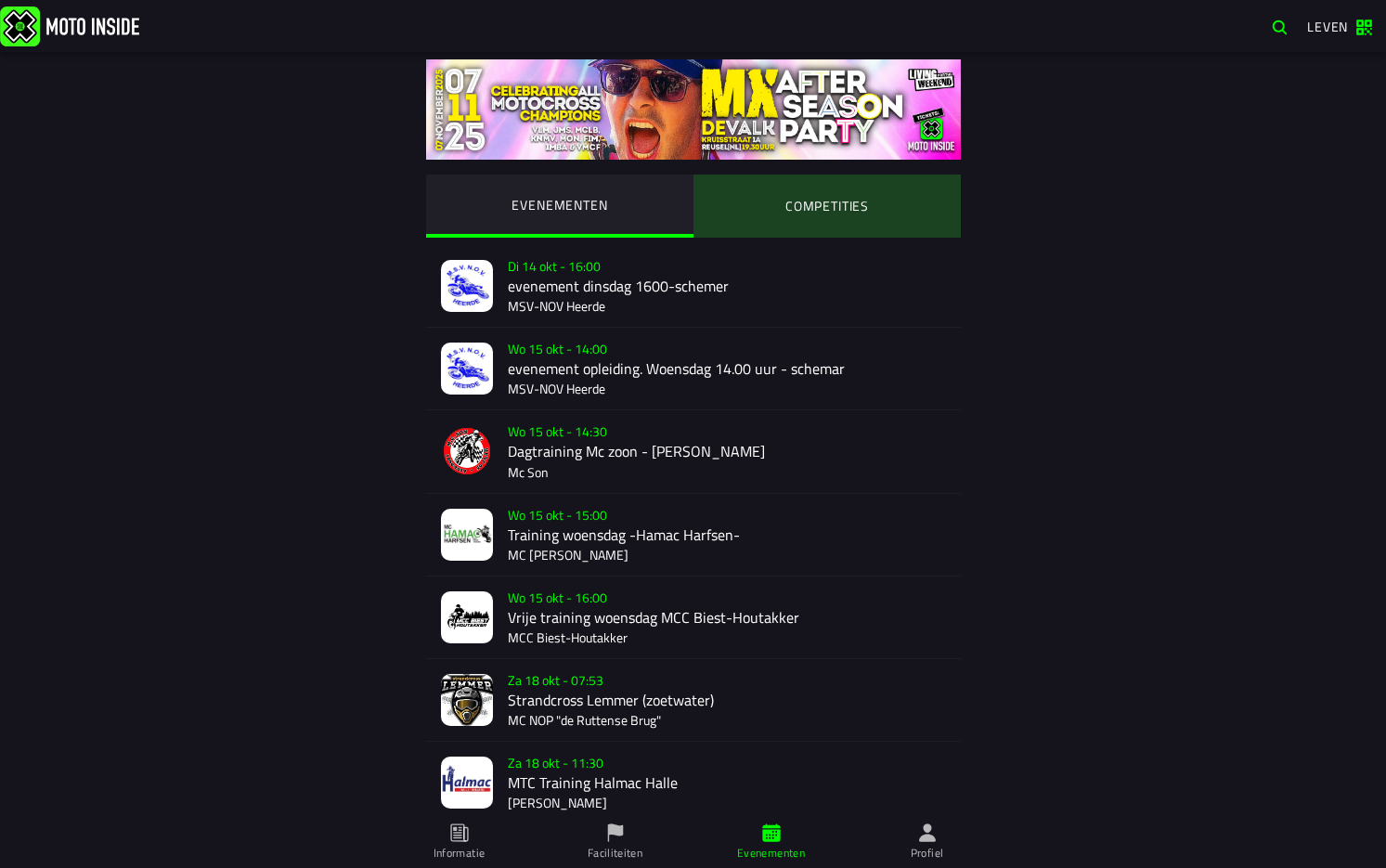
click at [824, 201] on ion-segment-button "COMPETITIES" at bounding box center [827, 206] width 267 height 63
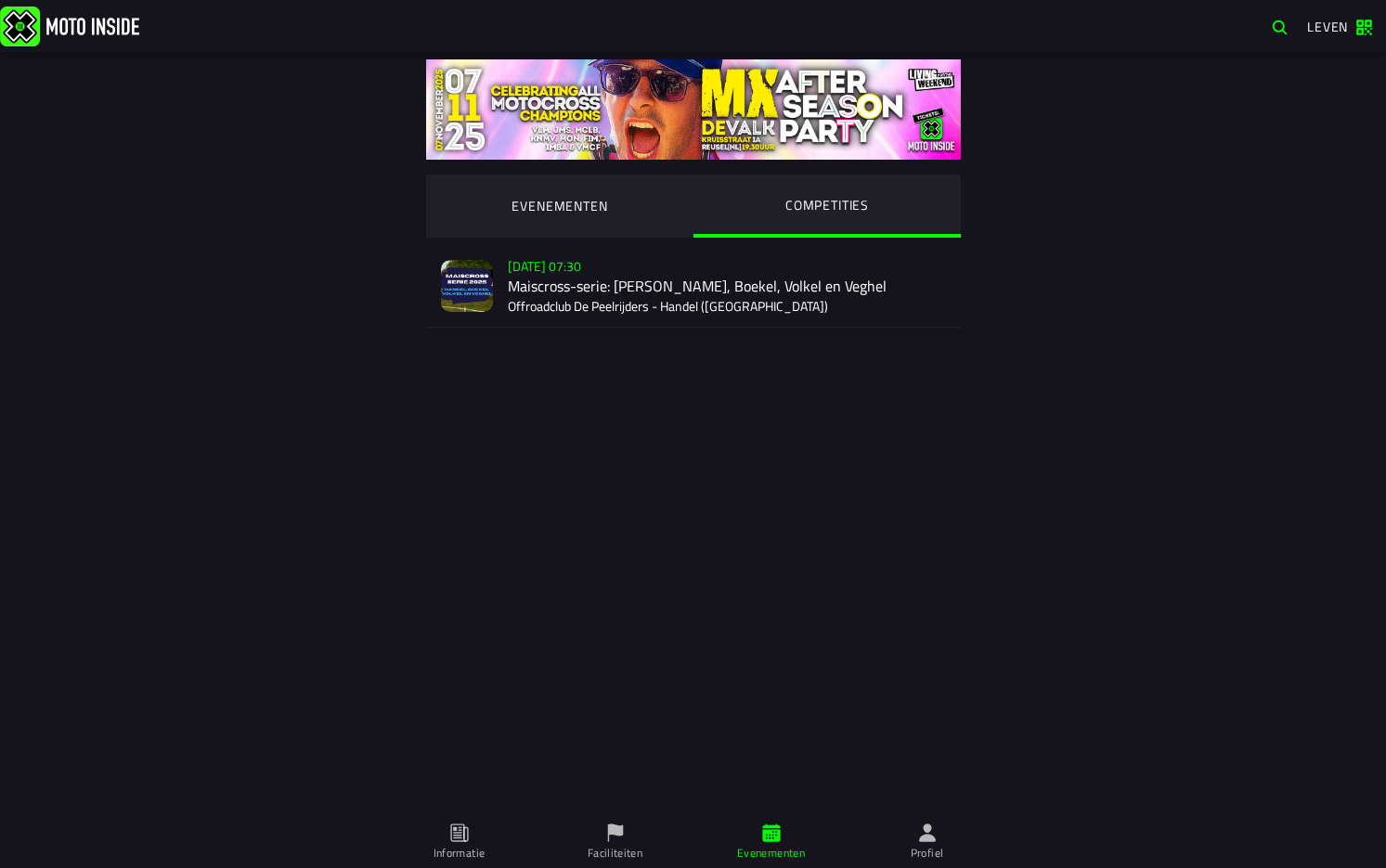
click at [1327, 26] on font "Leven" at bounding box center [1327, 26] width 40 height 20
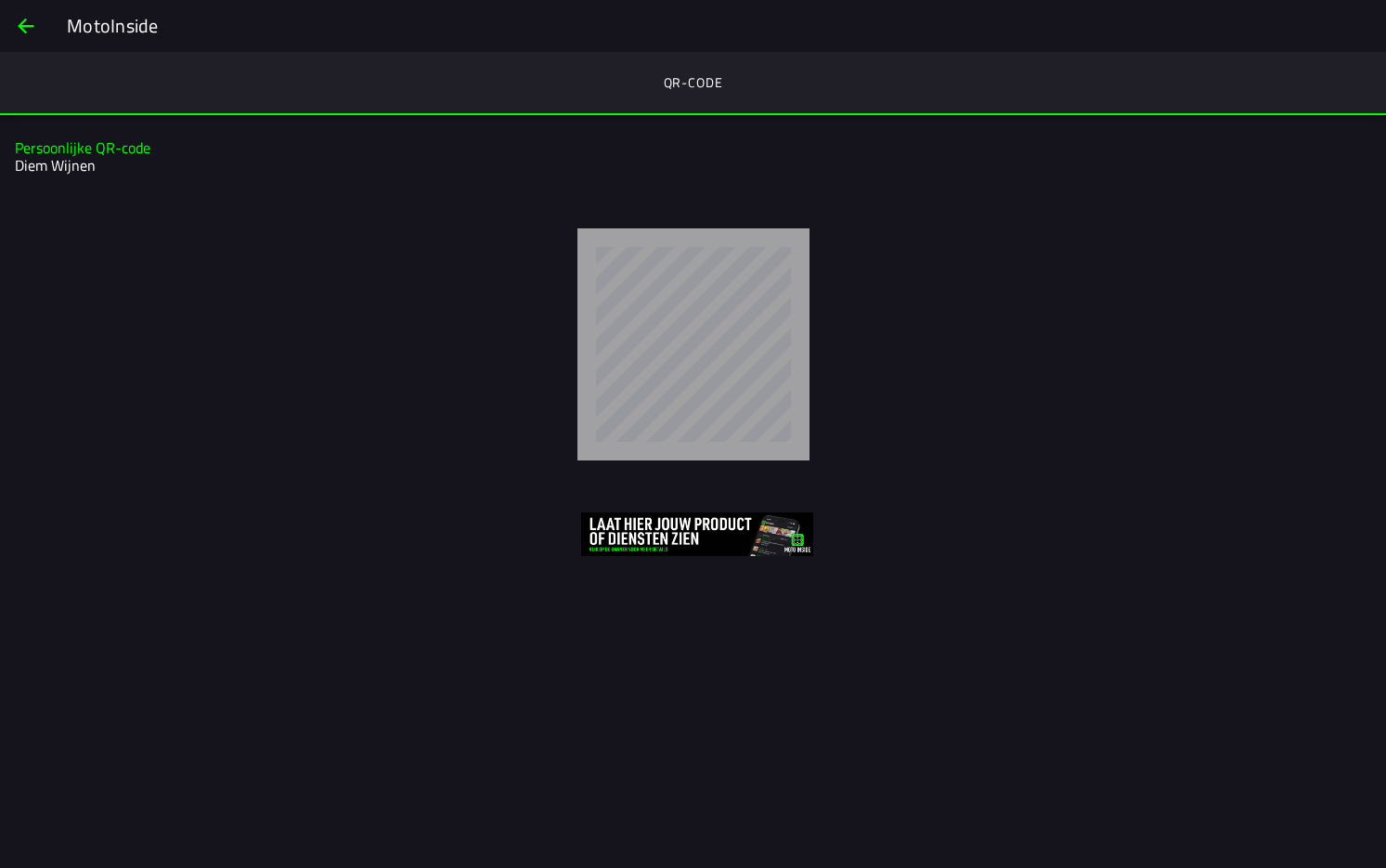
click at [34, 26] on span "rug" at bounding box center [26, 25] width 23 height 44
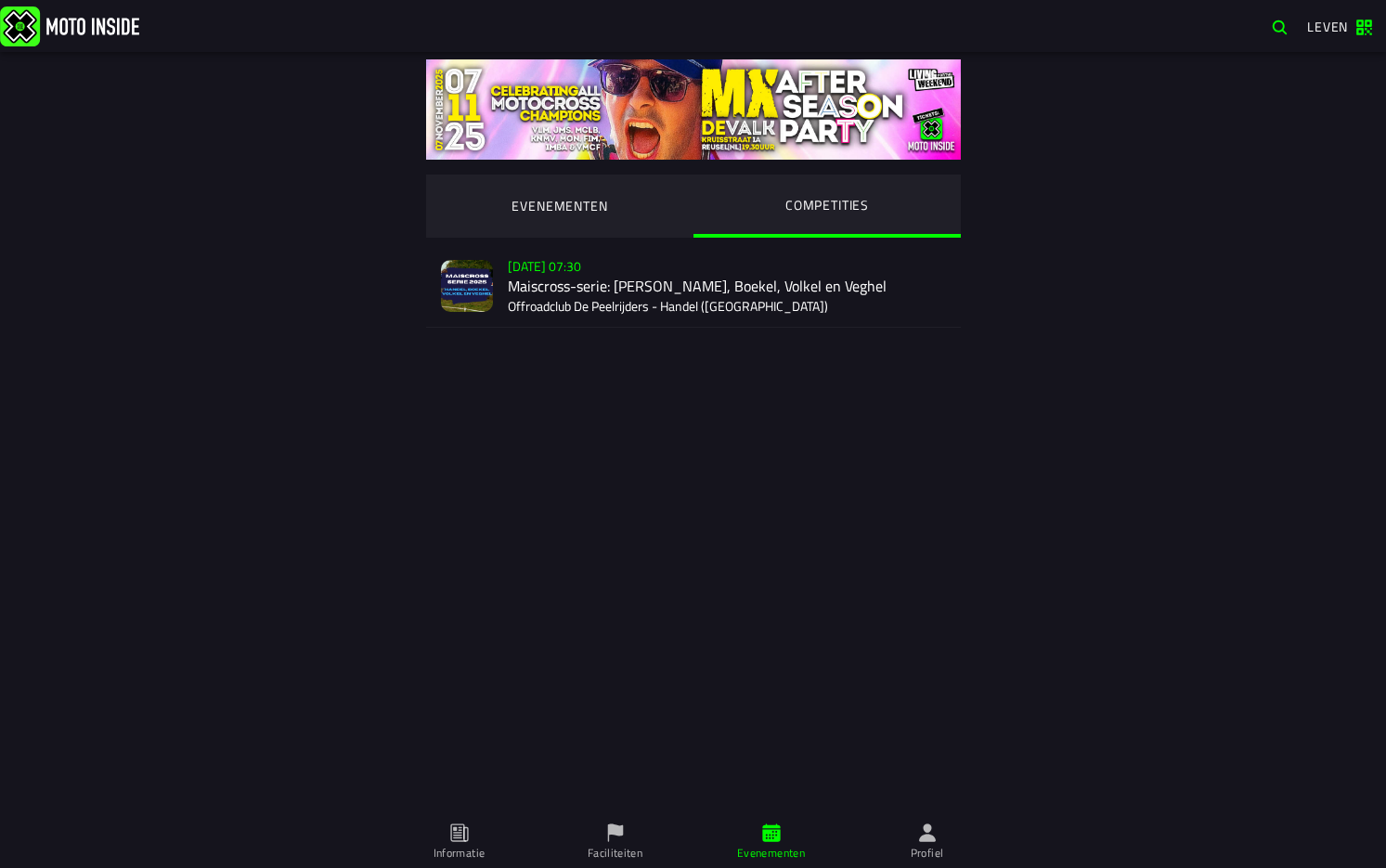
click at [0, 0] on span "Informatie" at bounding box center [0, 0] width 0 height 0
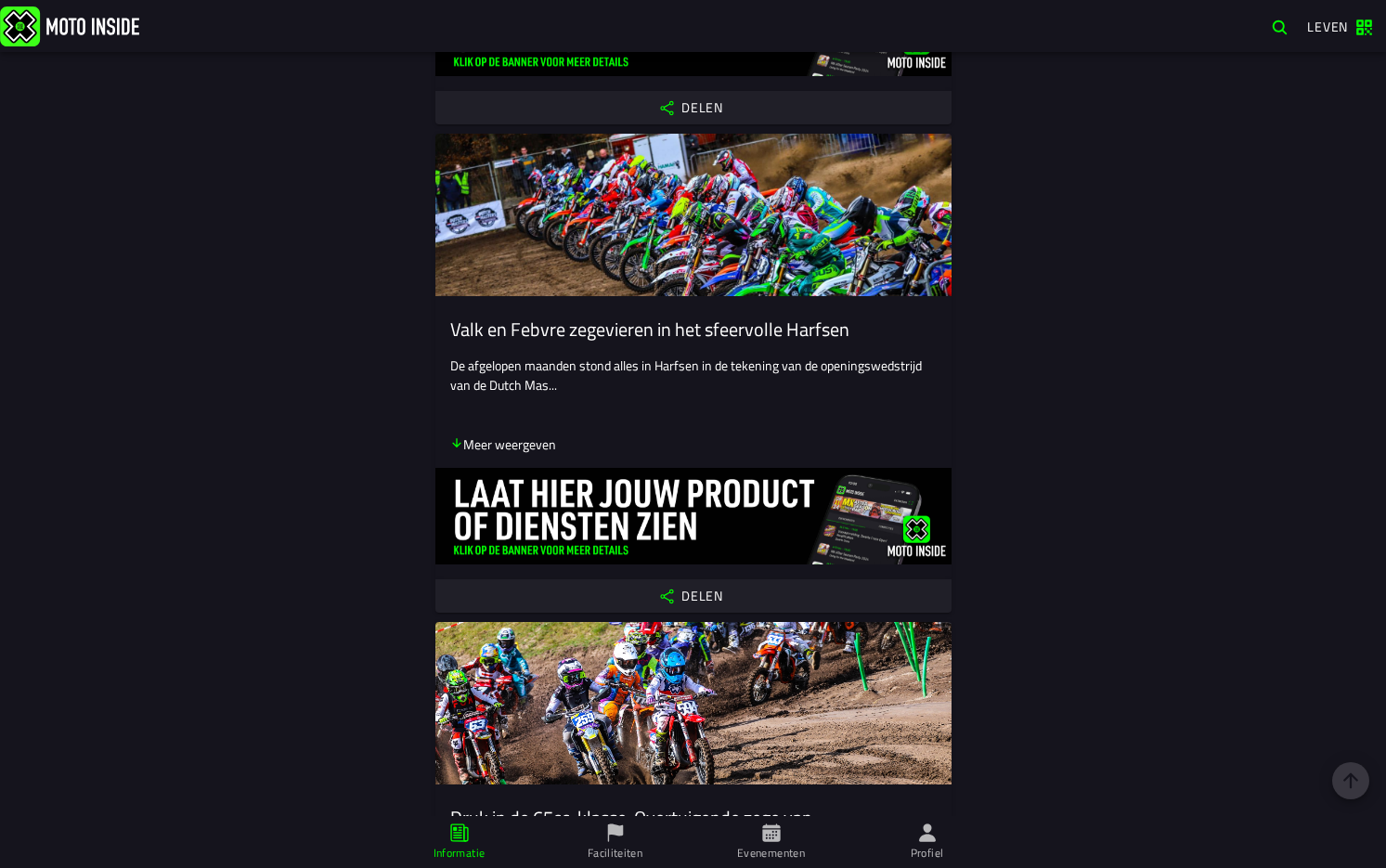
click at [774, 845] on font "Evenementen" at bounding box center [771, 852] width 68 height 18
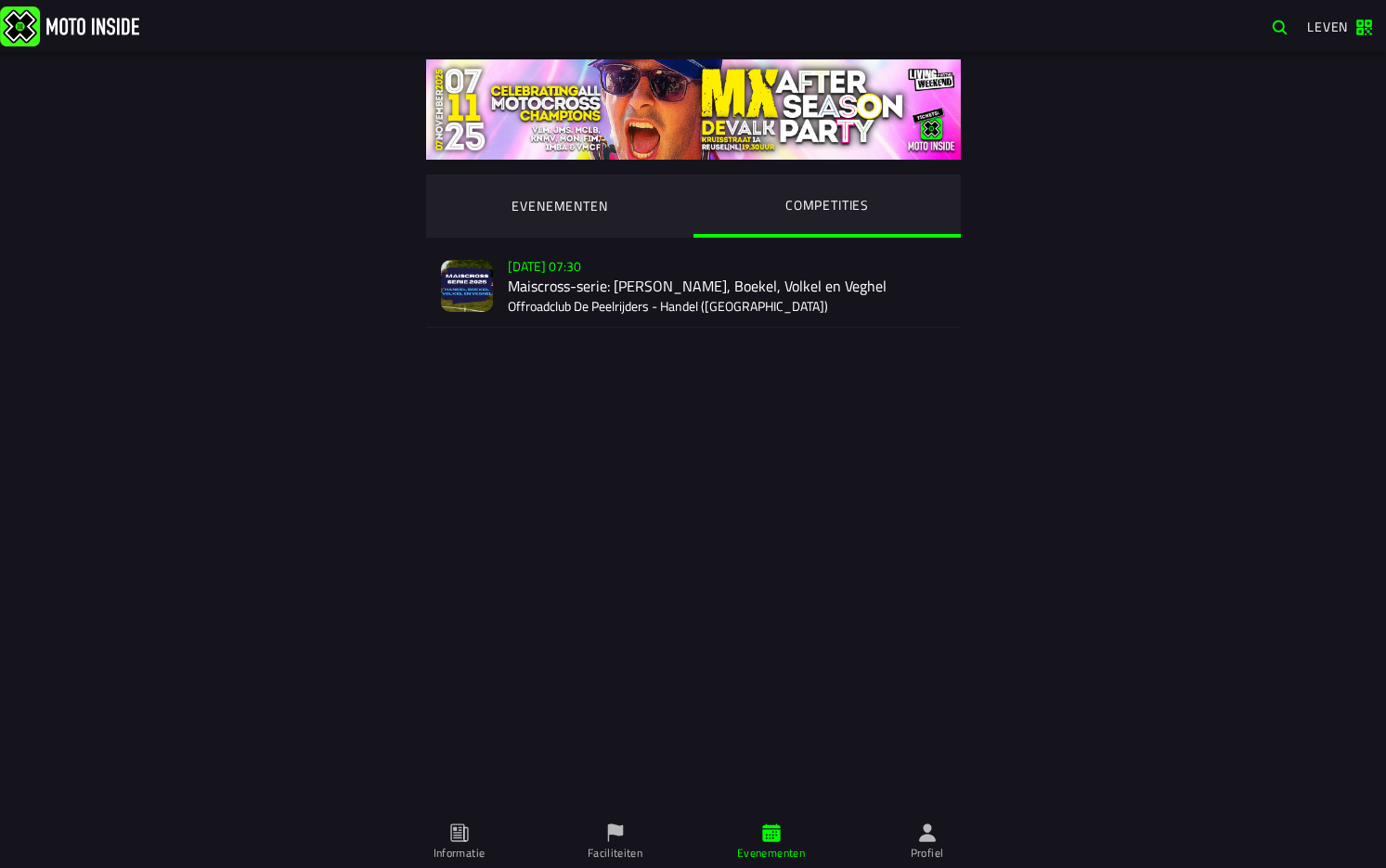
click at [930, 838] on icon at bounding box center [927, 831] width 17 height 18
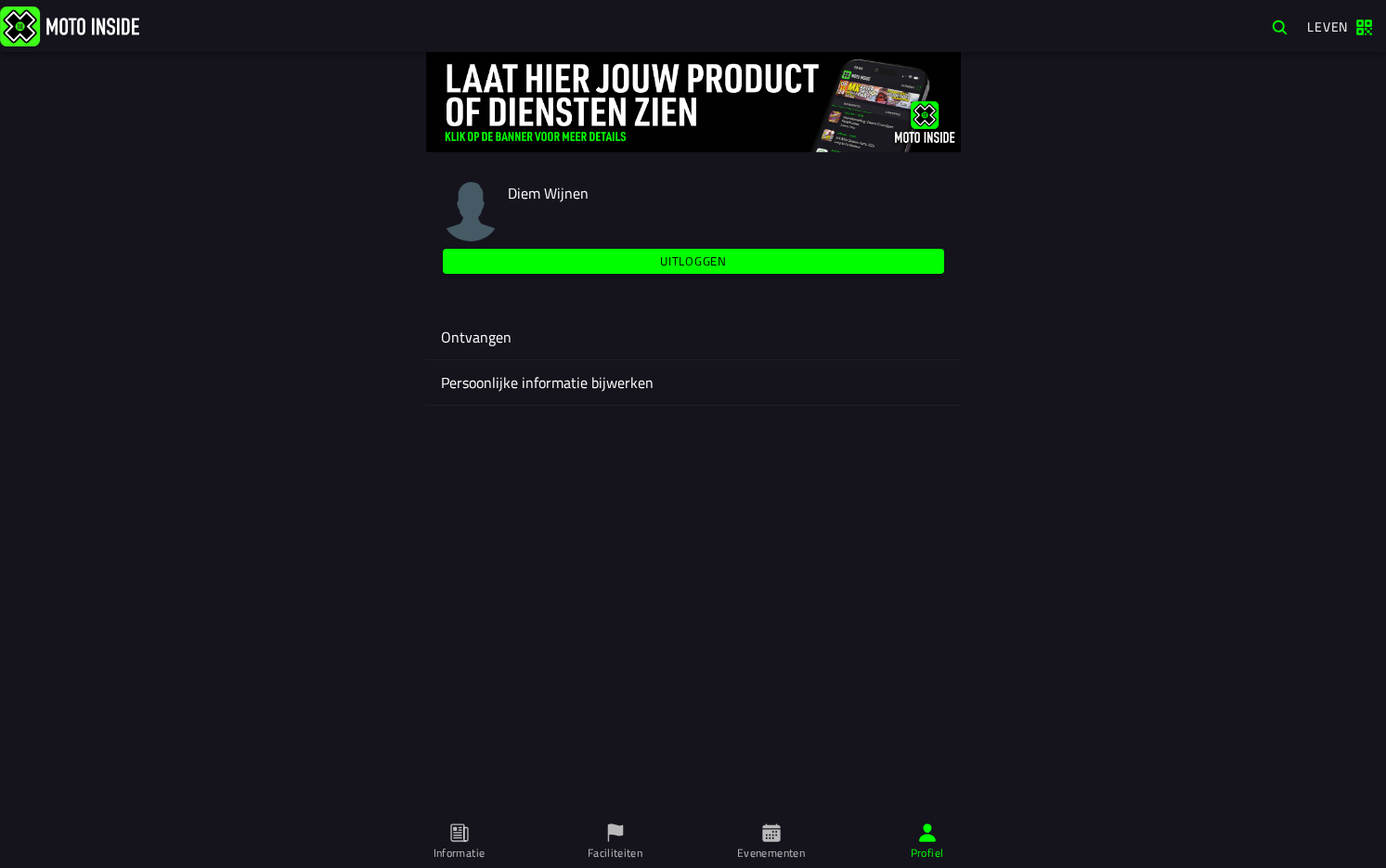
click at [529, 331] on ion-label "Ontvangen" at bounding box center [693, 337] width 505 height 23
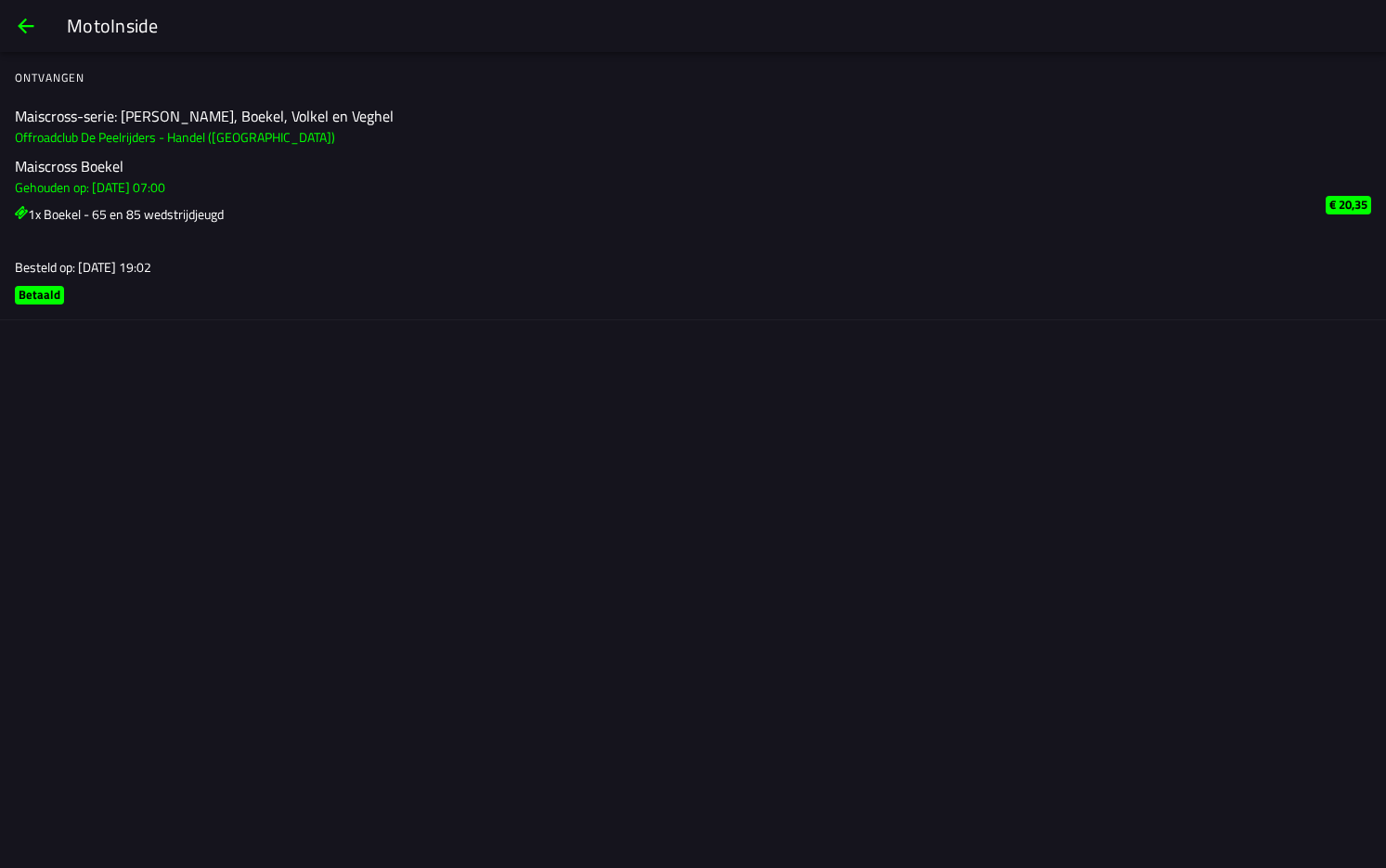
click at [85, 124] on font "Maiscross-serie: [PERSON_NAME], Boekel, Volkel en Veghel" at bounding box center [204, 117] width 379 height 23
click at [93, 123] on font "Maiscross-serie: [PERSON_NAME], Boekel, Volkel en Veghel" at bounding box center [204, 117] width 379 height 23
click at [101, 140] on font "Offroadclub De Peelrijders - Handel ([GEOGRAPHIC_DATA])" at bounding box center [175, 136] width 321 height 20
click at [45, 293] on font "Betaald" at bounding box center [39, 294] width 41 height 19
drag, startPoint x: 43, startPoint y: 292, endPoint x: 46, endPoint y: 278, distance: 14.3
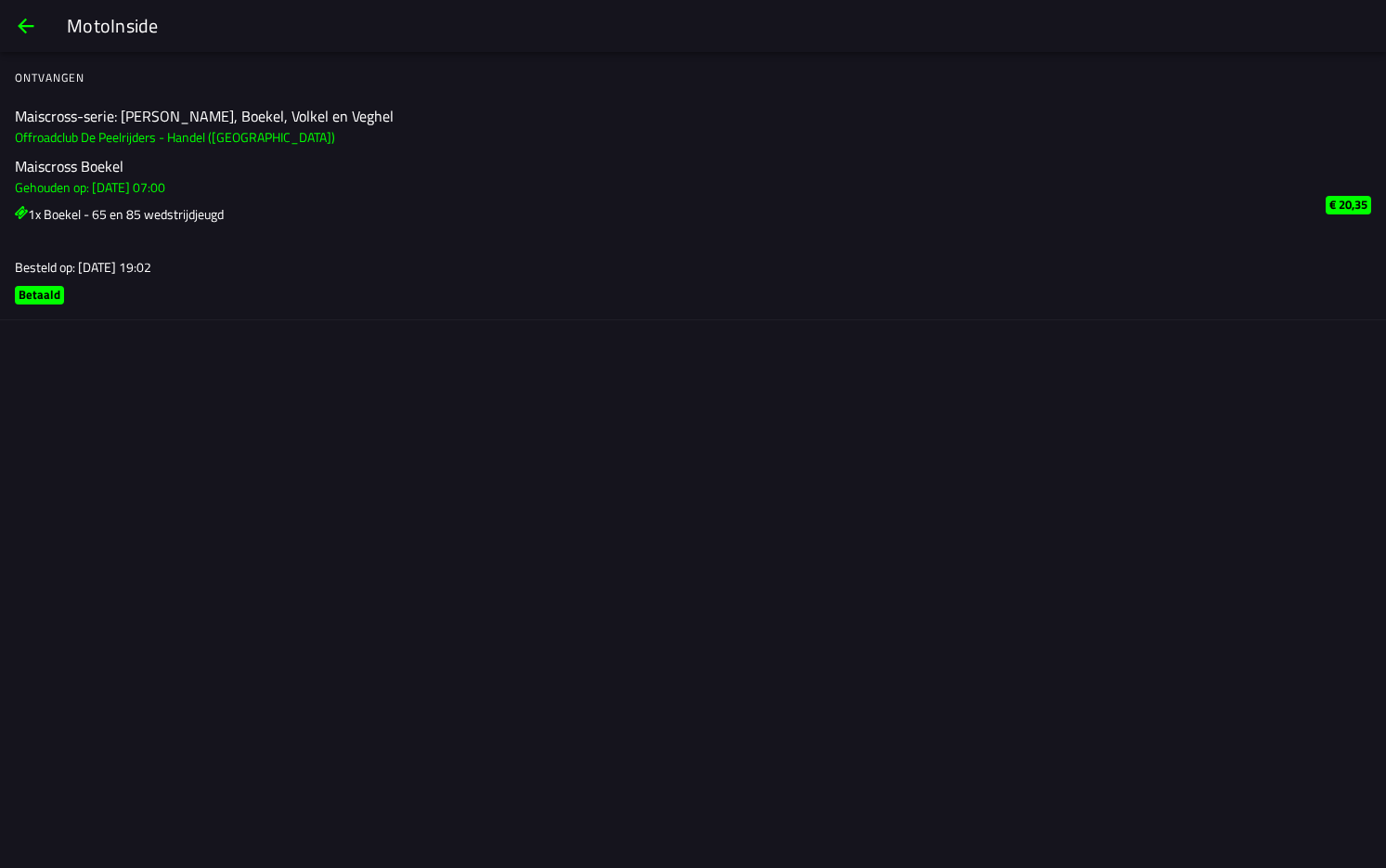
click at [43, 292] on font "Betaald" at bounding box center [39, 294] width 41 height 19
click at [1345, 205] on font "€ 20,35" at bounding box center [1347, 204] width 38 height 19
click at [259, 115] on font "Maiscross-serie: [PERSON_NAME], Boekel, Volkel en Veghel" at bounding box center [204, 117] width 379 height 23
